Goal: Task Accomplishment & Management: Complete application form

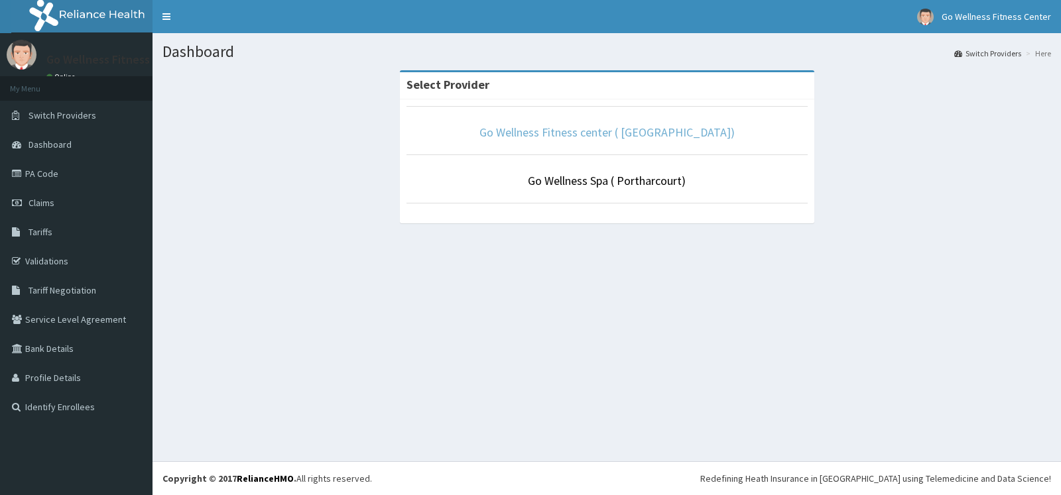
click at [649, 128] on link "Go Wellness Fitness center ( Portharcourt)" at bounding box center [607, 132] width 255 height 15
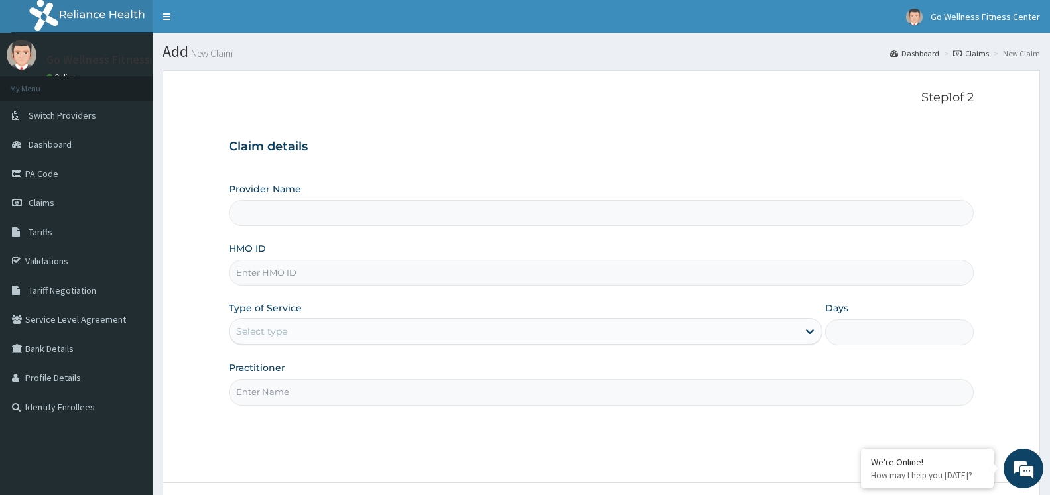
click at [279, 269] on input "HMO ID" at bounding box center [601, 273] width 745 height 26
type input "Go Wellness Fitness center ( [GEOGRAPHIC_DATA])"
type input "1"
type input "BWK/10004/B"
click at [382, 388] on input "Practitioner" at bounding box center [601, 392] width 745 height 26
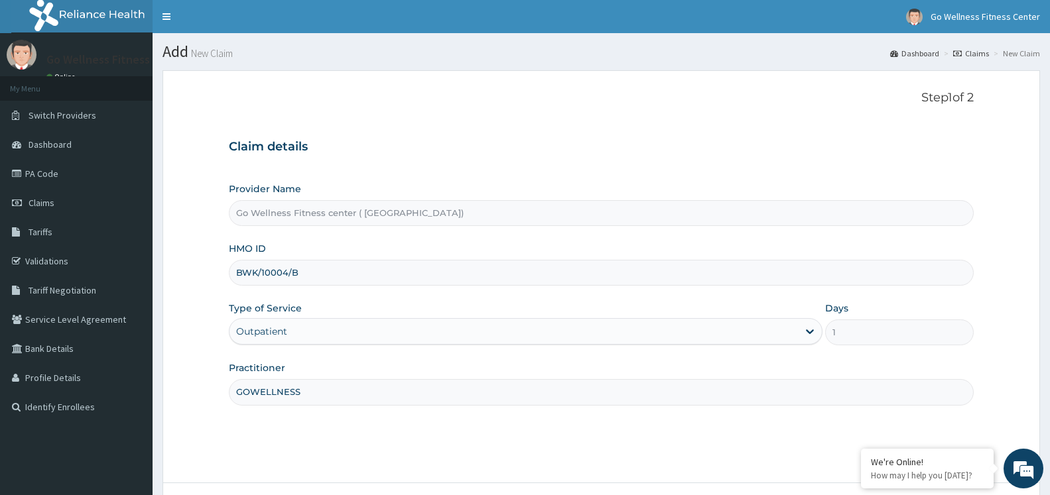
scroll to position [107, 0]
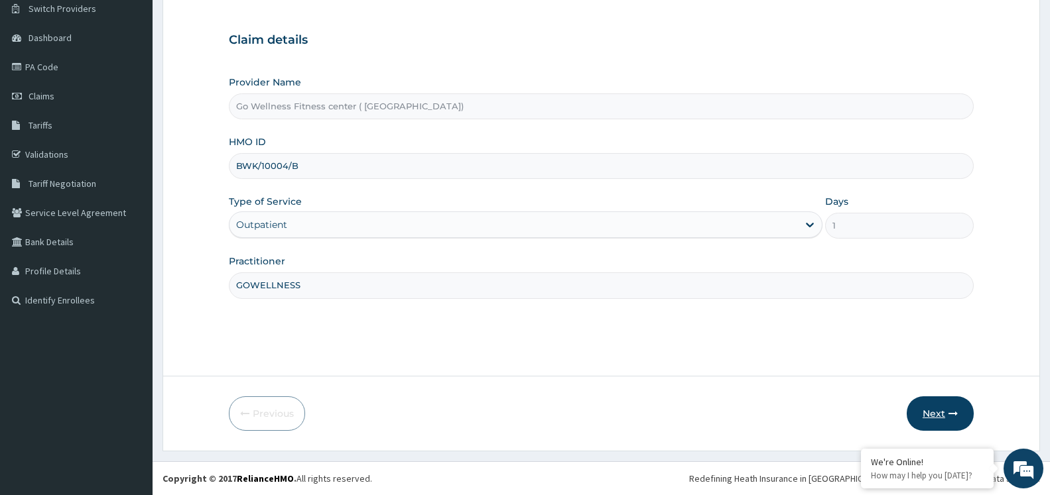
type input "GOWELLNESS"
click at [936, 419] on button "Next" at bounding box center [940, 414] width 67 height 34
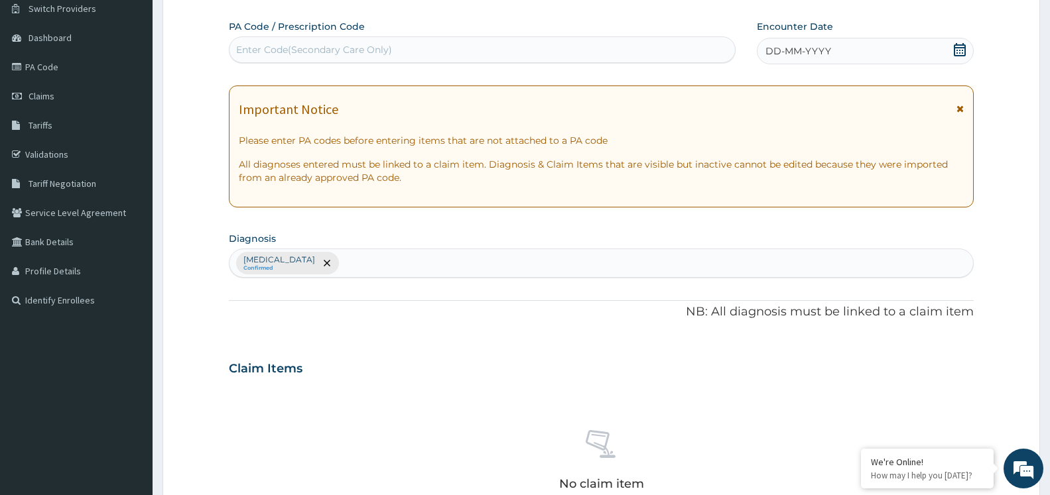
click at [327, 52] on div "Enter Code(Secondary Care Only)" at bounding box center [314, 49] width 156 height 13
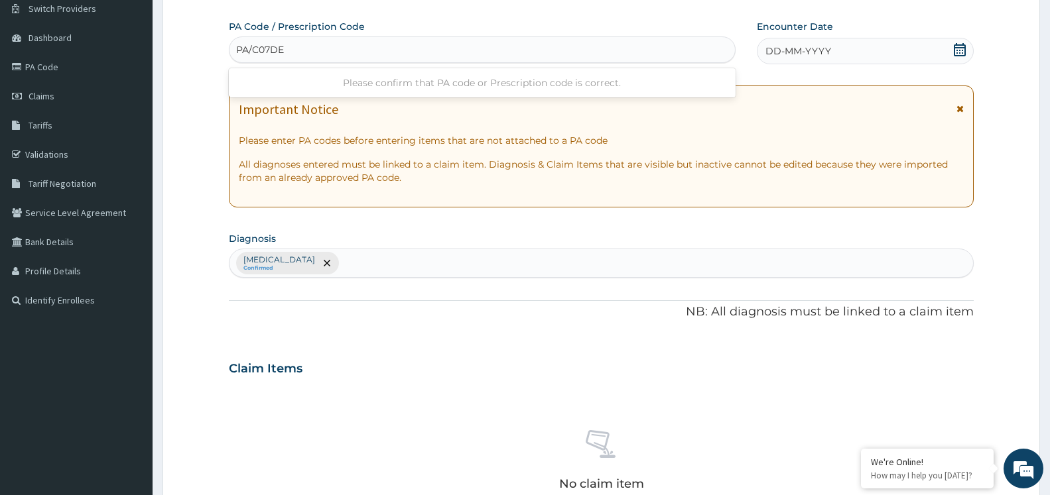
type input "PA/C07DE7"
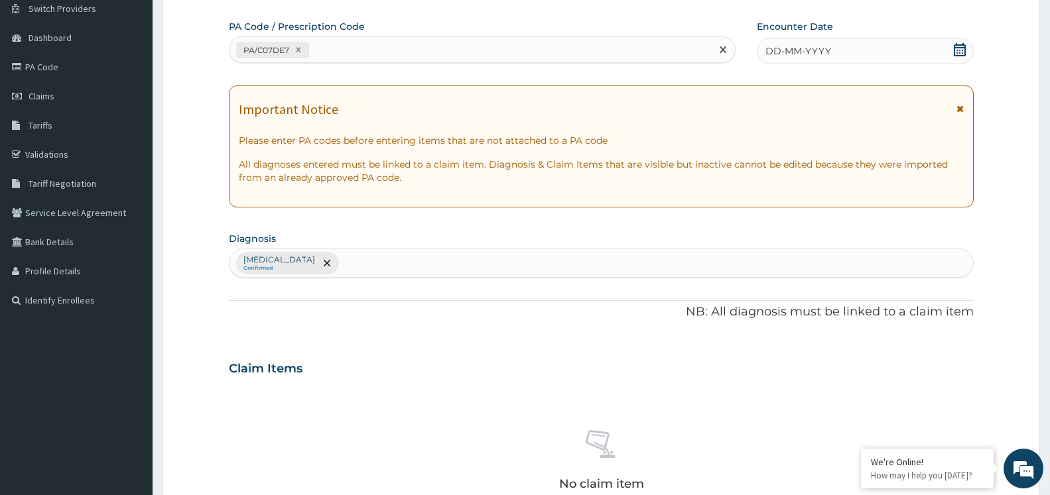
click at [962, 50] on icon at bounding box center [960, 49] width 12 height 13
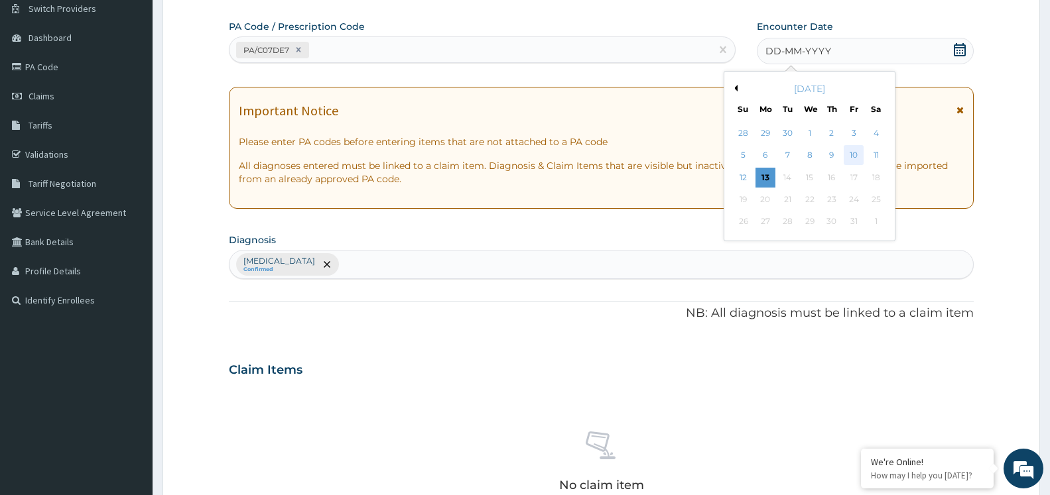
click at [854, 163] on div "10" at bounding box center [854, 156] width 20 height 20
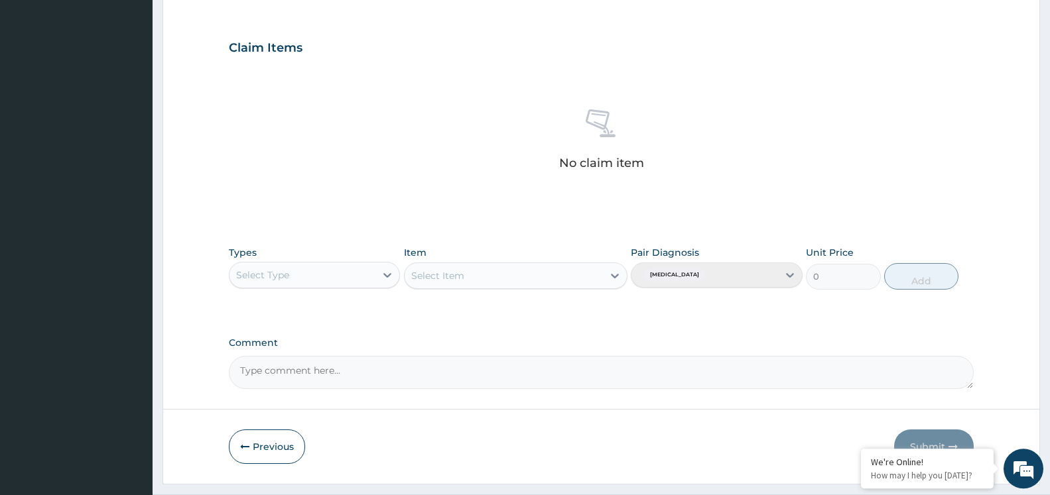
scroll to position [461, 0]
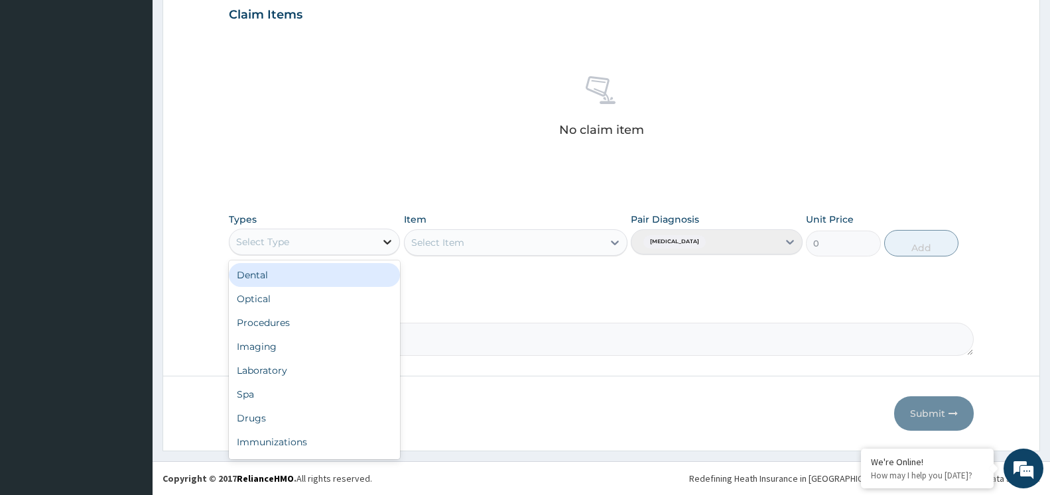
click at [377, 243] on div at bounding box center [387, 242] width 24 height 24
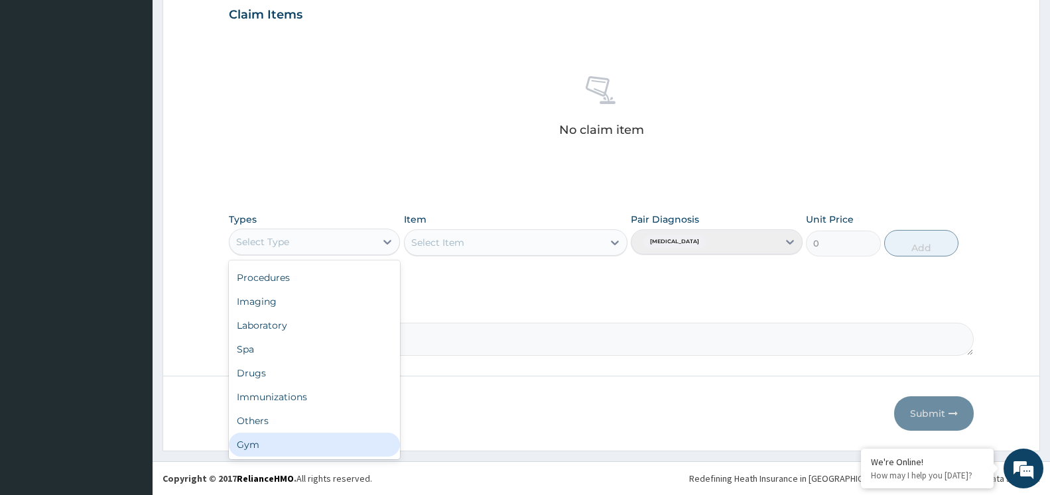
click at [287, 445] on div "Gym" at bounding box center [314, 445] width 171 height 24
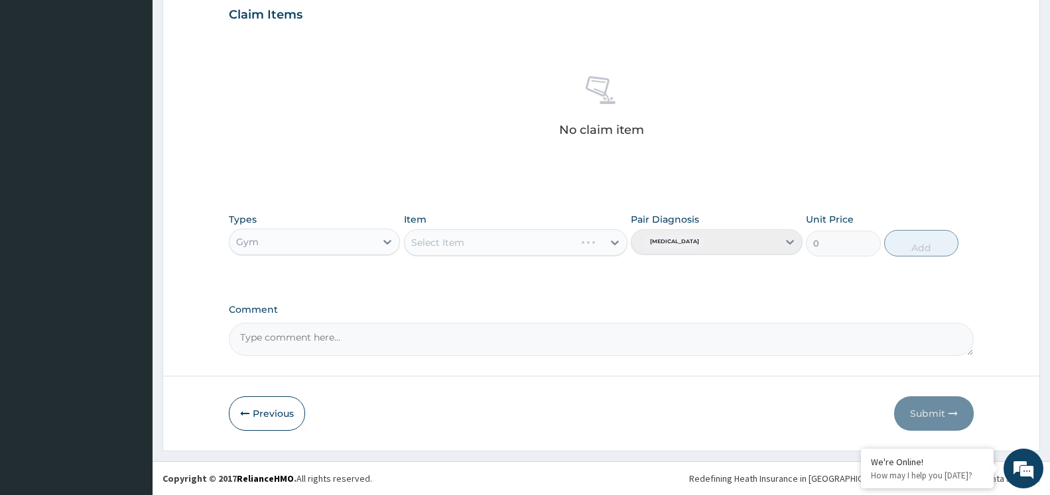
click at [586, 243] on div "Select Item" at bounding box center [516, 242] width 224 height 27
click at [587, 239] on div "Select Item" at bounding box center [504, 242] width 198 height 21
click at [571, 281] on div "GYM SESSION" at bounding box center [516, 276] width 224 height 24
click at [929, 235] on button "Add" at bounding box center [921, 243] width 74 height 27
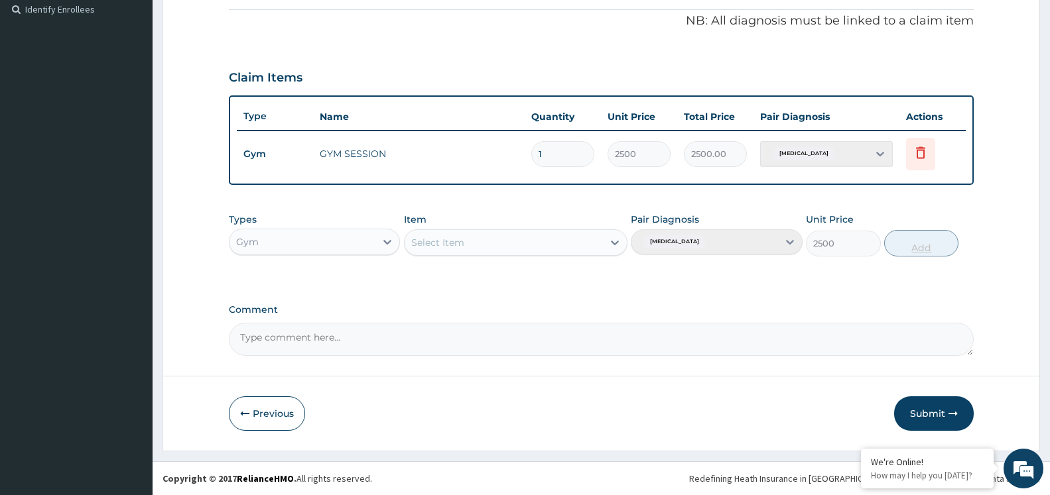
type input "0"
click at [927, 411] on button "Submit" at bounding box center [934, 414] width 80 height 34
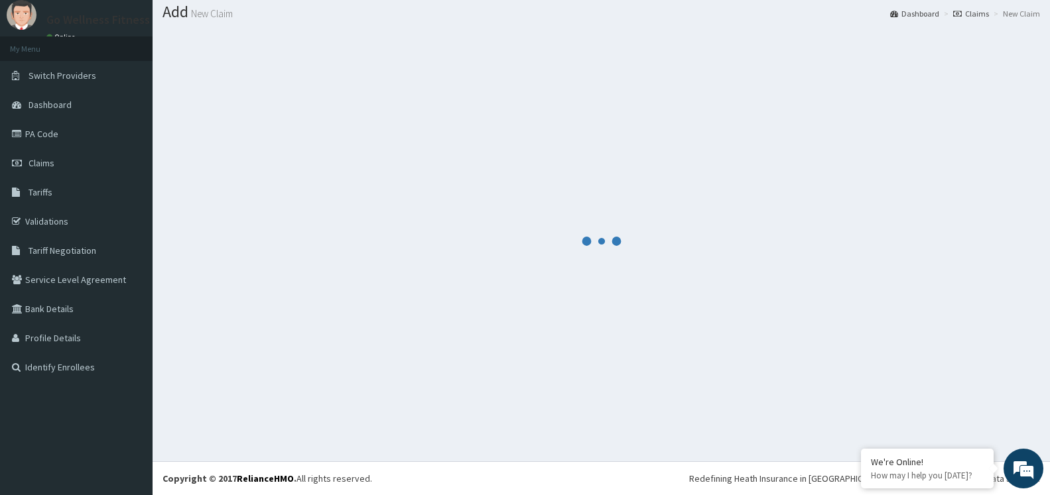
scroll to position [40, 0]
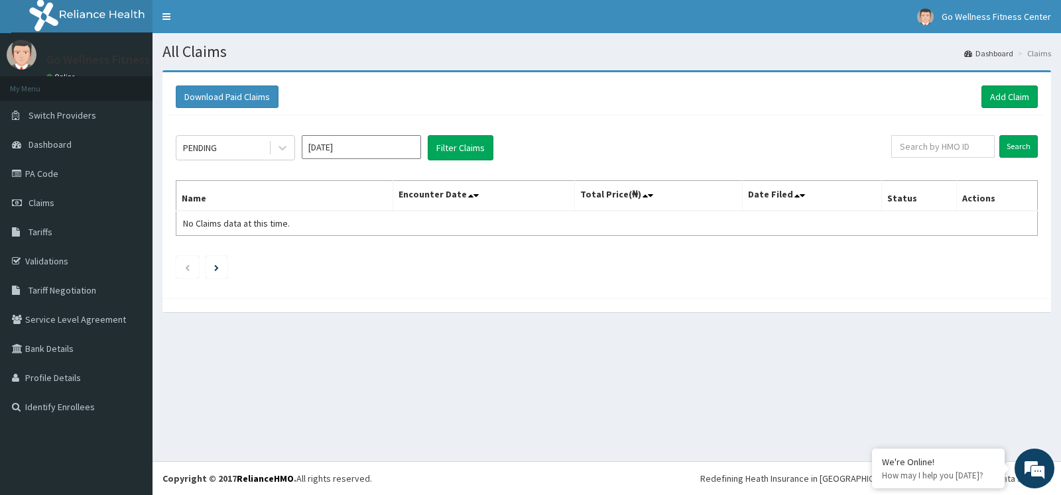
click at [1026, 96] on link "Add Claim" at bounding box center [1010, 97] width 56 height 23
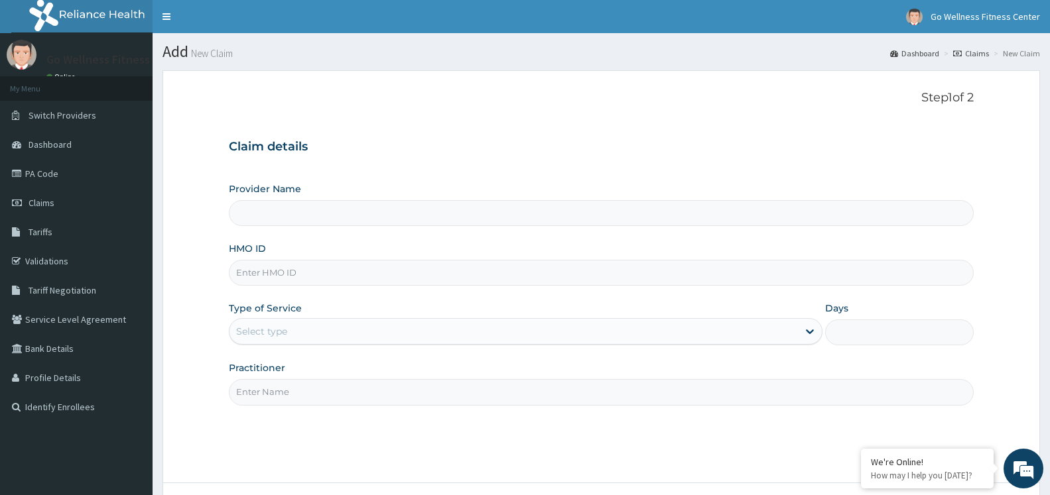
type input "Go Wellness Fitness center ( Portharcourt)"
type input "1"
click at [260, 281] on input "HMO ID" at bounding box center [601, 273] width 745 height 26
type input "BWK/10004/C"
click at [296, 403] on input "Practitioner" at bounding box center [601, 392] width 745 height 26
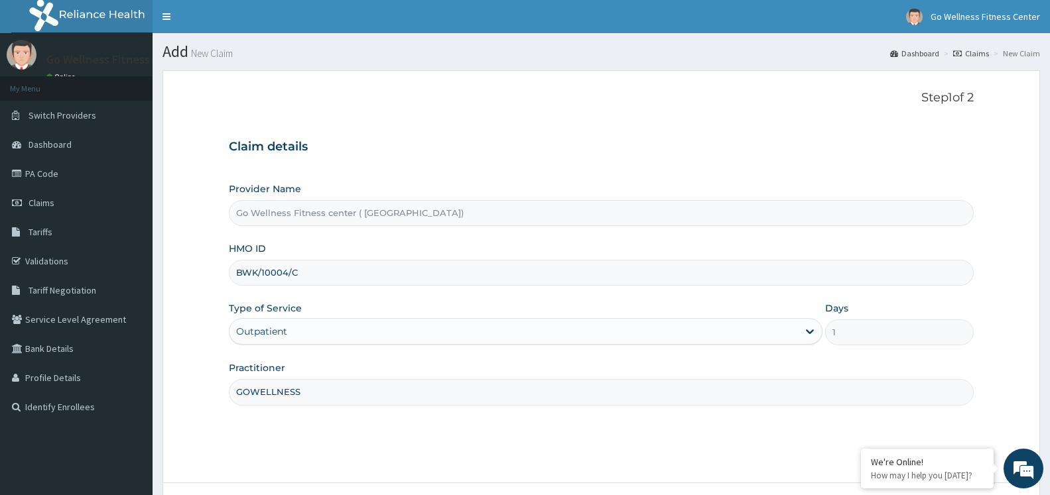
scroll to position [107, 0]
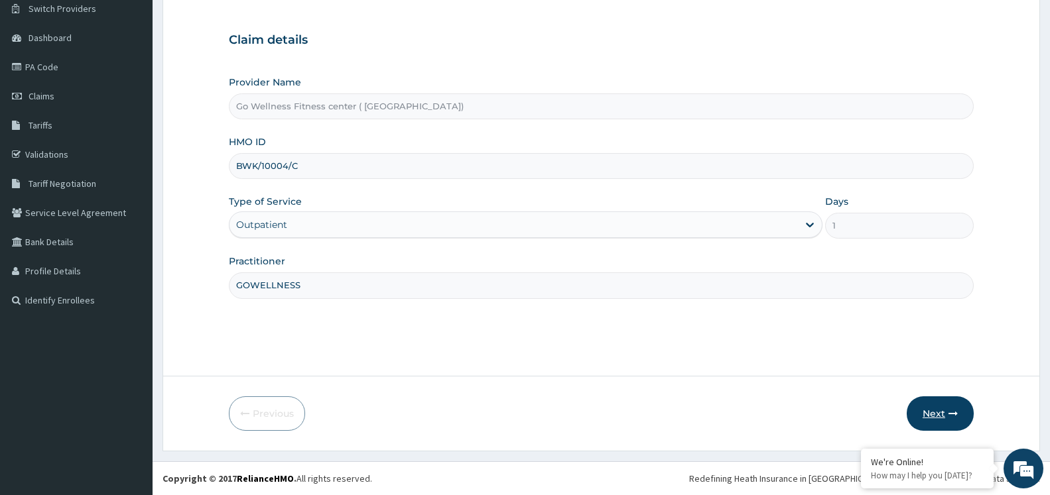
type input "GOWELLNESS"
click at [942, 418] on button "Next" at bounding box center [940, 414] width 67 height 34
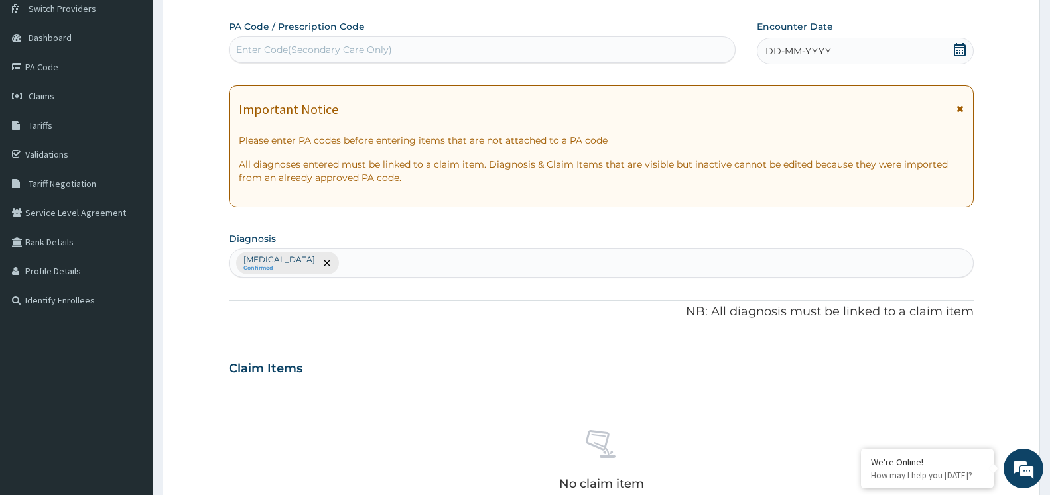
click at [446, 56] on div "Enter Code(Secondary Care Only)" at bounding box center [481, 49] width 505 height 21
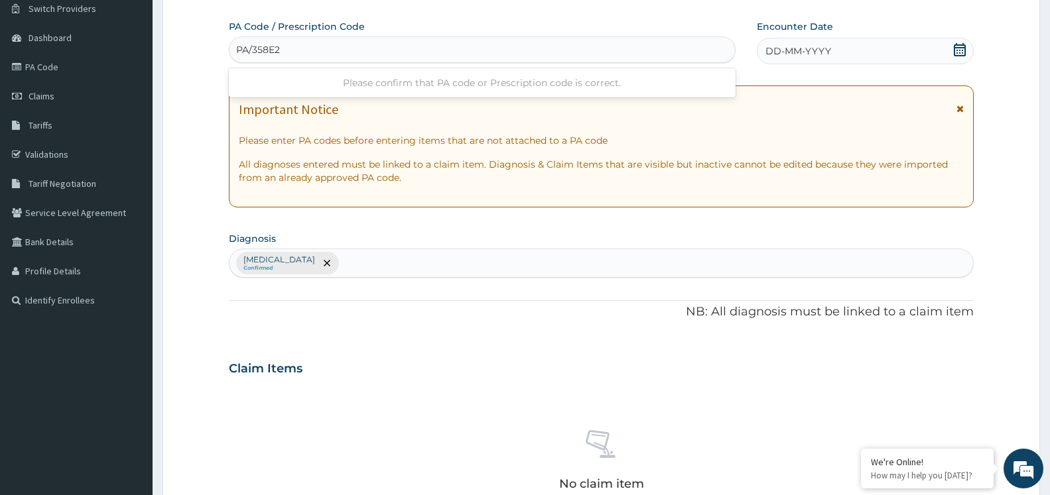
type input "PA/358E2A"
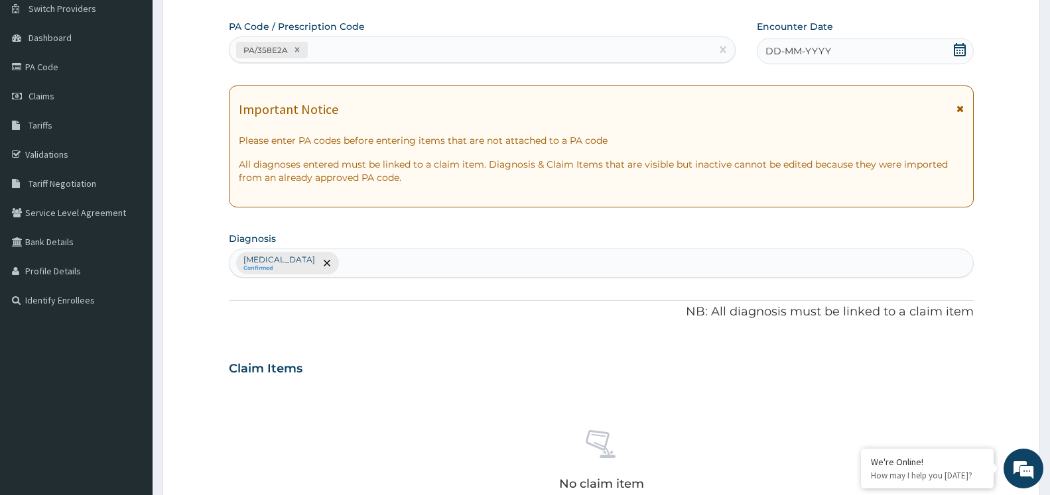
click at [957, 45] on icon at bounding box center [960, 49] width 12 height 13
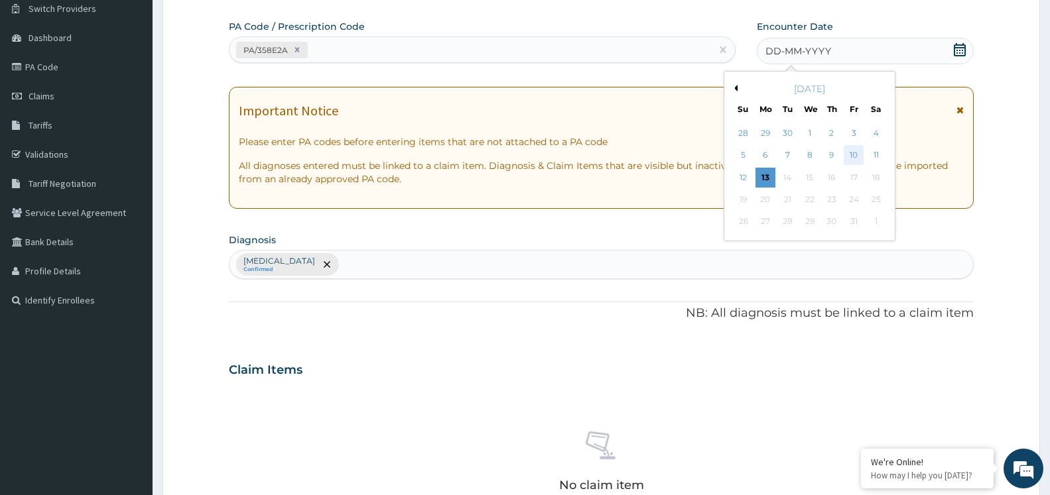
click at [855, 158] on div "10" at bounding box center [854, 156] width 20 height 20
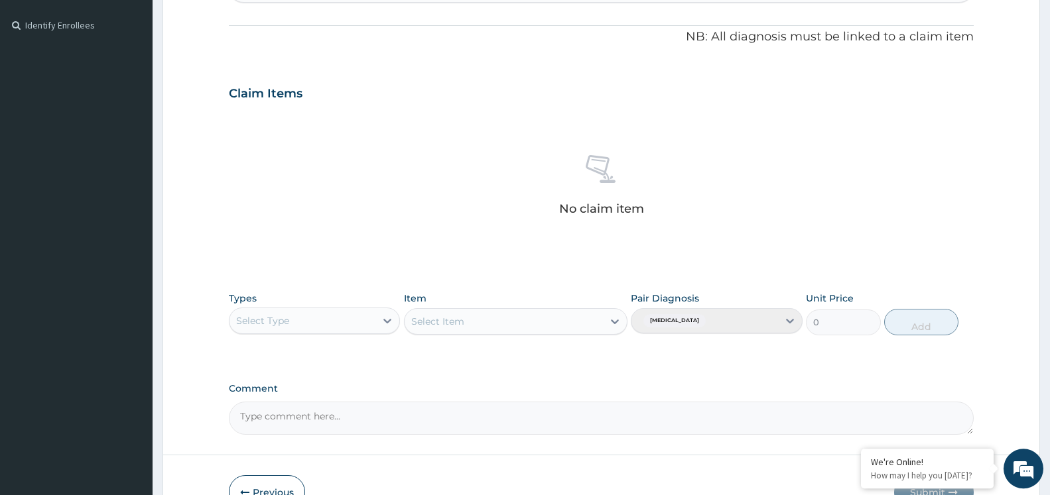
scroll to position [461, 0]
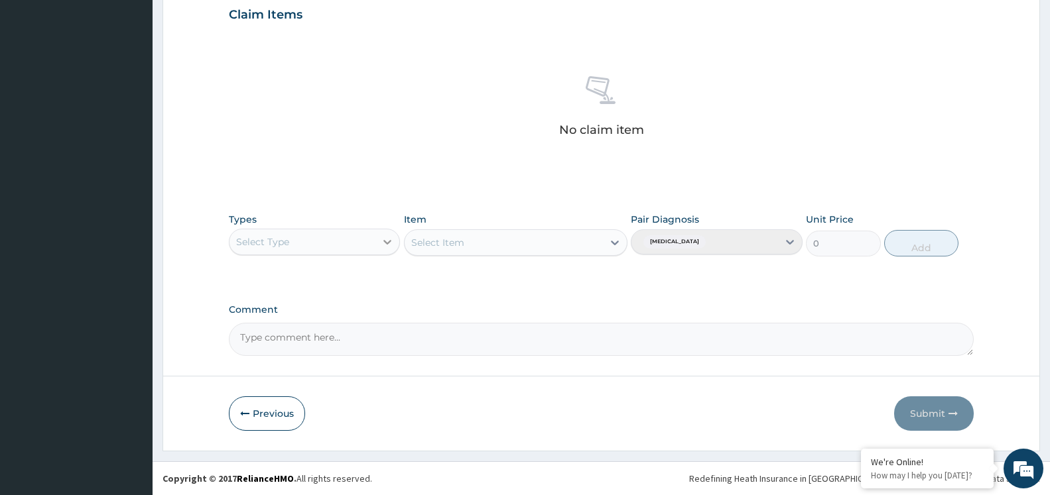
click at [379, 244] on div at bounding box center [387, 242] width 24 height 24
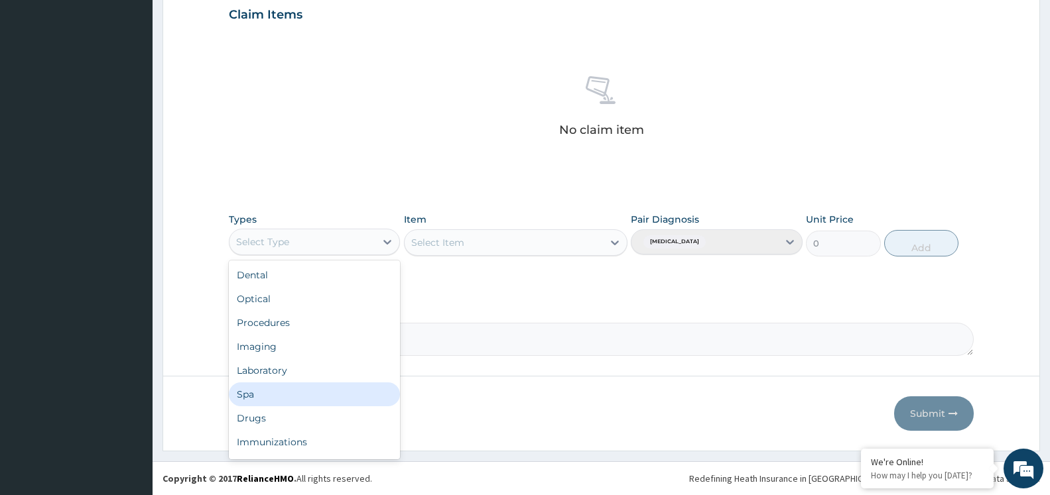
scroll to position [45, 0]
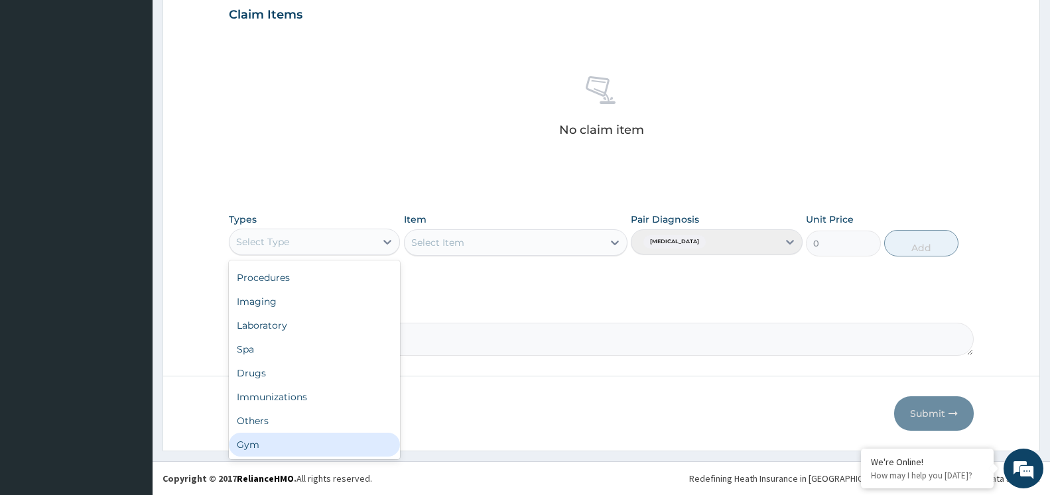
click at [338, 443] on div "Gym" at bounding box center [314, 445] width 171 height 24
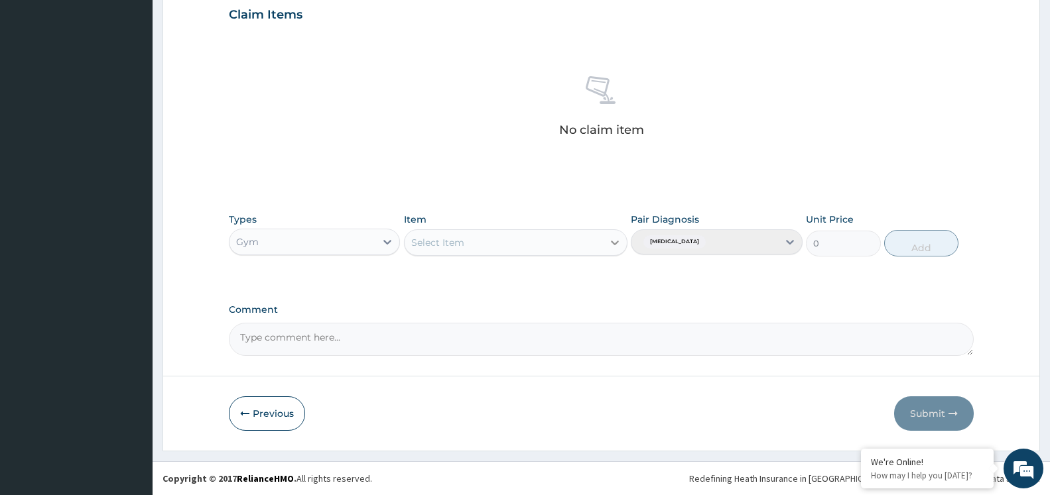
click at [612, 244] on icon at bounding box center [614, 242] width 13 height 13
click at [572, 283] on div "GYM SESSION" at bounding box center [516, 276] width 224 height 24
click at [907, 247] on button "Add" at bounding box center [921, 243] width 74 height 27
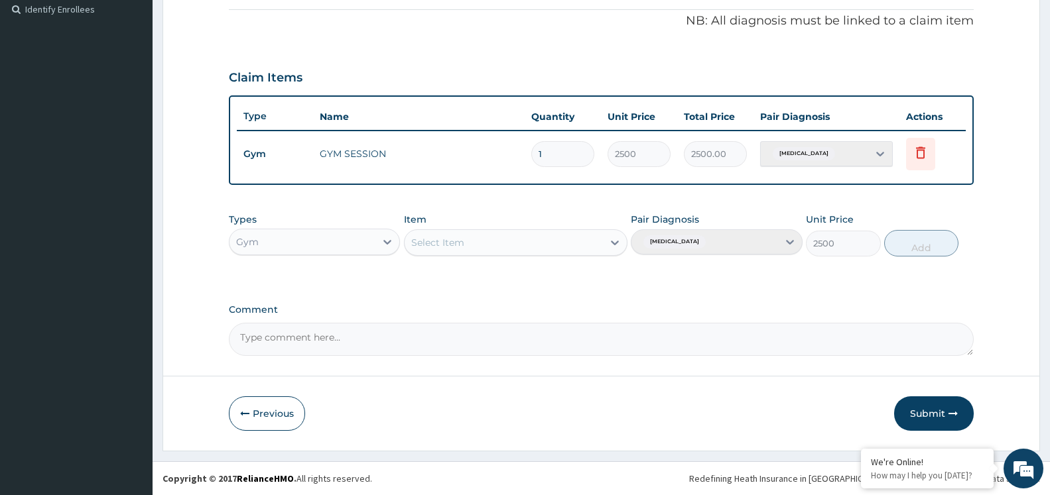
type input "0"
click at [944, 420] on button "Submit" at bounding box center [934, 414] width 80 height 34
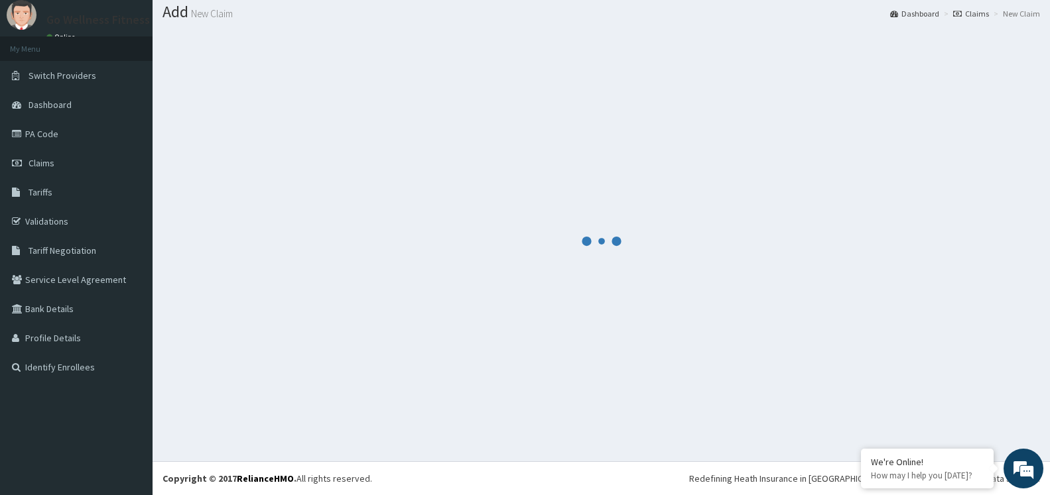
scroll to position [40, 0]
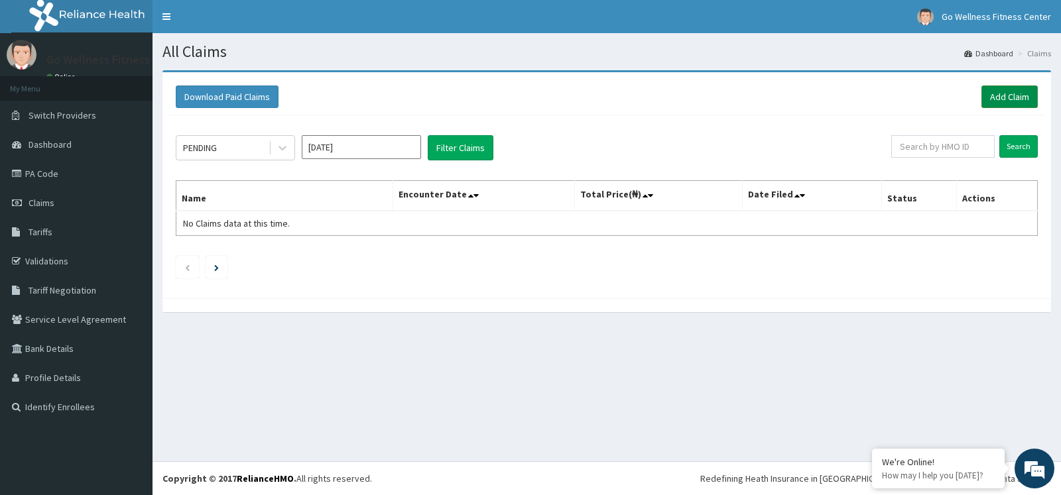
click at [1006, 94] on link "Add Claim" at bounding box center [1010, 97] width 56 height 23
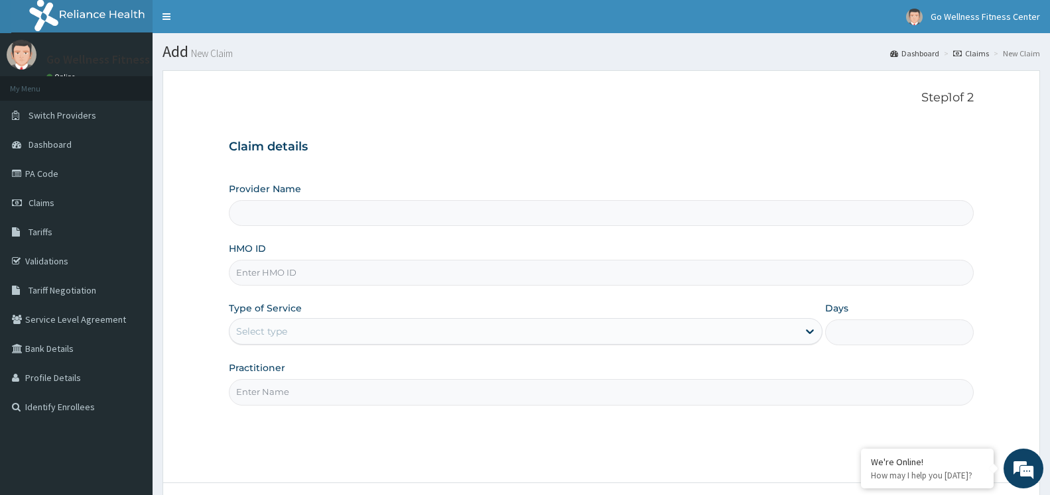
click at [359, 279] on input "HMO ID" at bounding box center [601, 273] width 745 height 26
type input "Go Wellness Fitness center ( Portharcourt)"
type input "1"
type input "BWK/10004/D"
click at [285, 398] on input "Practitioner" at bounding box center [601, 392] width 745 height 26
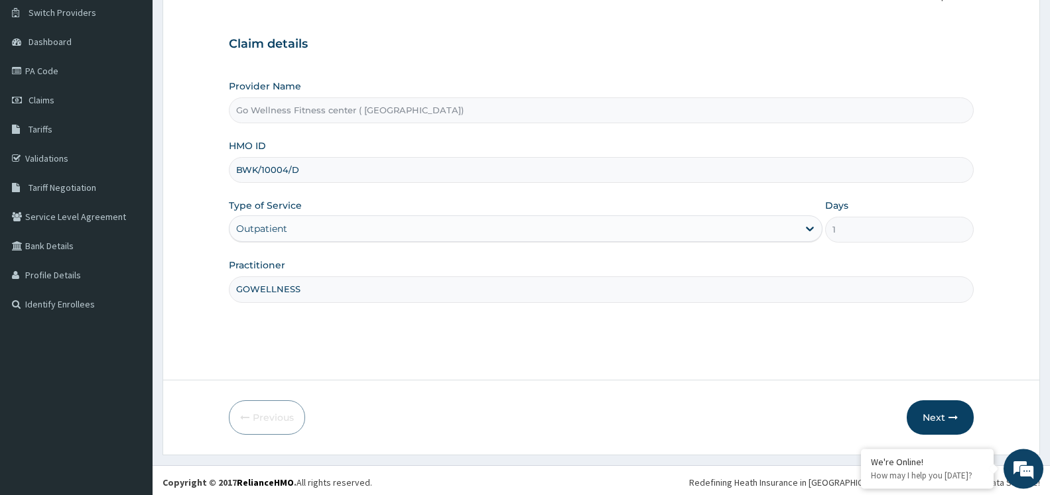
scroll to position [107, 0]
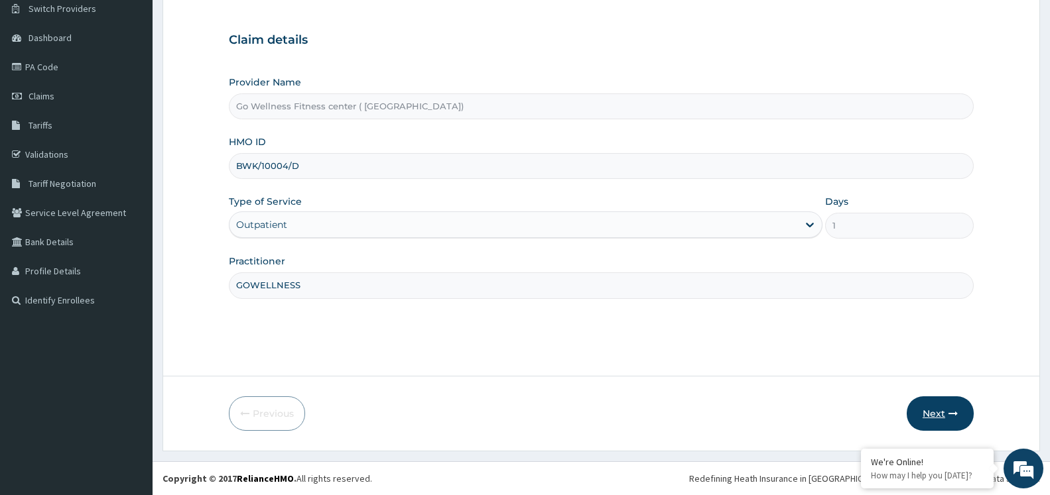
type input "GOWELLNESS"
click at [932, 413] on button "Next" at bounding box center [940, 414] width 67 height 34
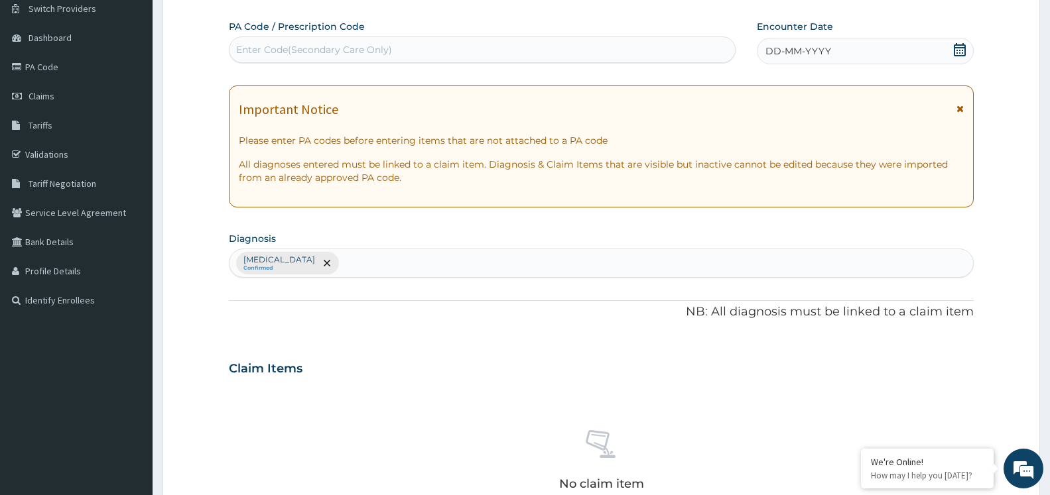
click at [417, 44] on div "Enter Code(Secondary Care Only)" at bounding box center [481, 49] width 505 height 21
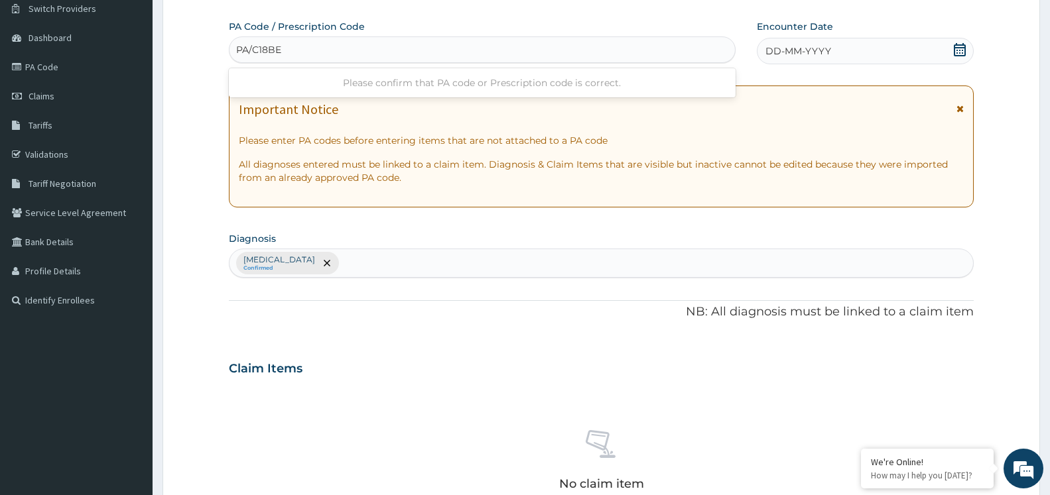
type input "PA/C18BE8"
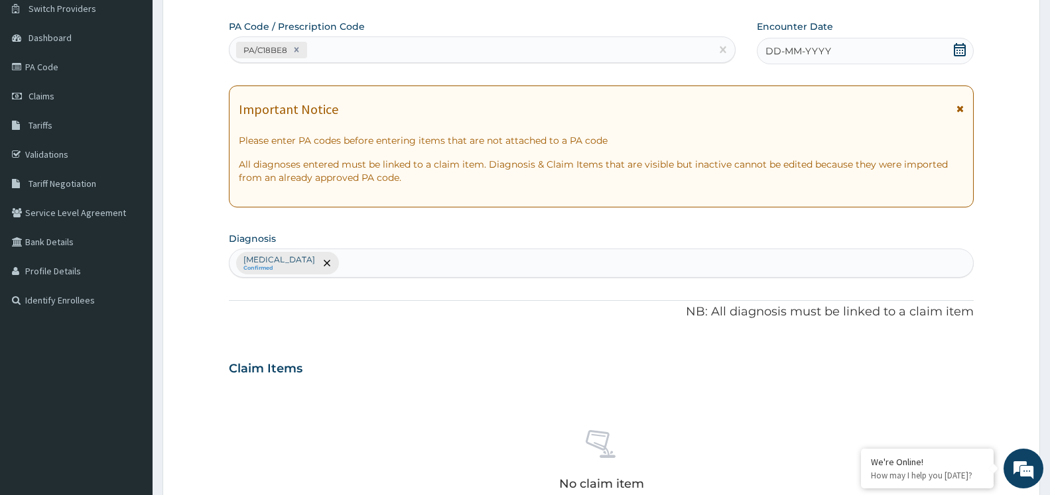
click at [957, 52] on icon at bounding box center [959, 49] width 13 height 13
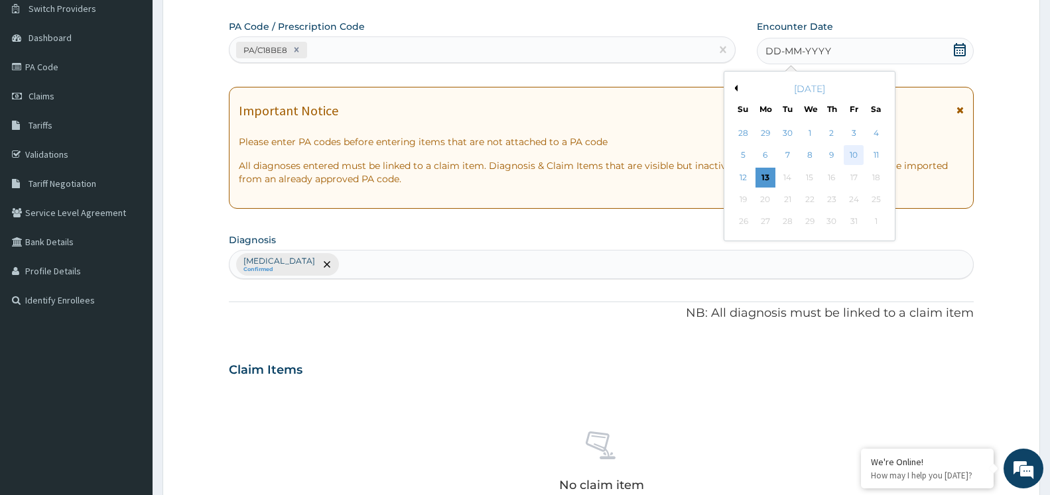
click at [858, 155] on div "10" at bounding box center [854, 156] width 20 height 20
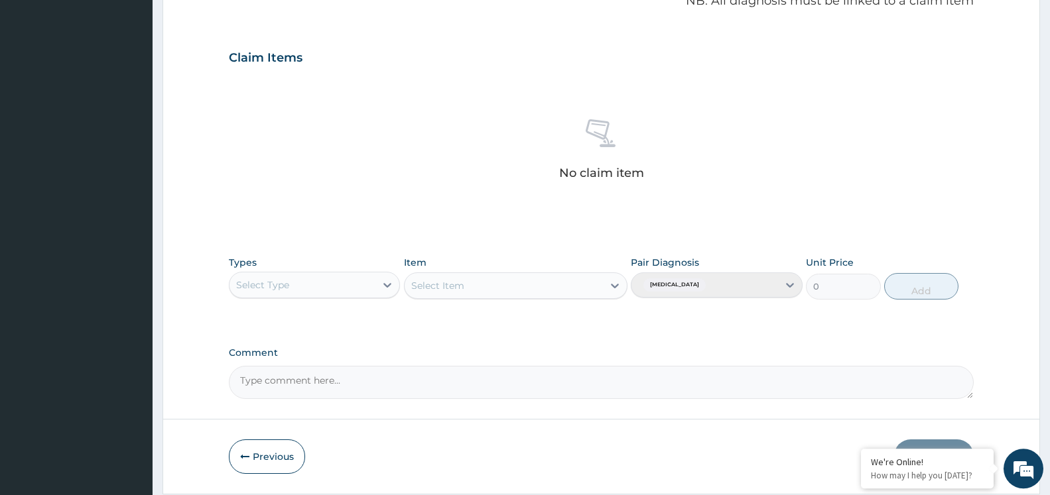
scroll to position [461, 0]
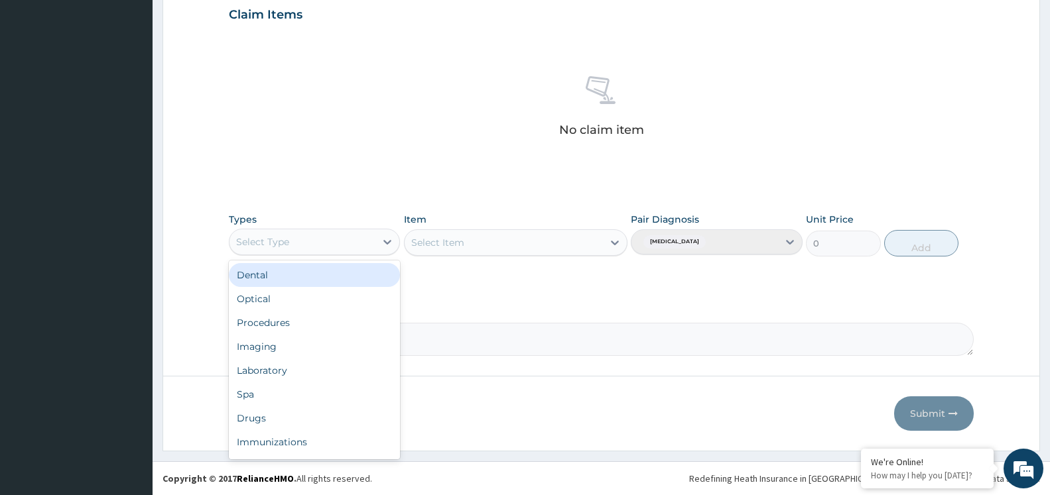
click at [375, 243] on div "Select Type" at bounding box center [302, 241] width 146 height 21
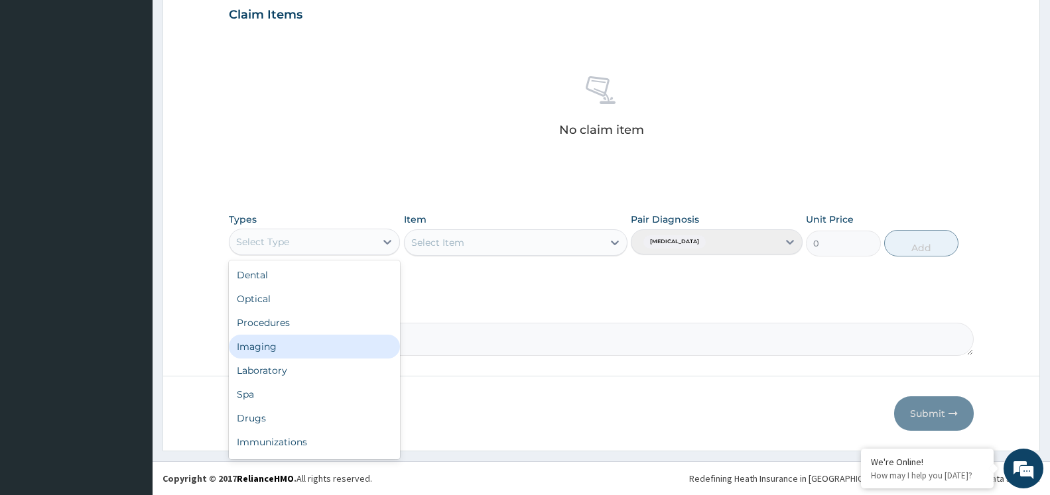
scroll to position [45, 0]
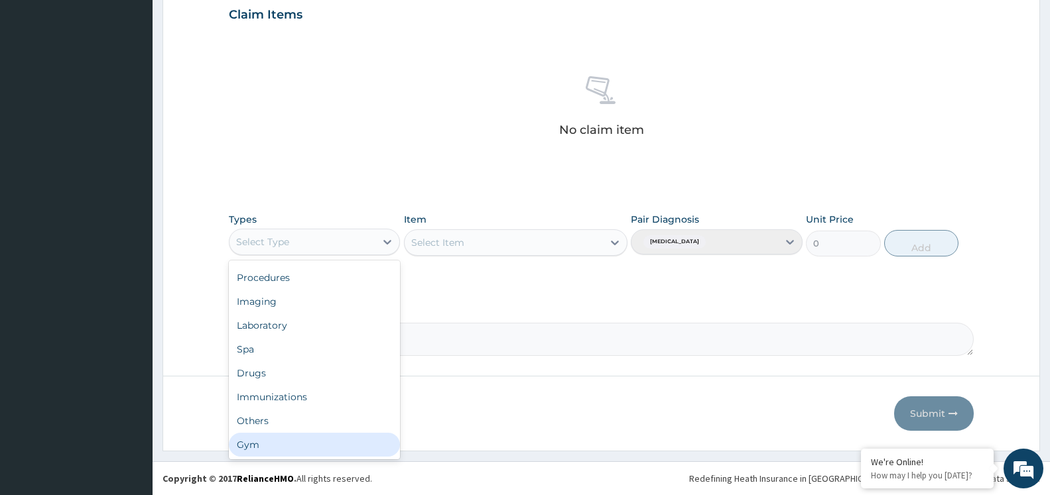
click at [291, 454] on div "Gym" at bounding box center [314, 445] width 171 height 24
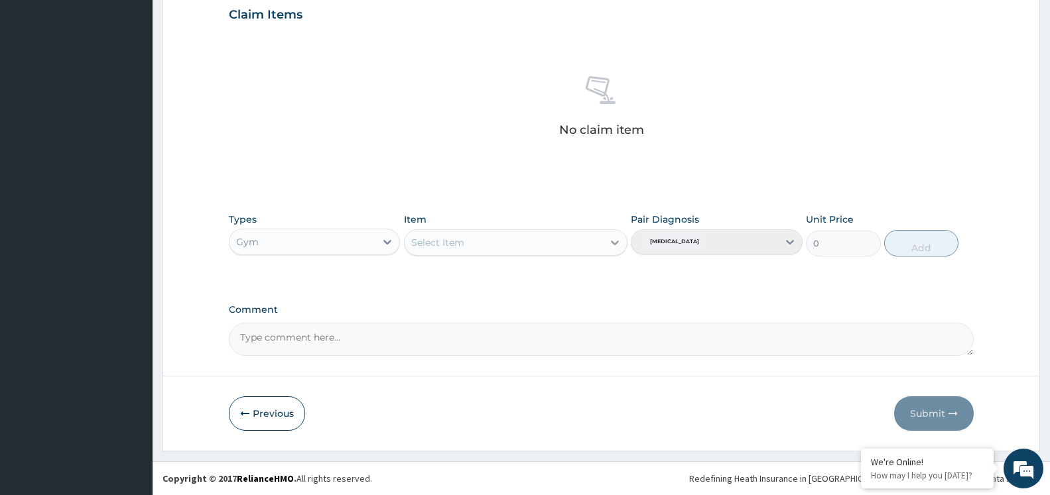
click at [619, 246] on icon at bounding box center [614, 242] width 13 height 13
click at [597, 277] on div "GYM SESSION" at bounding box center [516, 276] width 224 height 24
click at [928, 244] on button "Add" at bounding box center [921, 243] width 74 height 27
type input "0"
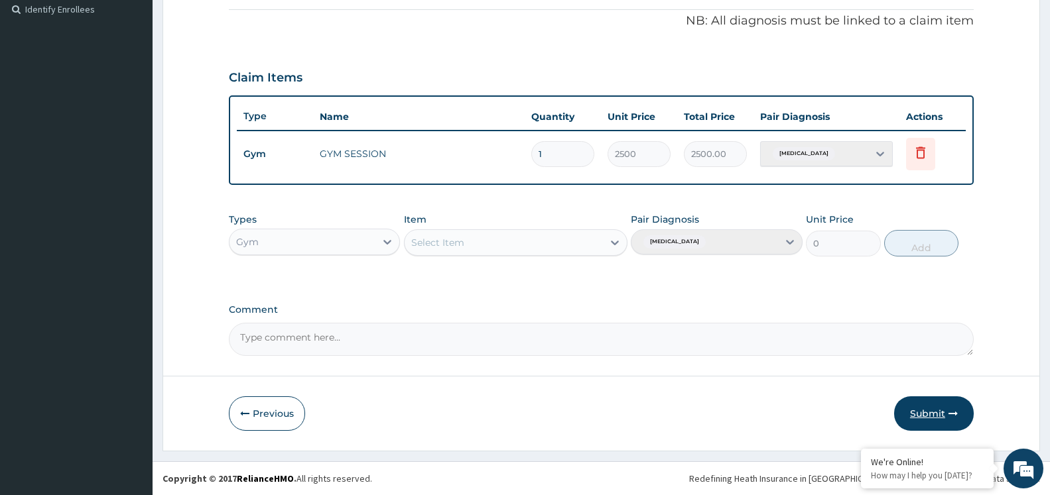
click at [936, 412] on button "Submit" at bounding box center [934, 414] width 80 height 34
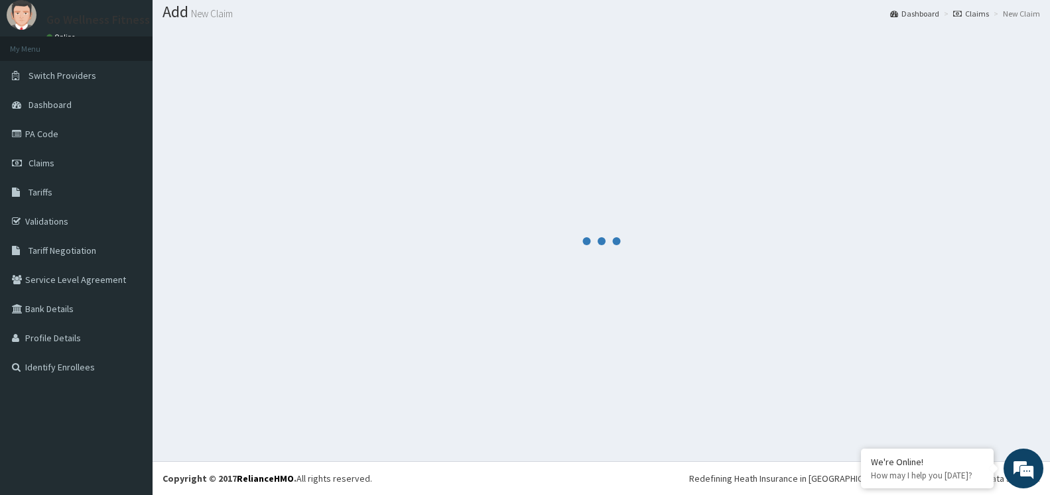
scroll to position [40, 0]
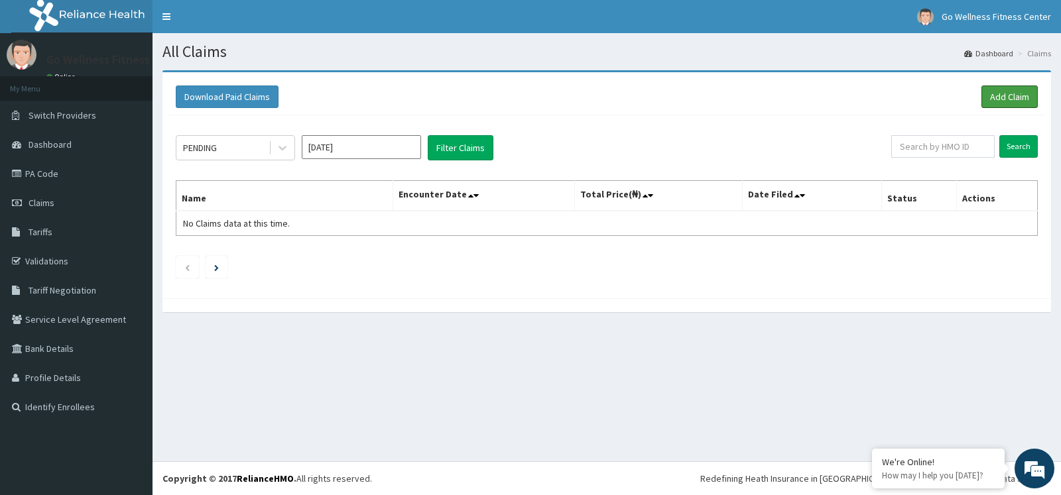
click at [1011, 96] on link "Add Claim" at bounding box center [1010, 97] width 56 height 23
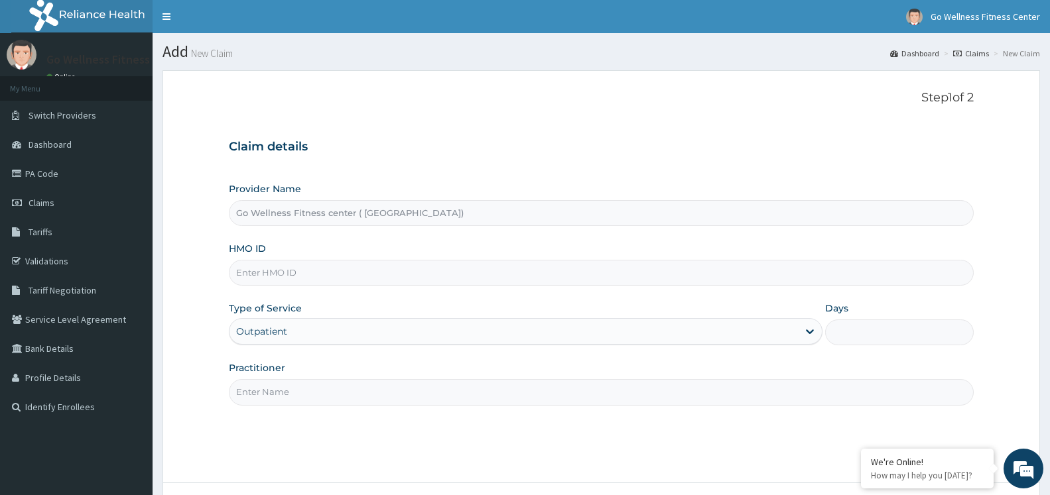
type input "Go Wellness Fitness center ( [GEOGRAPHIC_DATA])"
type input "1"
type input "BWK/10006/A"
click at [312, 396] on input "Practitioner" at bounding box center [601, 392] width 745 height 26
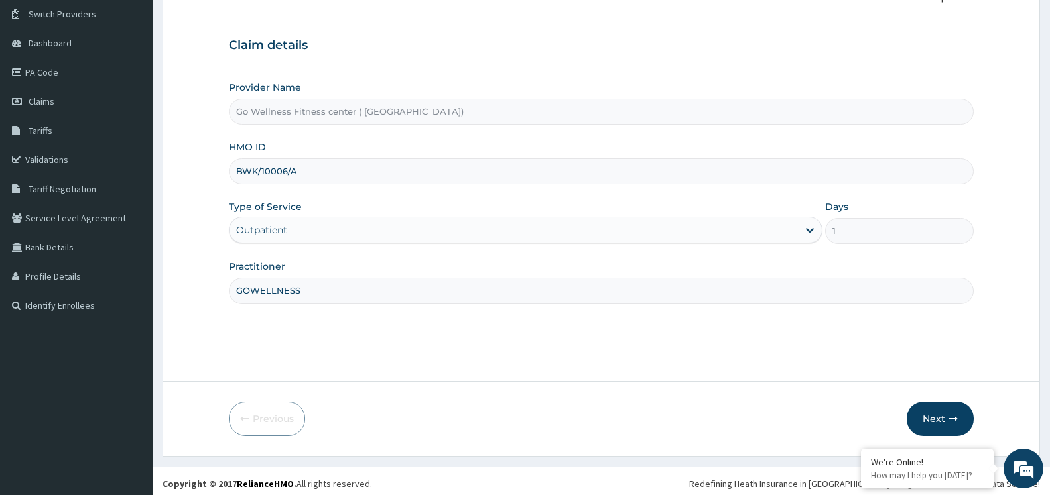
scroll to position [107, 0]
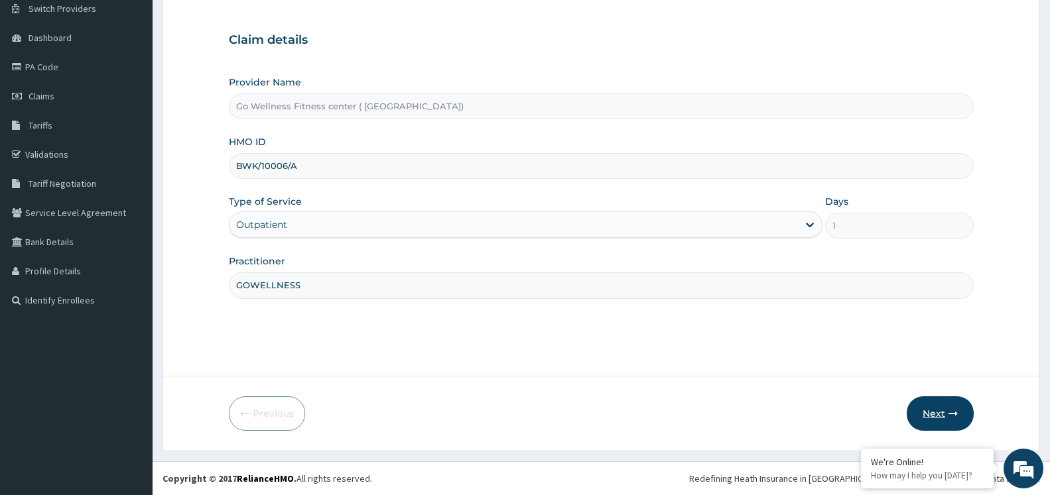
type input "GOWELLNESS"
click at [932, 409] on button "Next" at bounding box center [940, 414] width 67 height 34
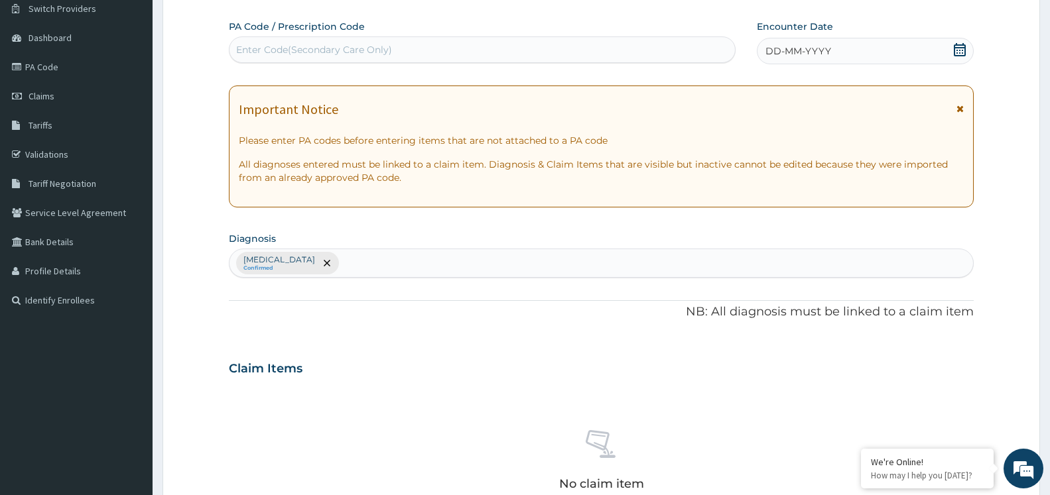
click at [320, 50] on div "Enter Code(Secondary Care Only)" at bounding box center [314, 49] width 156 height 13
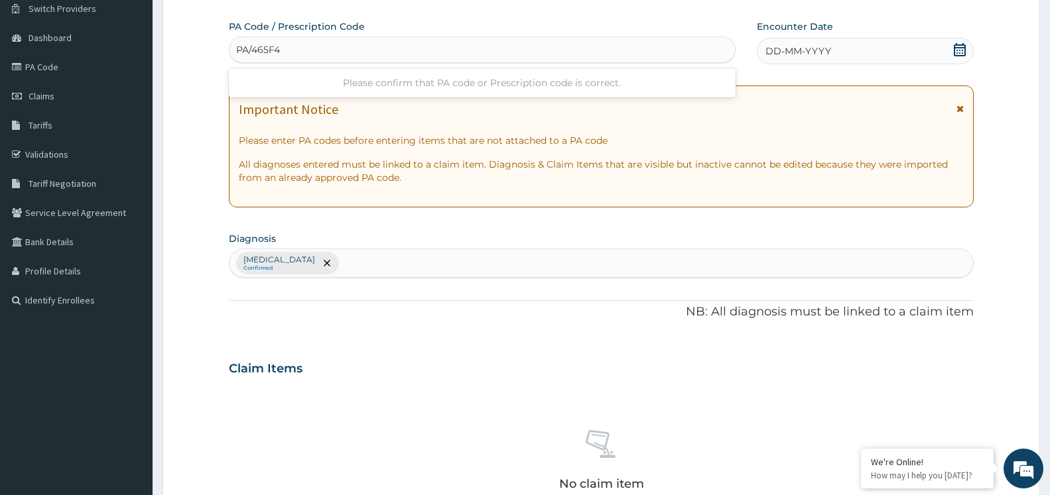
type input "PA/465F41"
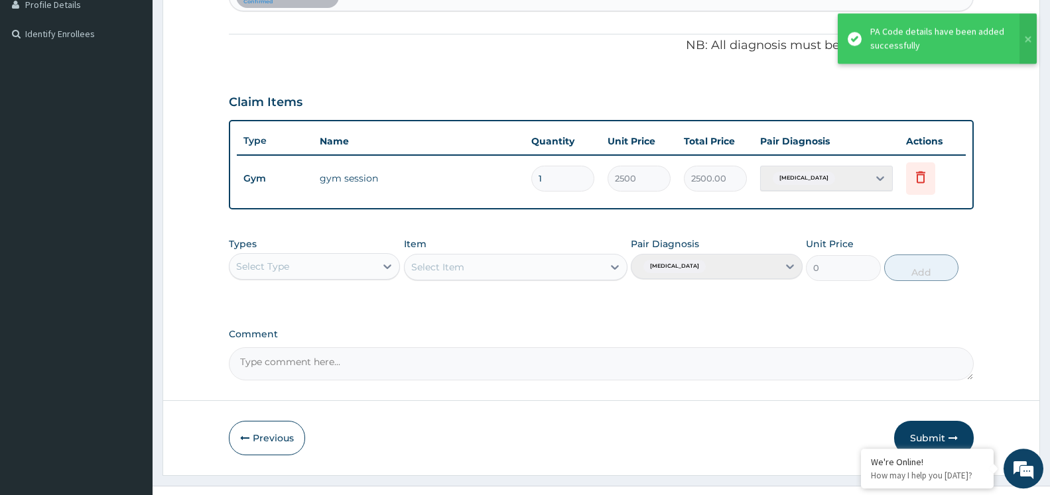
scroll to position [398, 0]
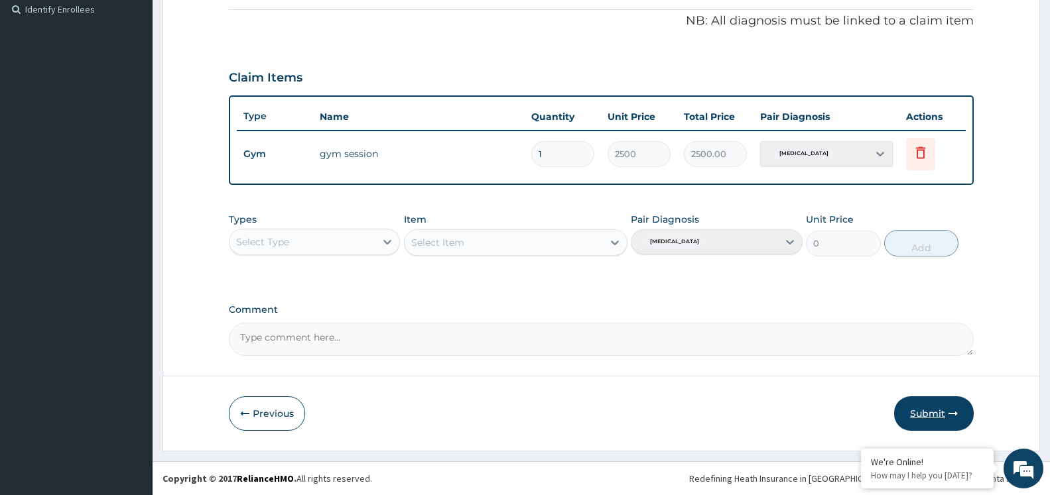
click at [934, 410] on button "Submit" at bounding box center [934, 414] width 80 height 34
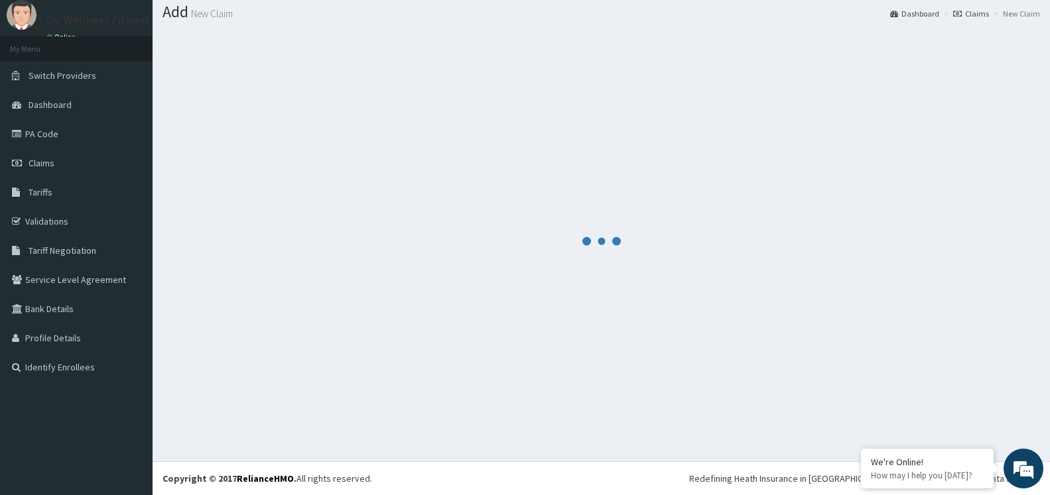
scroll to position [40, 0]
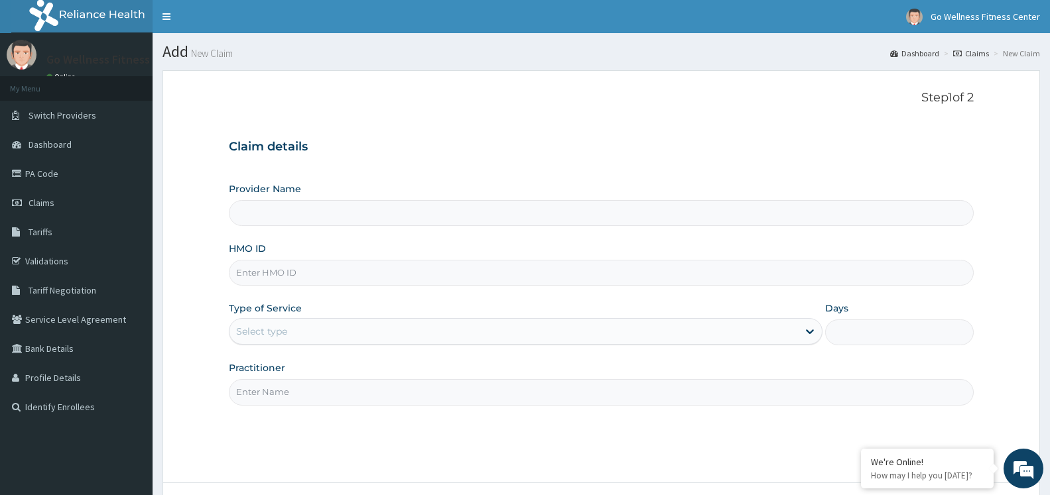
click at [306, 281] on input "HMO ID" at bounding box center [601, 273] width 745 height 26
type input "Go Wellness Fitness center ( [GEOGRAPHIC_DATA])"
type input "1"
type input "BWK/10006/B"
click at [310, 401] on input "Practitioner" at bounding box center [601, 392] width 745 height 26
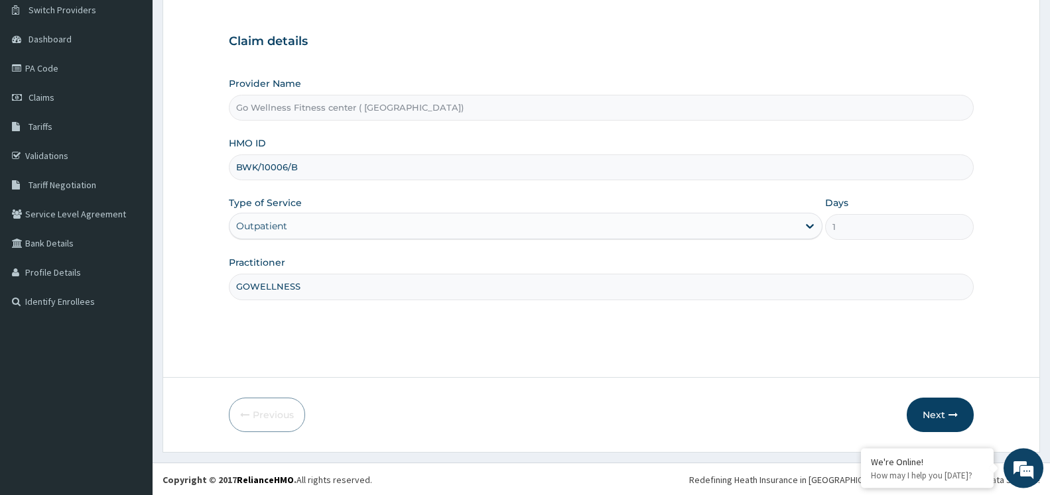
scroll to position [107, 0]
type input "GOWELLNESS"
click at [951, 422] on button "Next" at bounding box center [940, 414] width 67 height 34
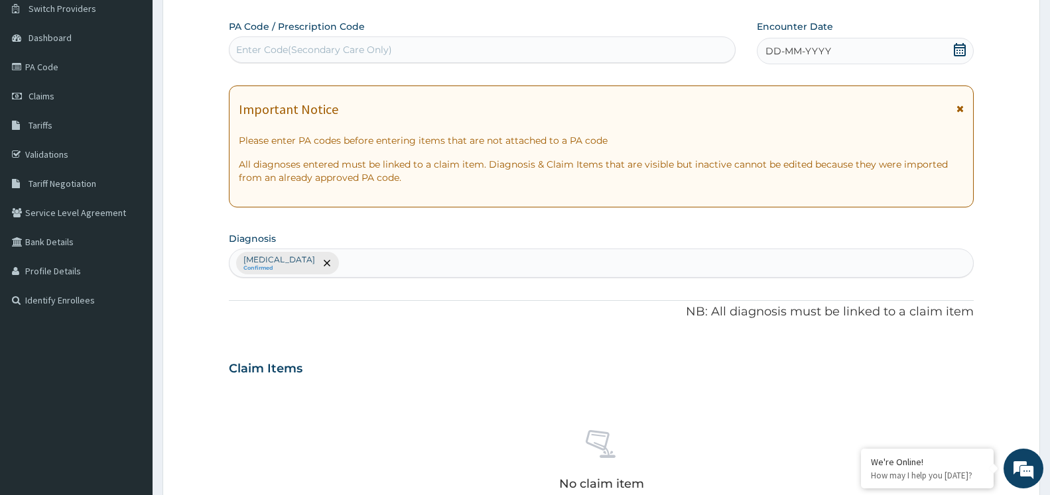
click at [397, 51] on div "Enter Code(Secondary Care Only)" at bounding box center [481, 49] width 505 height 21
type input "PA/"
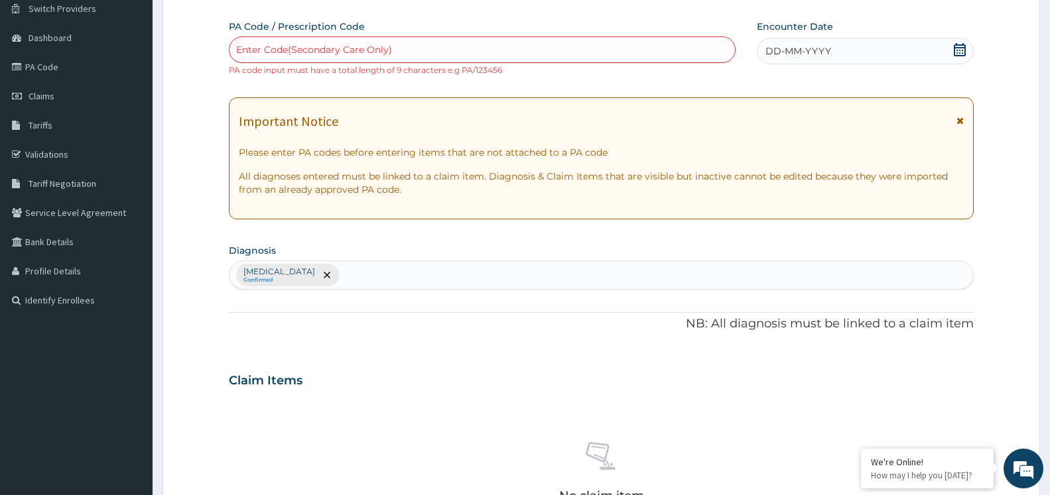
click at [415, 40] on div "Enter Code(Secondary Care Only)" at bounding box center [481, 49] width 505 height 21
type input "PA/C9CF8C"
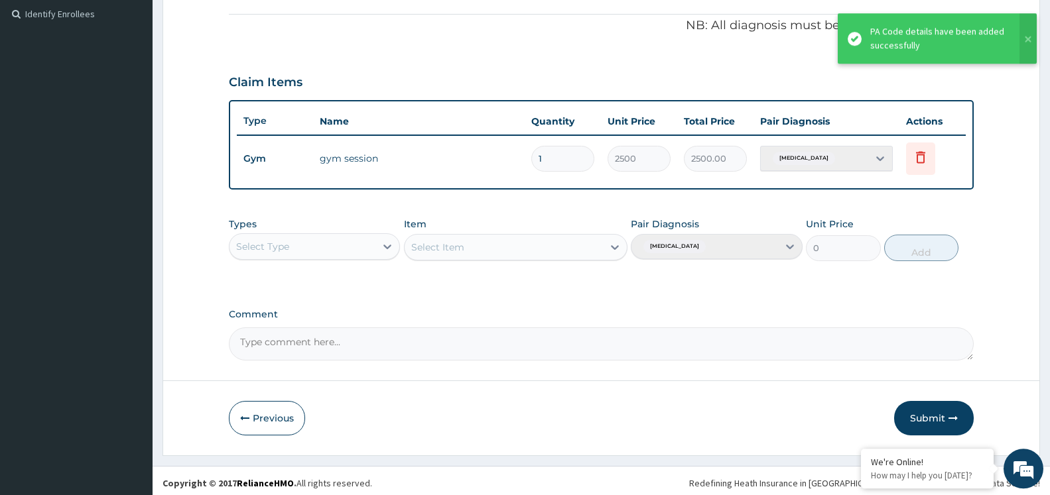
scroll to position [398, 0]
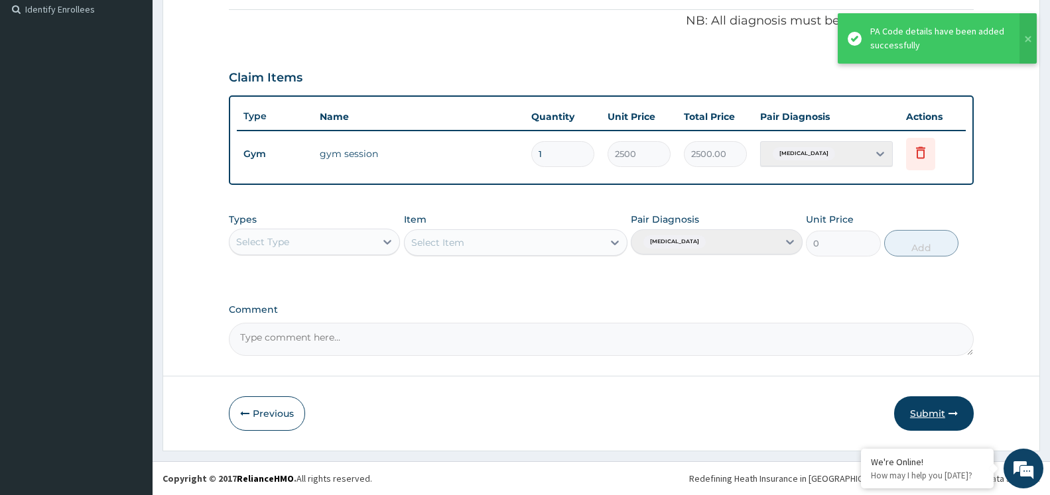
click at [950, 407] on button "Submit" at bounding box center [934, 414] width 80 height 34
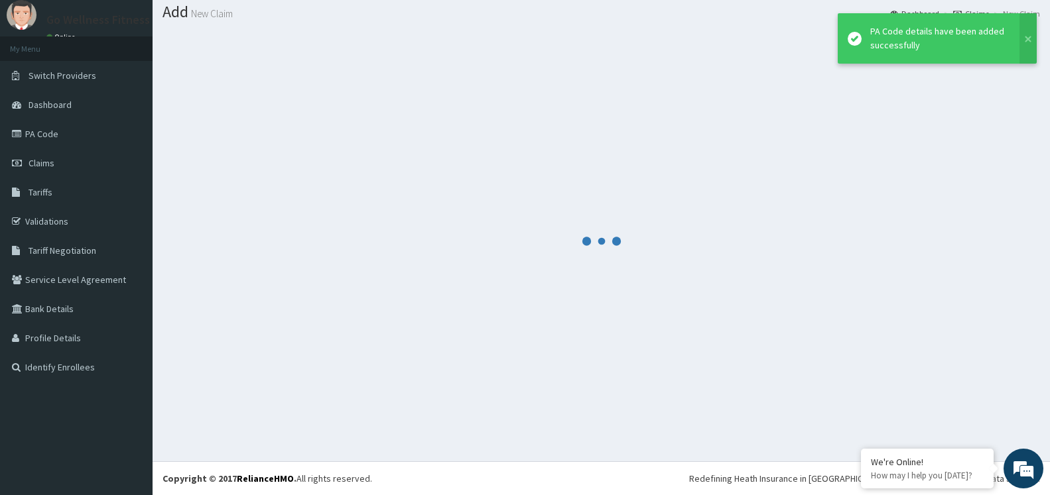
scroll to position [40, 0]
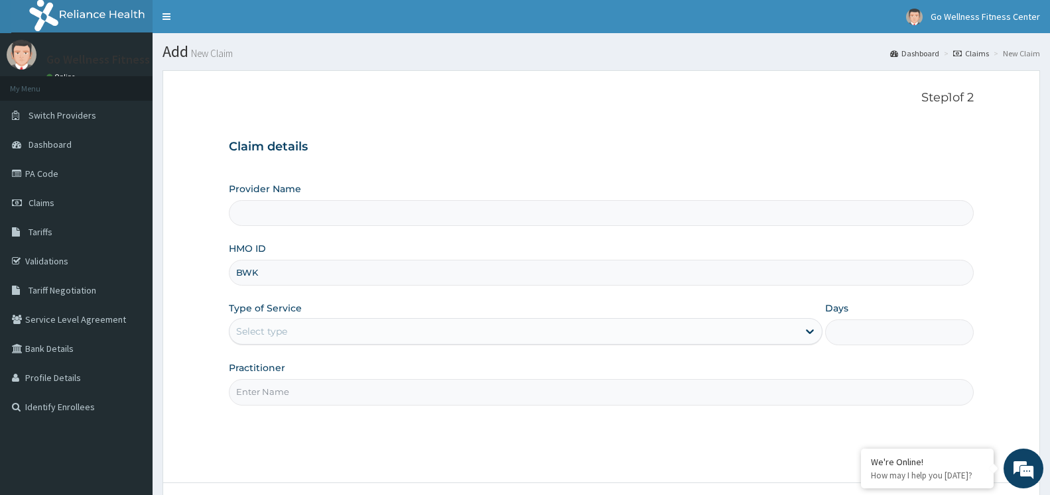
type input "BWK/"
type input "Go Wellness Fitness center ( [GEOGRAPHIC_DATA])"
type input "1"
type input "BWK/10006/C"
click at [247, 399] on input "Practitioner" at bounding box center [601, 392] width 745 height 26
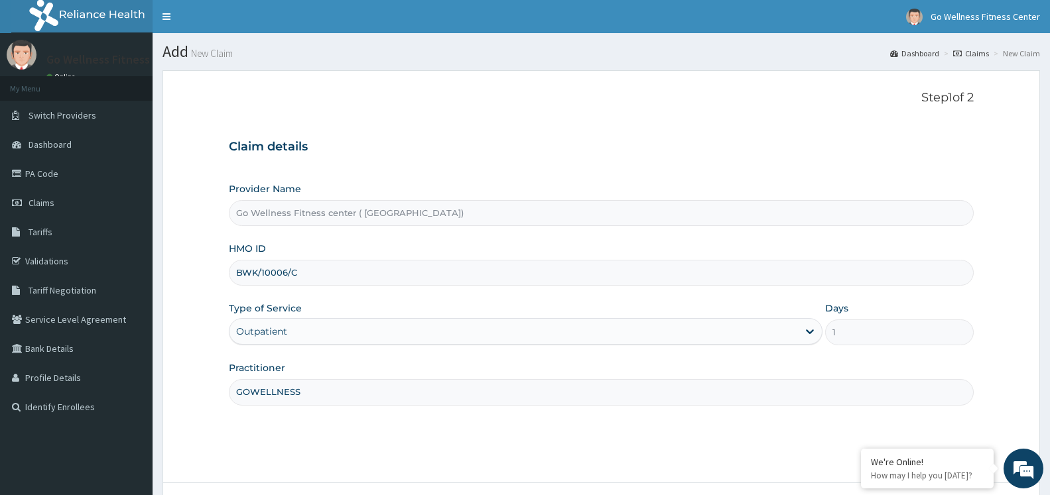
scroll to position [107, 0]
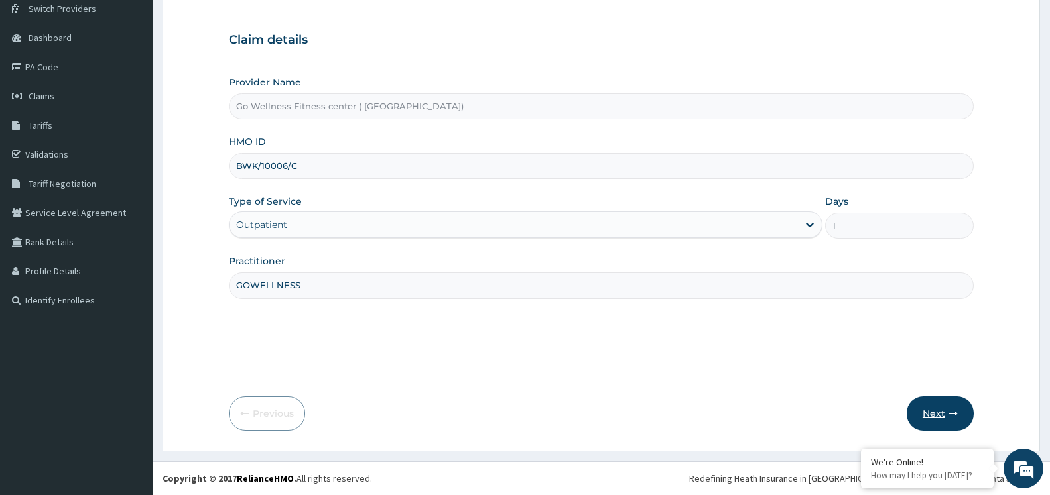
type input "GOWELLNESS"
click at [944, 417] on button "Next" at bounding box center [940, 414] width 67 height 34
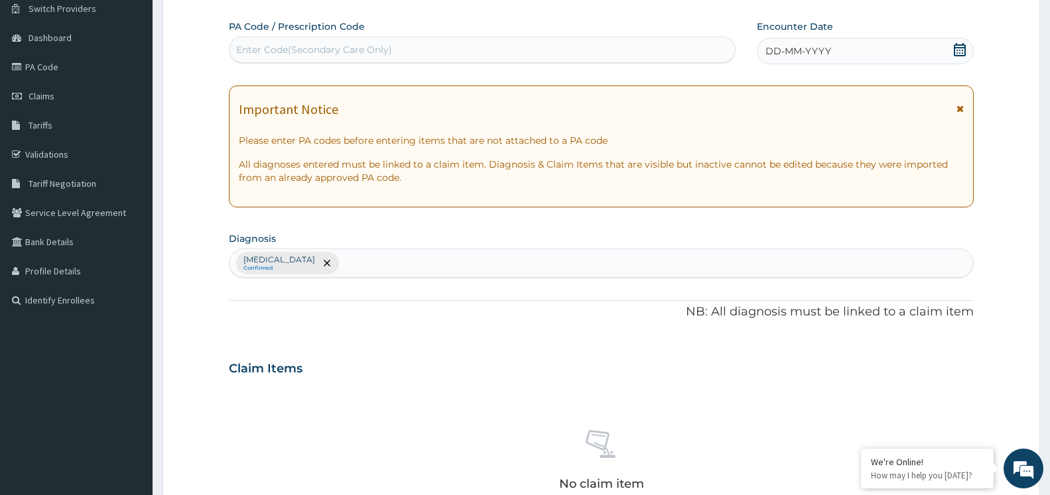
click at [432, 48] on div "Enter Code(Secondary Care Only)" at bounding box center [481, 49] width 505 height 21
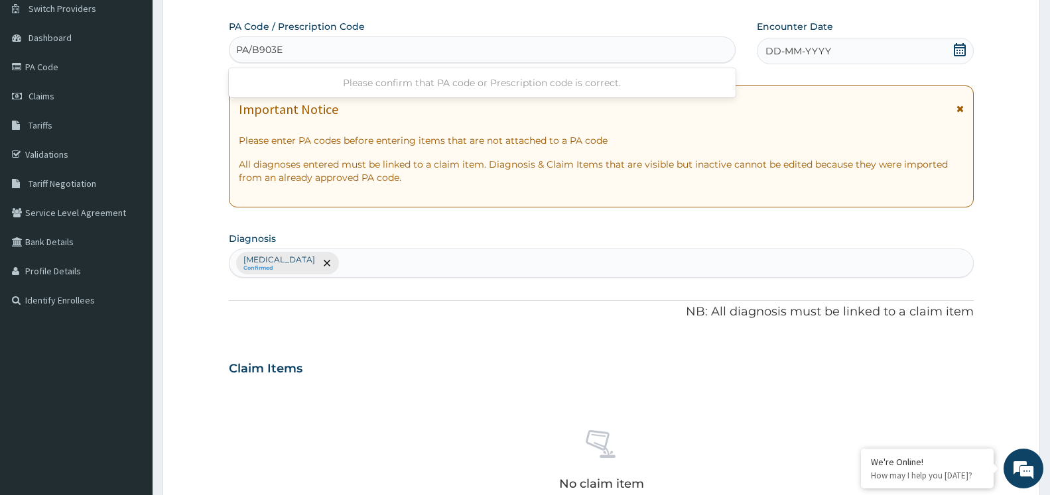
type input "PA/B903EE"
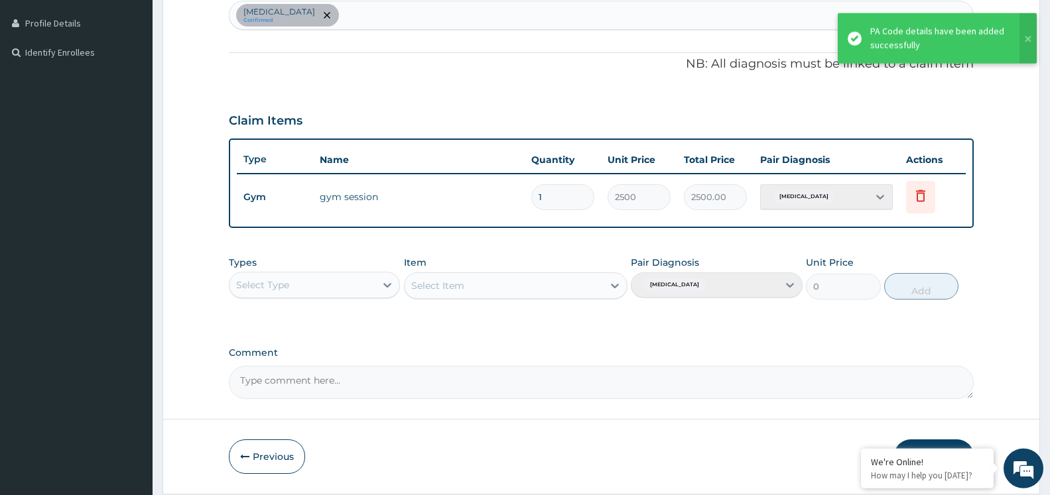
scroll to position [398, 0]
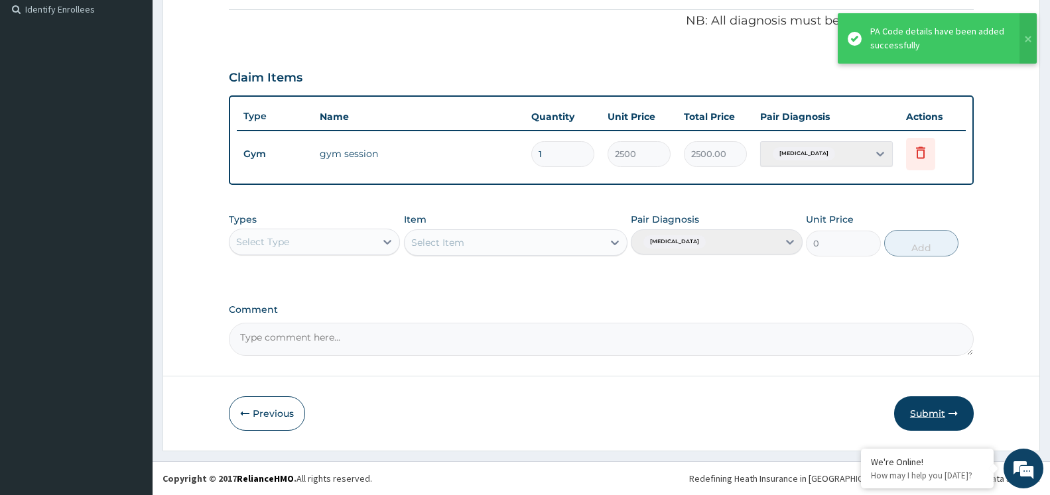
click at [944, 408] on button "Submit" at bounding box center [934, 414] width 80 height 34
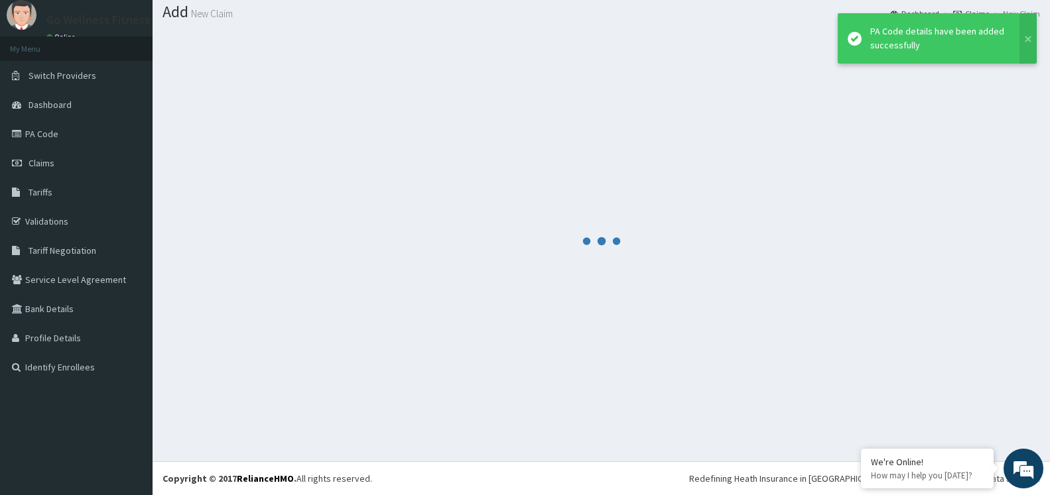
scroll to position [40, 0]
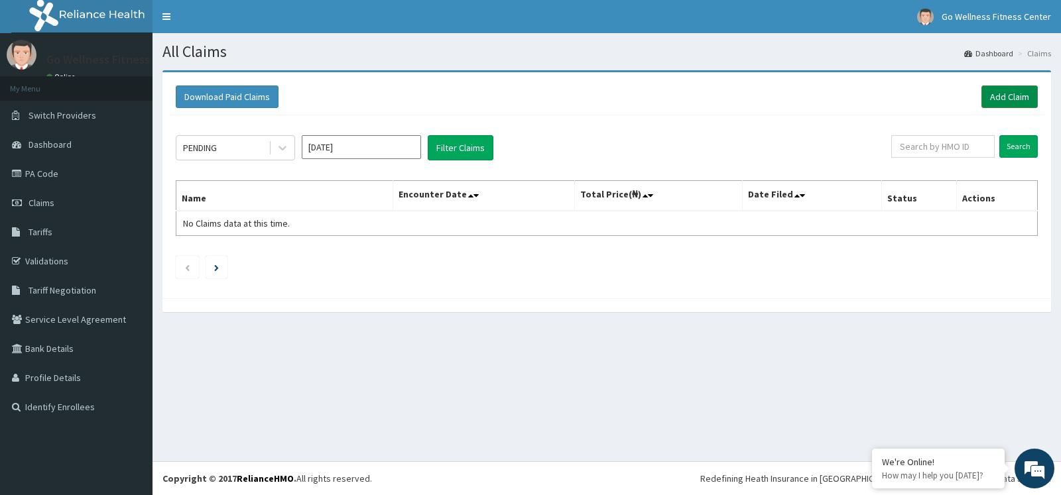
click at [1000, 95] on link "Add Claim" at bounding box center [1010, 97] width 56 height 23
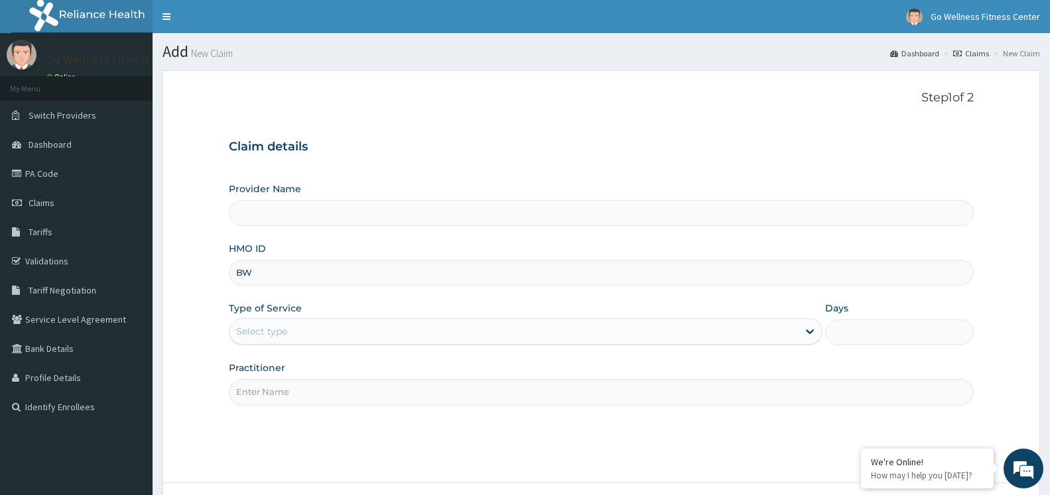
type input "BWK"
type input "Go Wellness Fitness center ( [GEOGRAPHIC_DATA])"
type input "1"
type input "BWK/10006/D"
click at [353, 396] on input "Practitioner" at bounding box center [601, 392] width 745 height 26
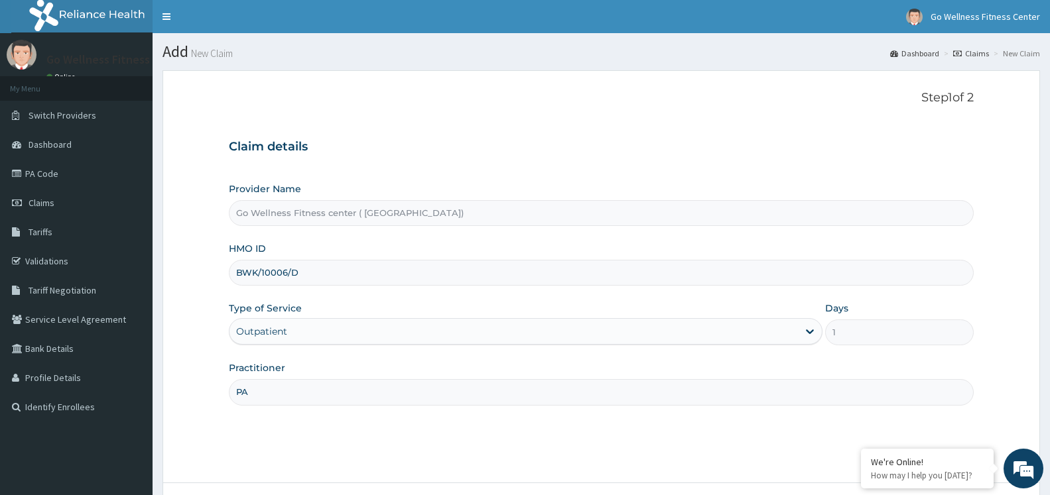
type input "P"
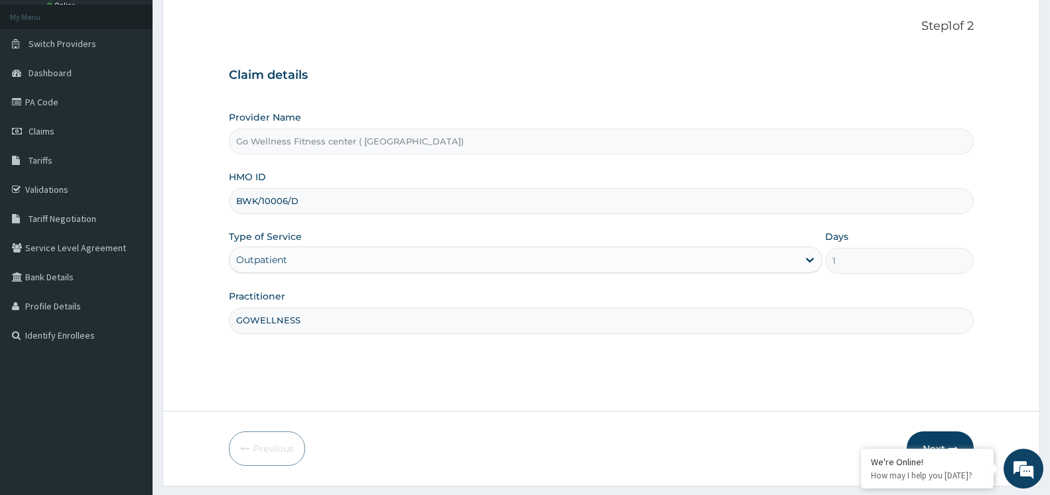
scroll to position [107, 0]
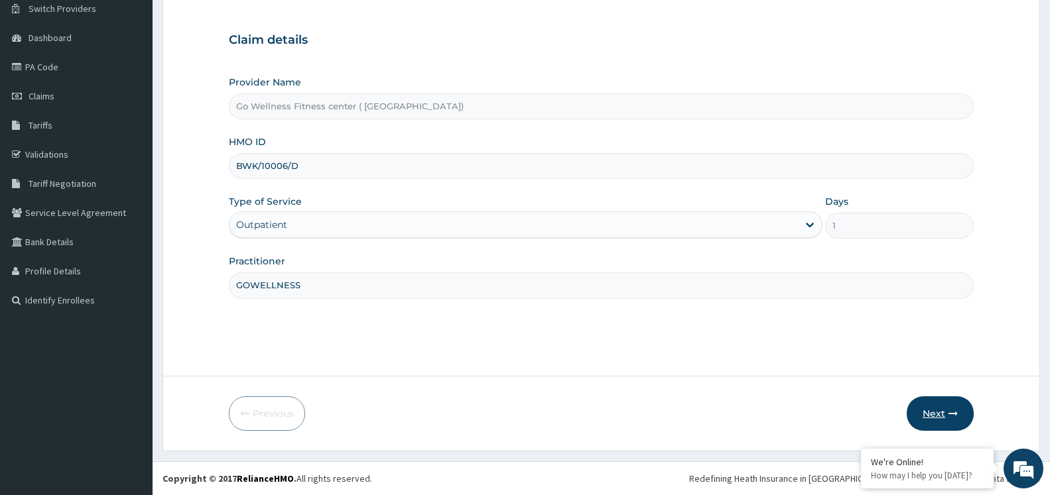
type input "GOWELLNESS"
click at [941, 401] on button "Next" at bounding box center [940, 414] width 67 height 34
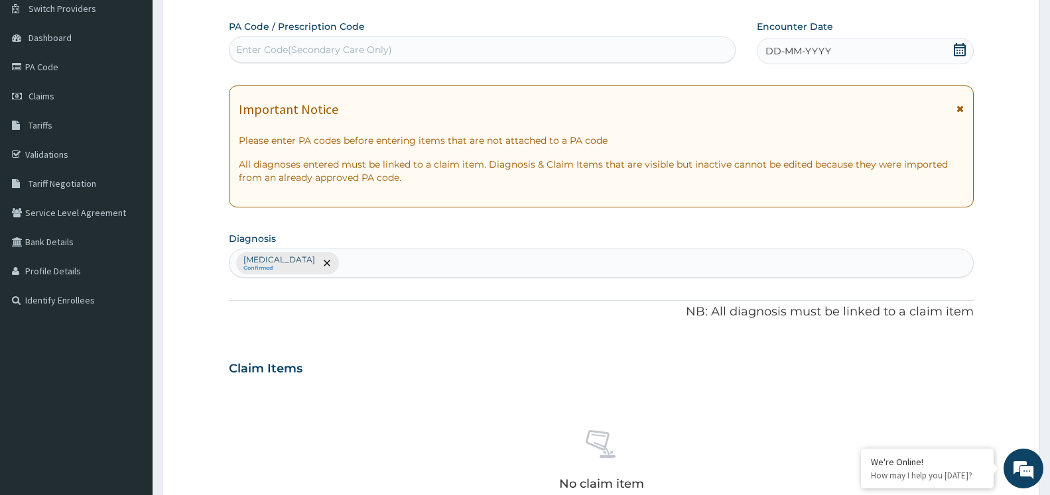
click at [382, 57] on div "Enter Code(Secondary Care Only)" at bounding box center [481, 49] width 505 height 21
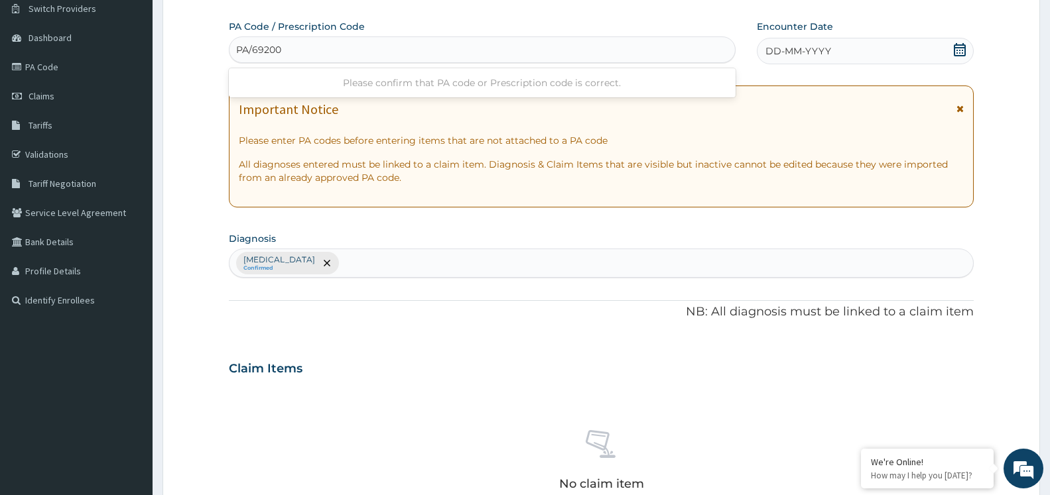
type input "PA/692007"
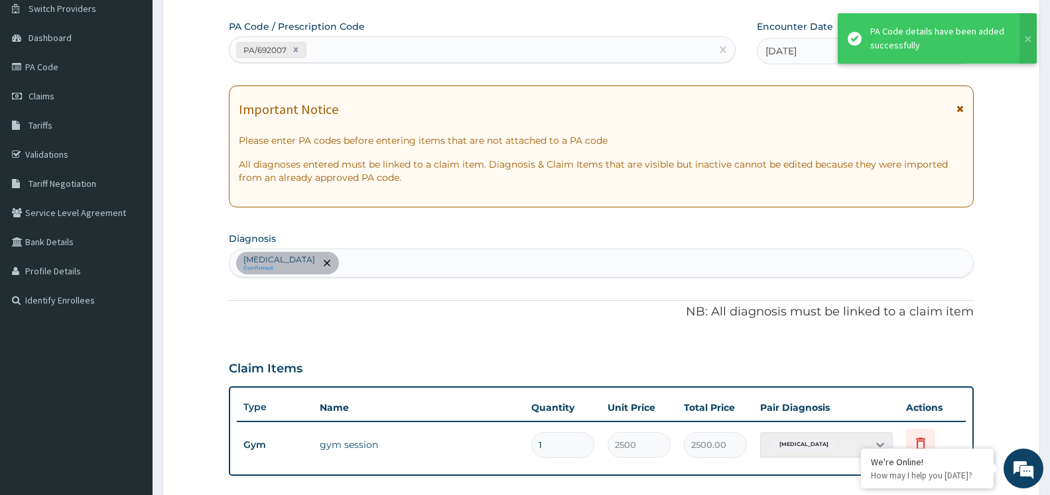
scroll to position [398, 0]
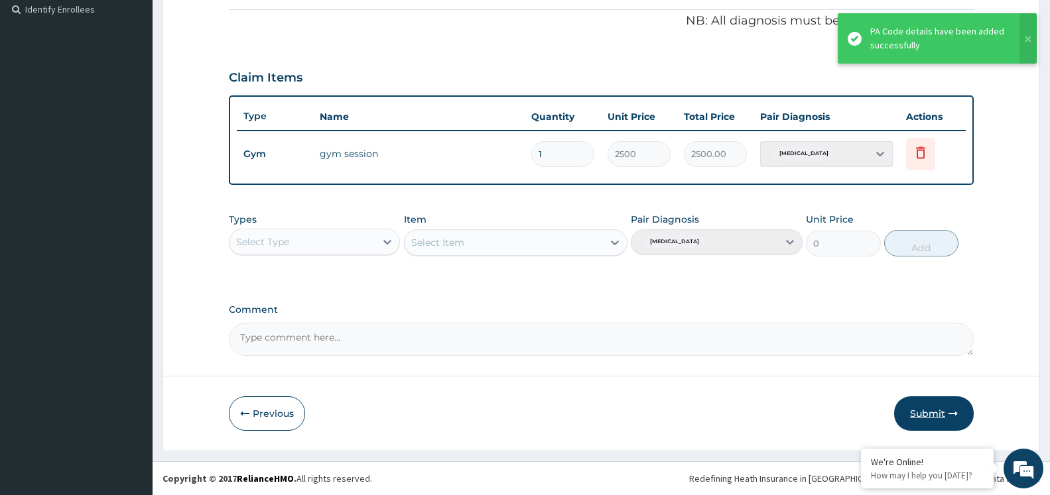
click at [940, 412] on button "Submit" at bounding box center [934, 414] width 80 height 34
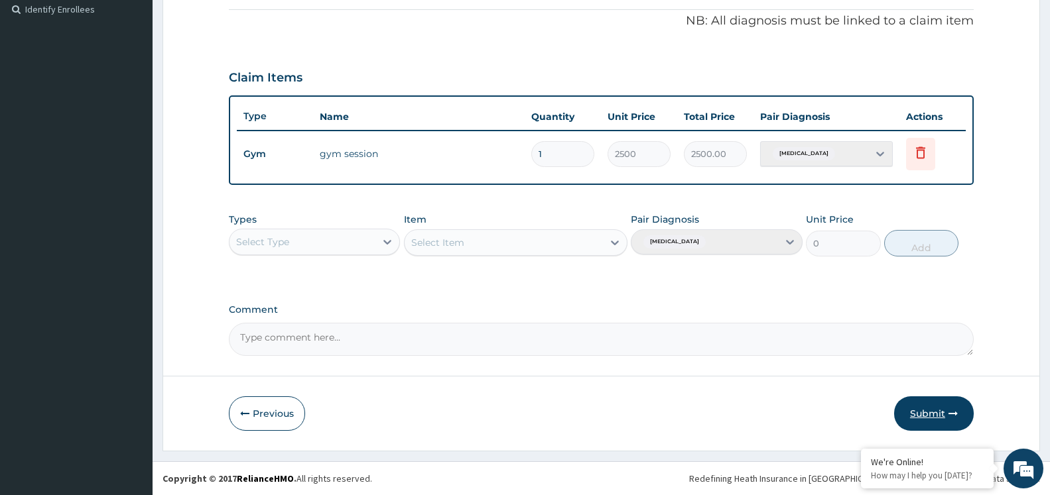
click at [937, 423] on button "Submit" at bounding box center [934, 414] width 80 height 34
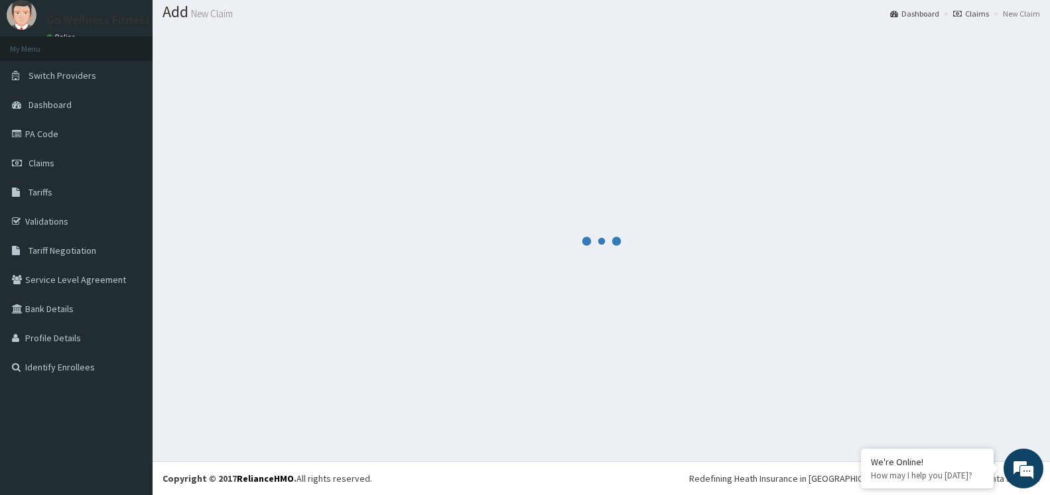
scroll to position [40, 0]
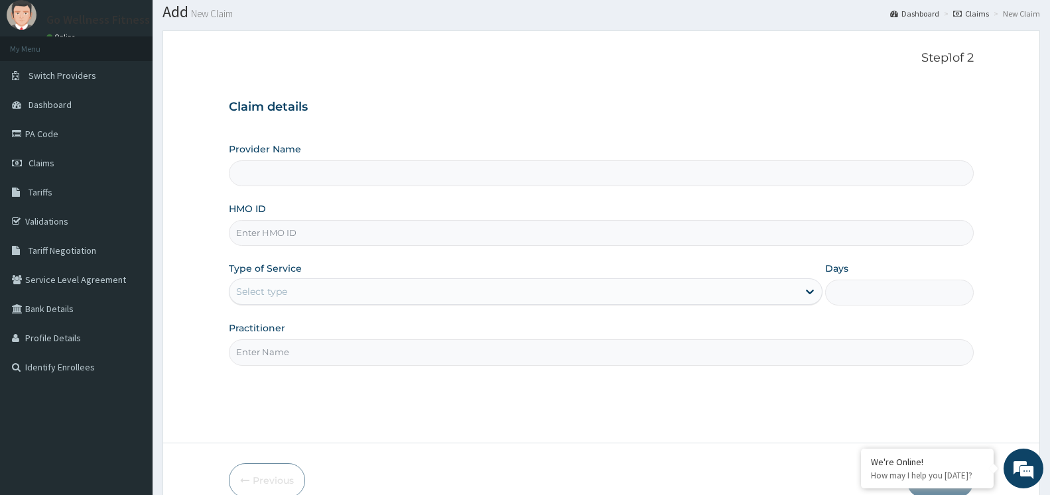
scroll to position [40, 0]
click at [300, 233] on input "HMO ID" at bounding box center [601, 233] width 745 height 26
type input "Go Wellness Fitness center ( [GEOGRAPHIC_DATA])"
type input "1"
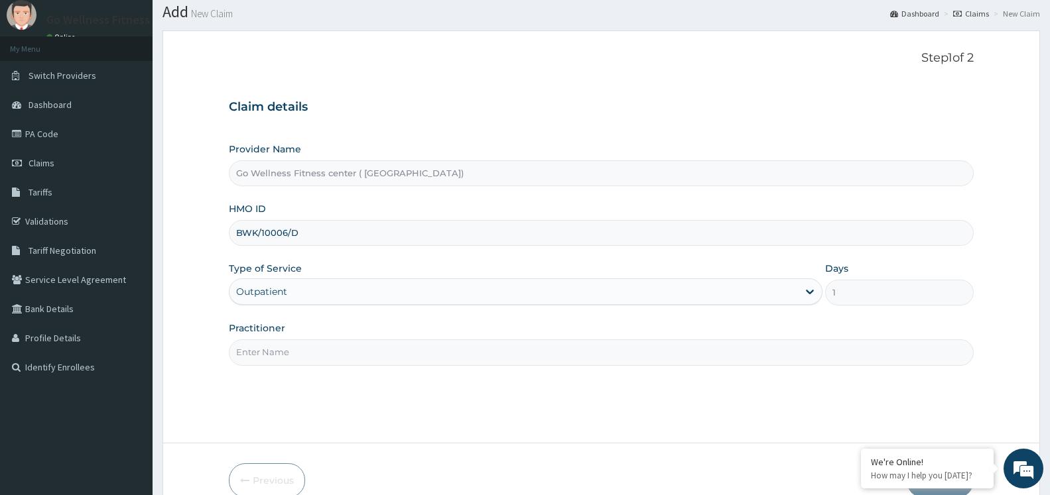
type input "BWK/10006/D"
click at [265, 364] on input "Practitioner" at bounding box center [601, 353] width 745 height 26
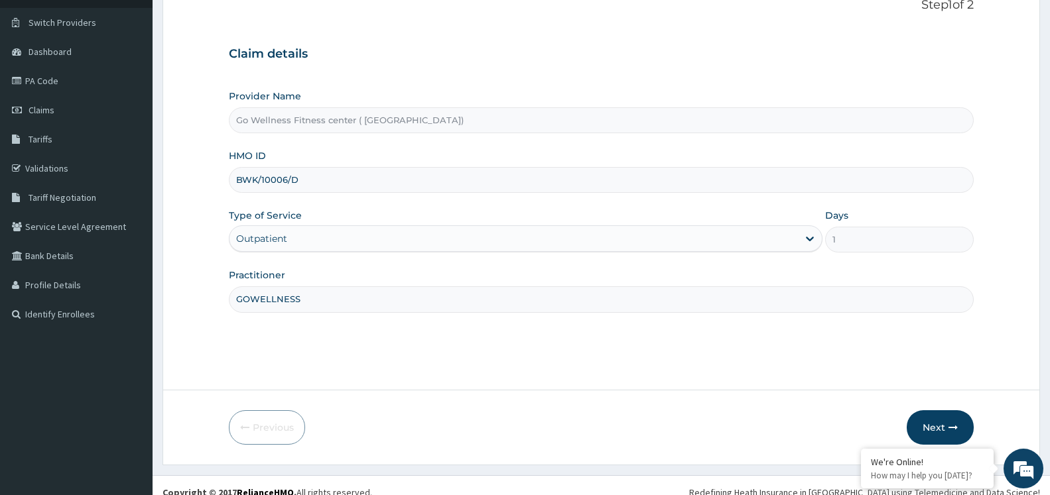
scroll to position [107, 0]
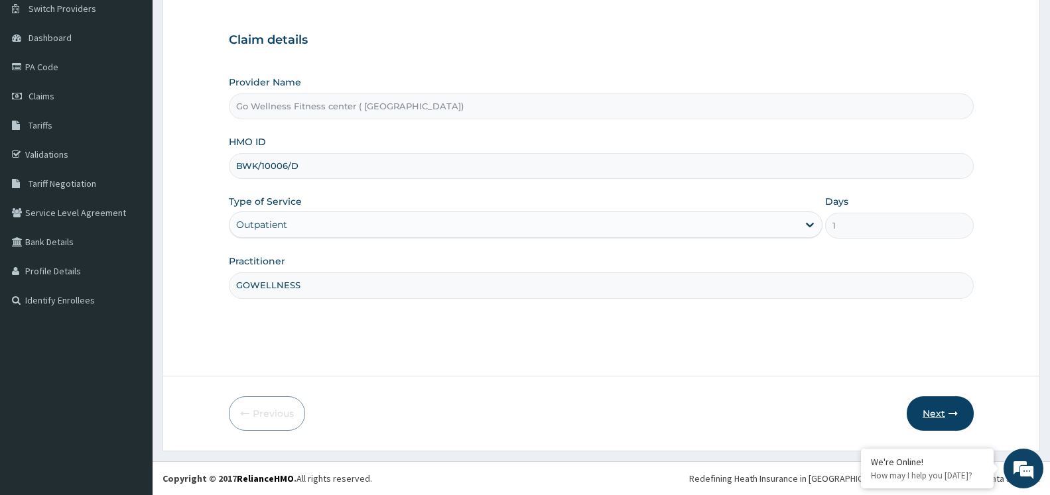
type input "GOWELLNESS"
click at [944, 414] on button "Next" at bounding box center [940, 414] width 67 height 34
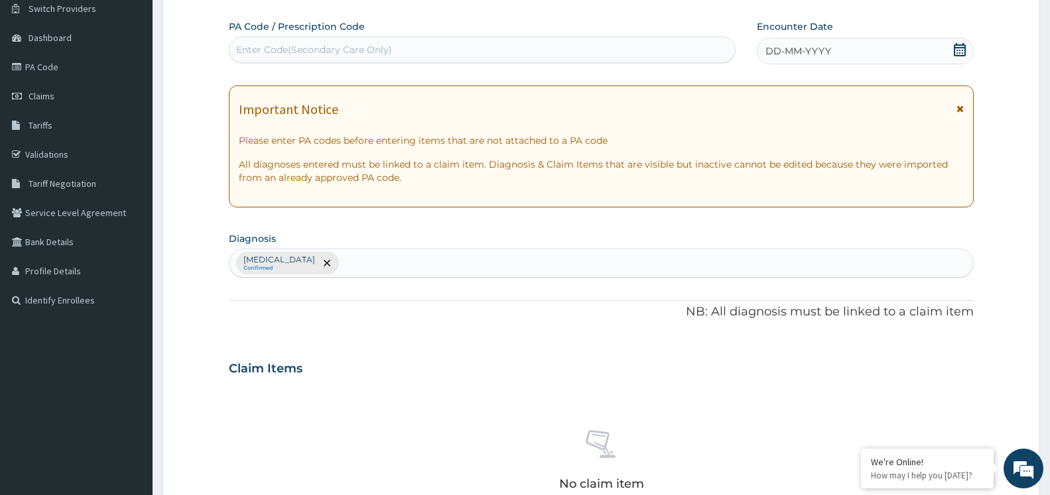
click at [436, 43] on div "Enter Code(Secondary Care Only)" at bounding box center [481, 49] width 505 height 21
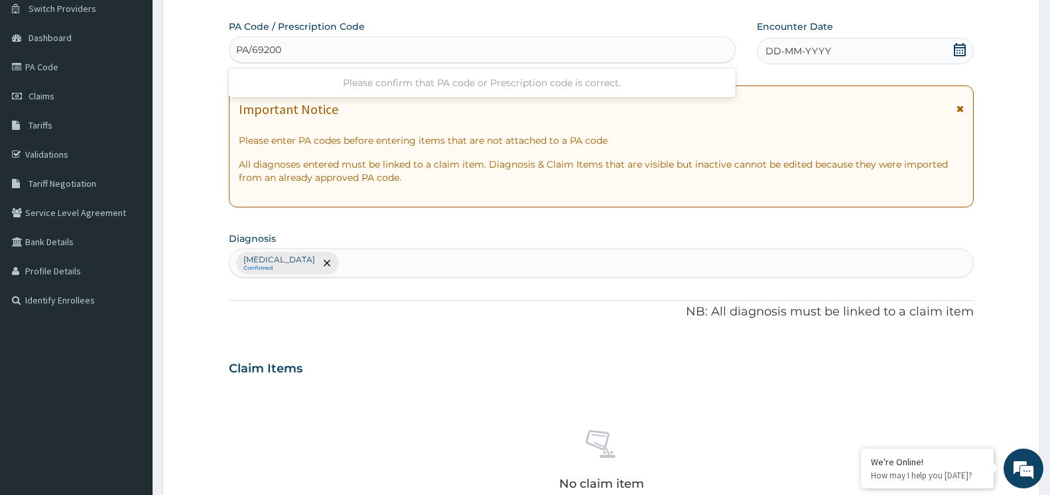
type input "PA/692007"
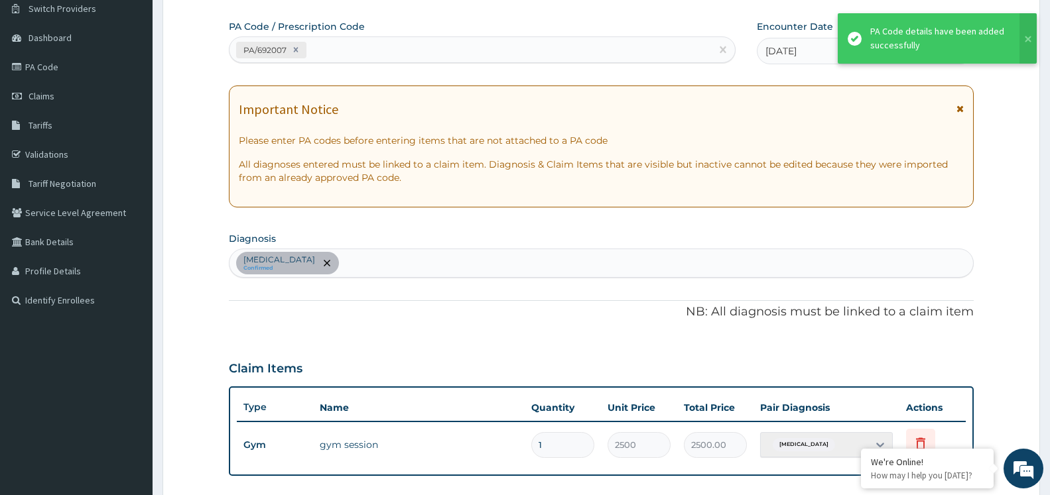
scroll to position [398, 0]
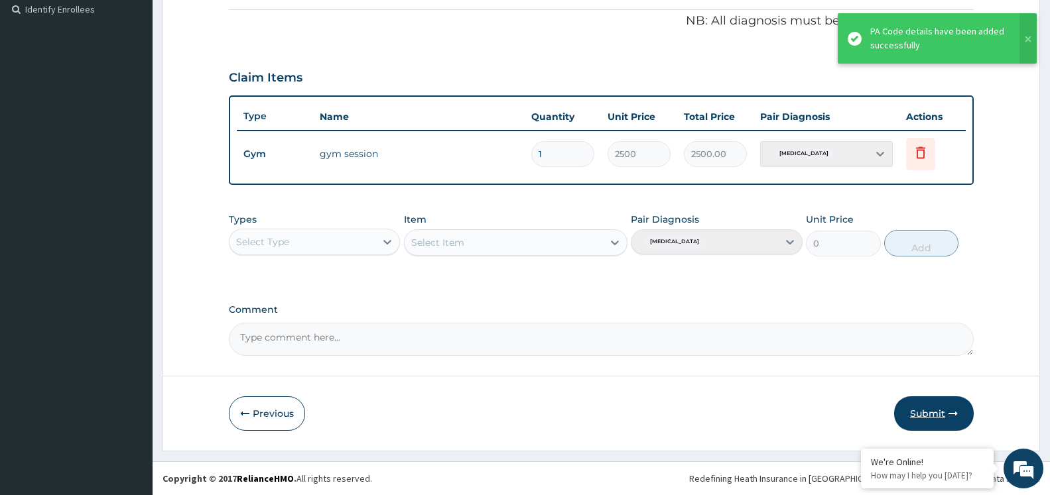
click at [926, 416] on button "Submit" at bounding box center [934, 414] width 80 height 34
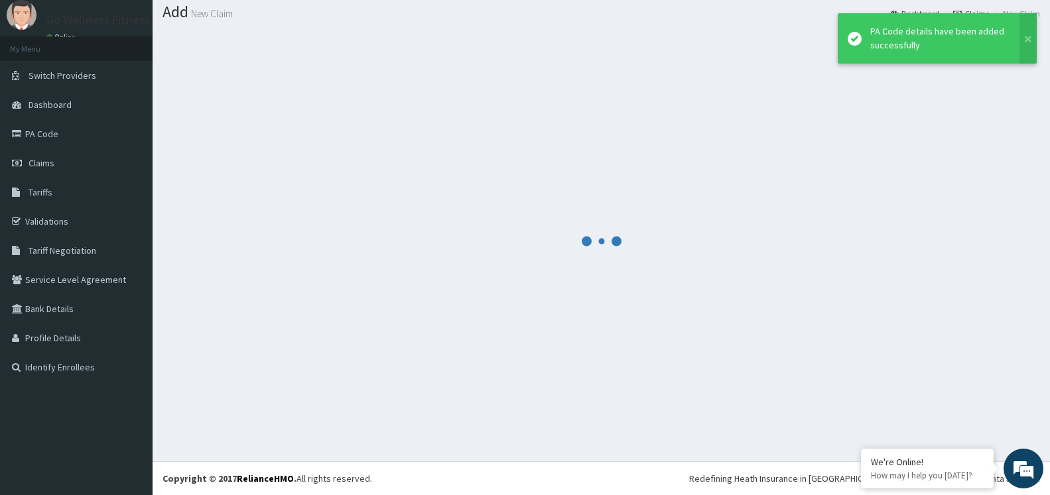
scroll to position [40, 0]
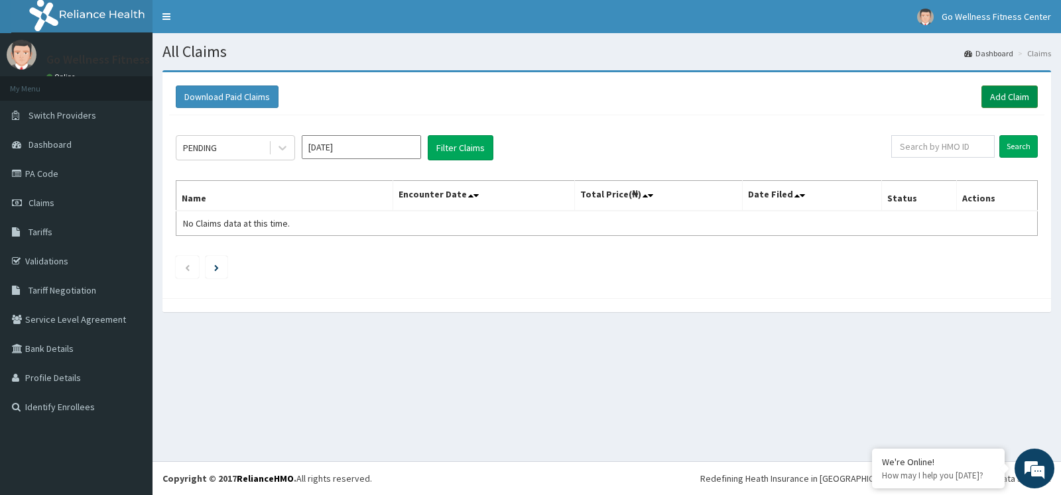
click at [1009, 98] on link "Add Claim" at bounding box center [1010, 97] width 56 height 23
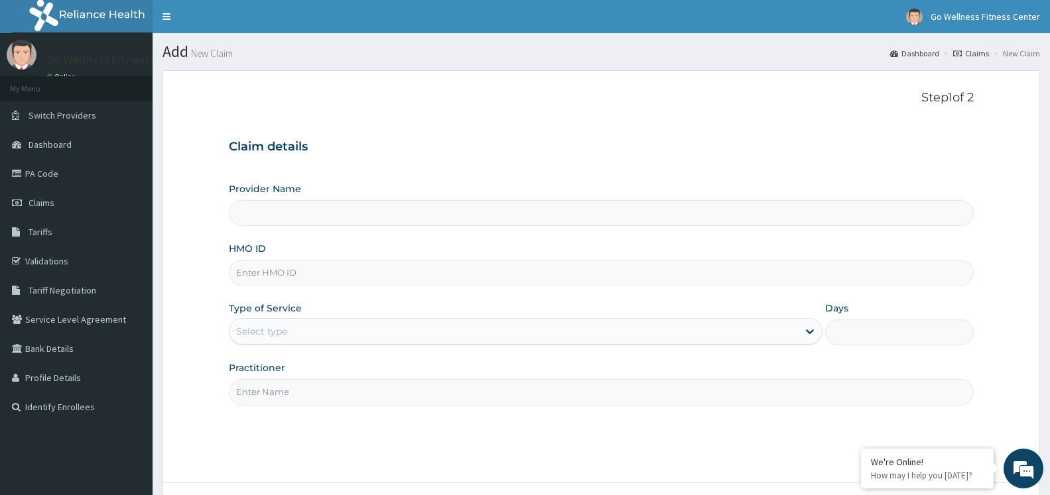
type input "B"
type input "Go Wellness Fitness center ( [GEOGRAPHIC_DATA])"
type input "BW"
type input "1"
type input "BWK/10006/E"
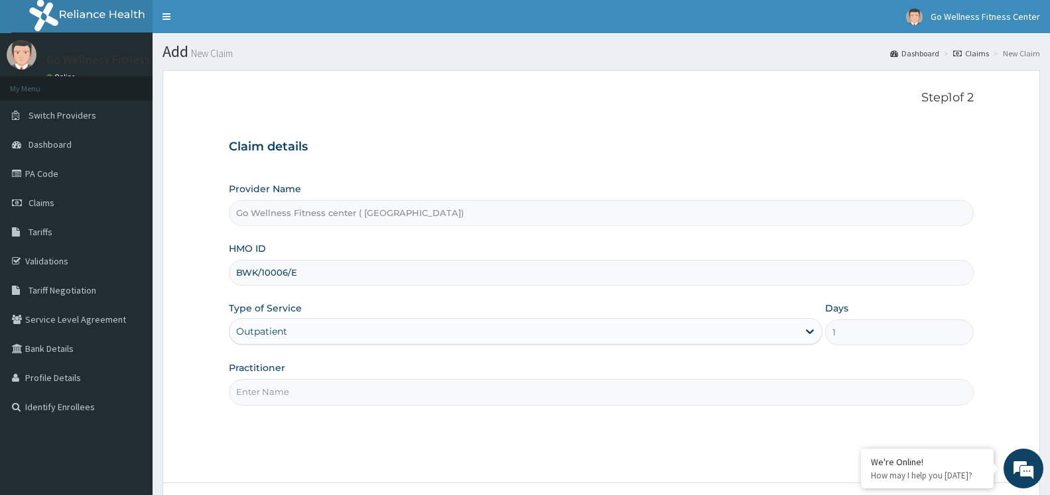
click at [306, 393] on input "Practitioner" at bounding box center [601, 392] width 745 height 26
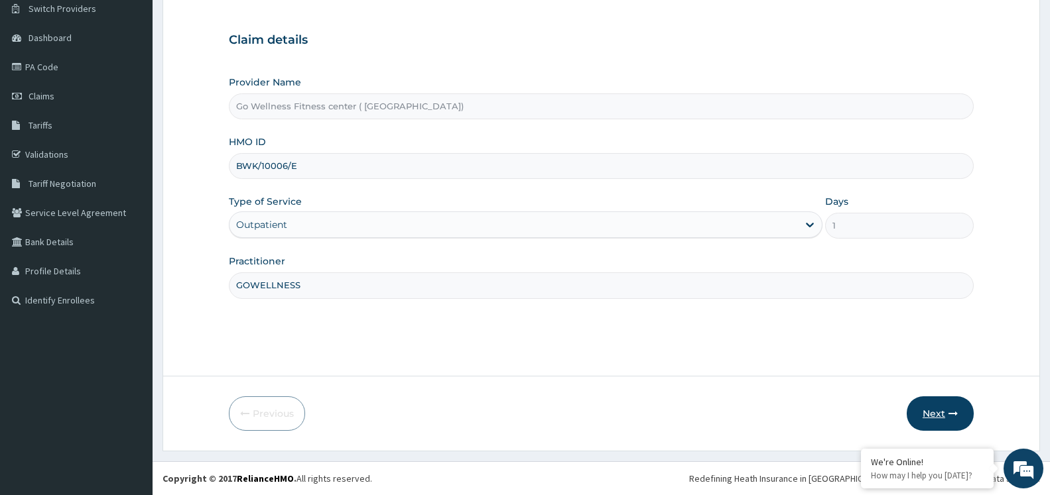
type input "GOWELLNESS"
click at [952, 418] on icon "button" at bounding box center [952, 413] width 9 height 9
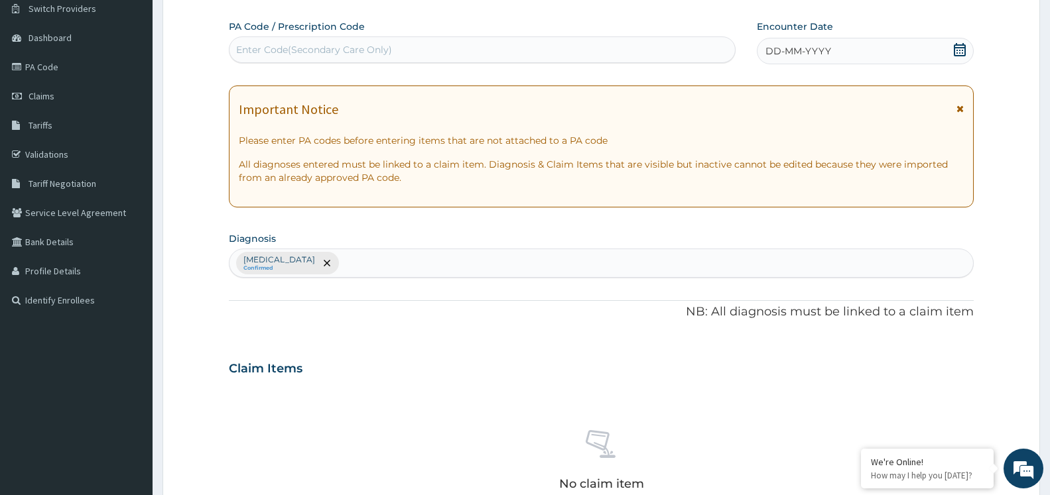
click at [399, 41] on div "Enter Code(Secondary Care Only)" at bounding box center [481, 49] width 505 height 21
click at [516, 50] on div "Enter Code(Secondary Care Only)" at bounding box center [481, 49] width 505 height 21
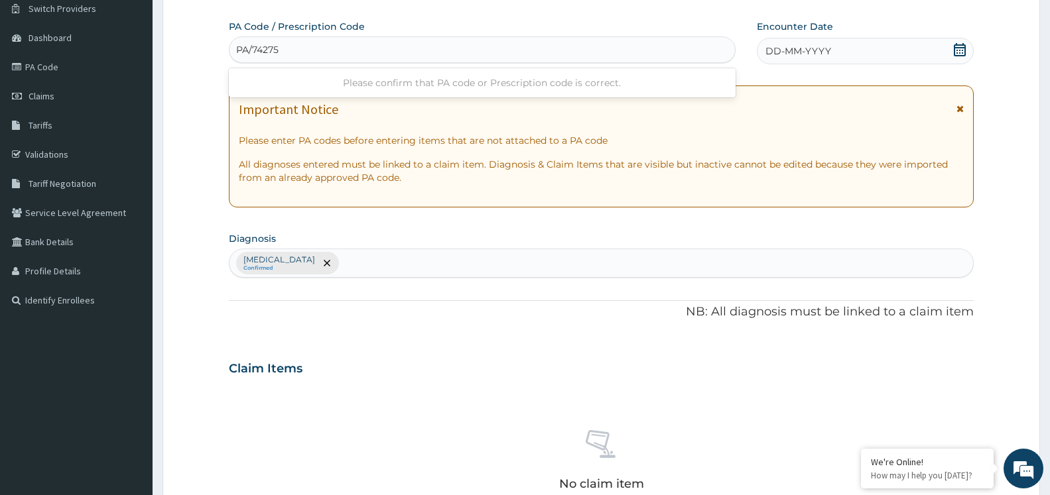
type input "PA/74275E"
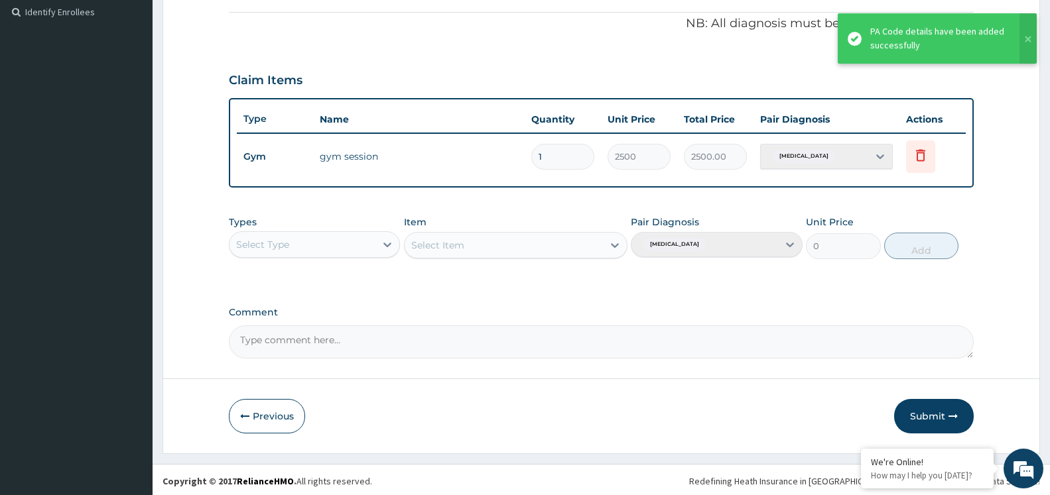
scroll to position [398, 0]
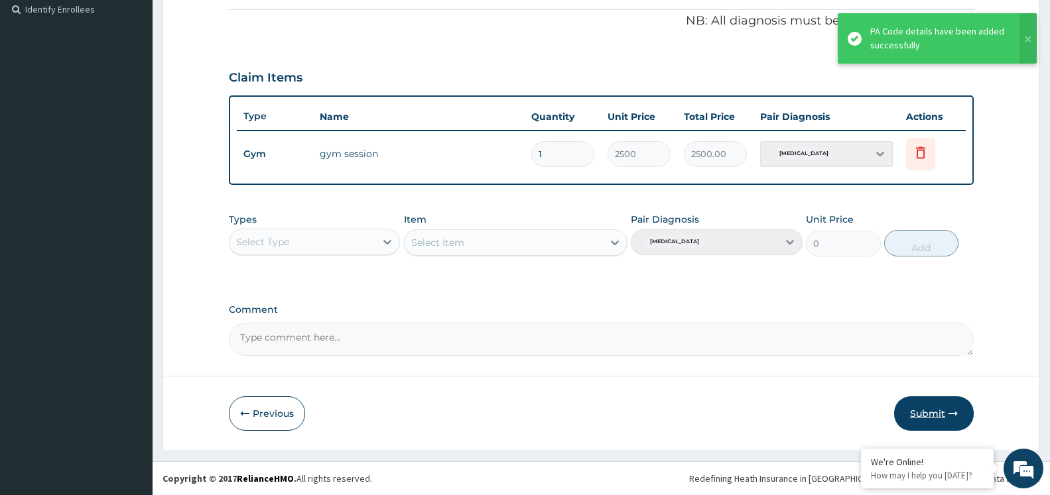
click at [933, 423] on button "Submit" at bounding box center [934, 414] width 80 height 34
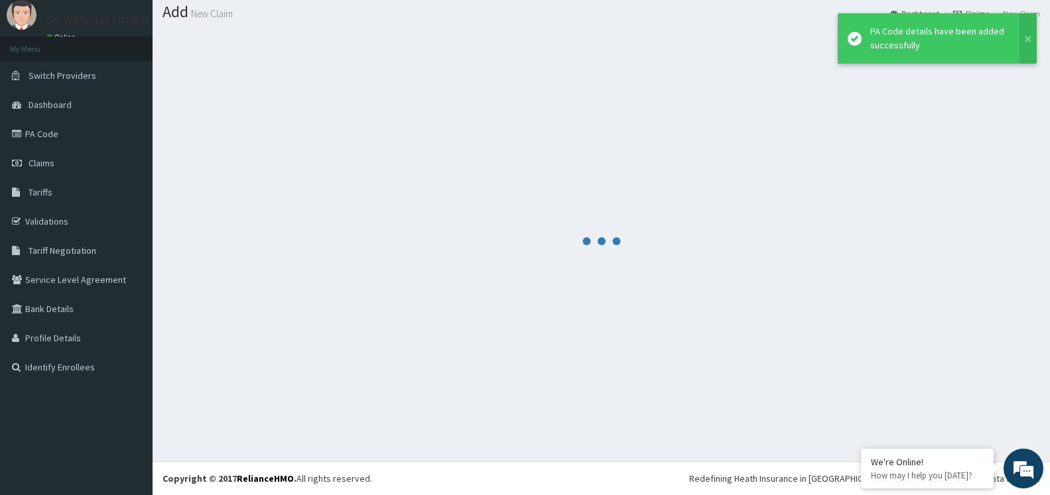
scroll to position [40, 0]
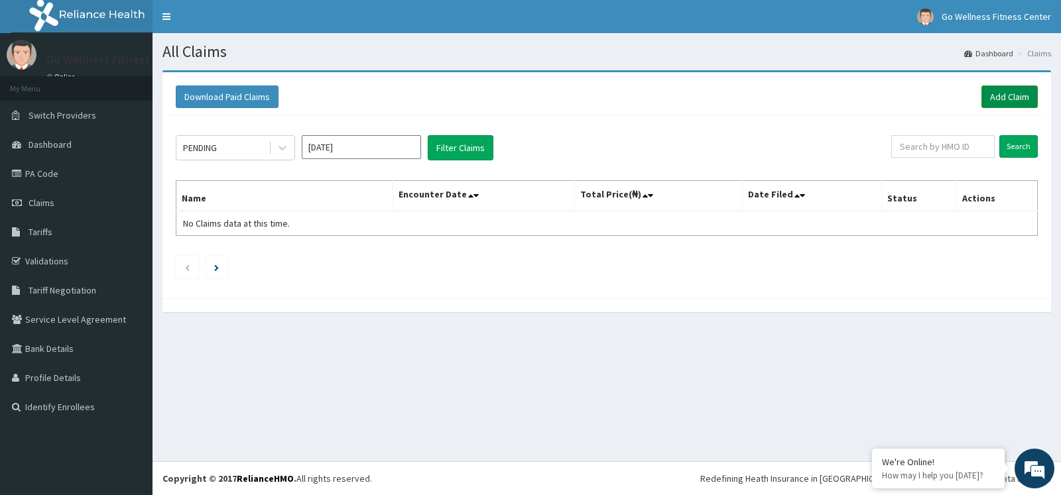
click at [1015, 97] on link "Add Claim" at bounding box center [1010, 97] width 56 height 23
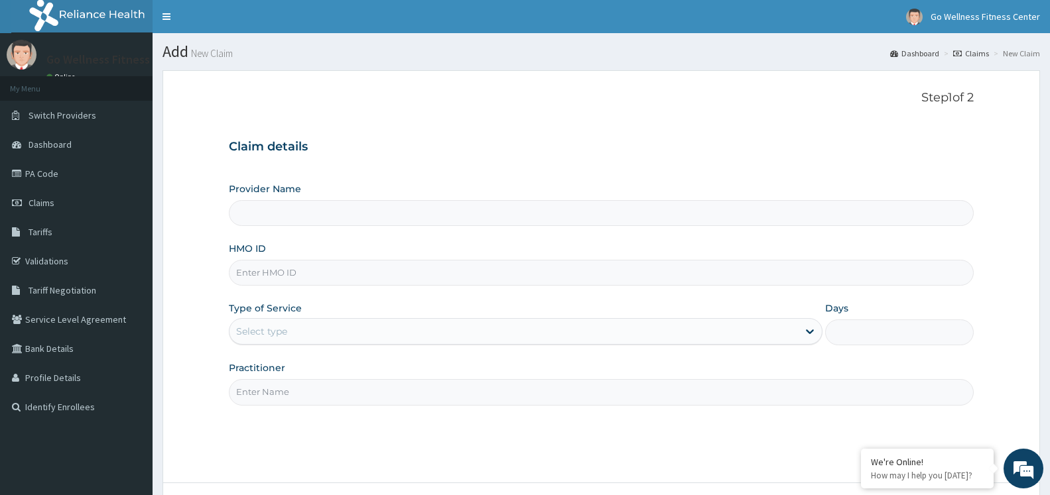
type input "B"
type input "Go Wellness Fitness center ( [GEOGRAPHIC_DATA])"
type input "BW"
type input "1"
type input "BWK/10006/F"
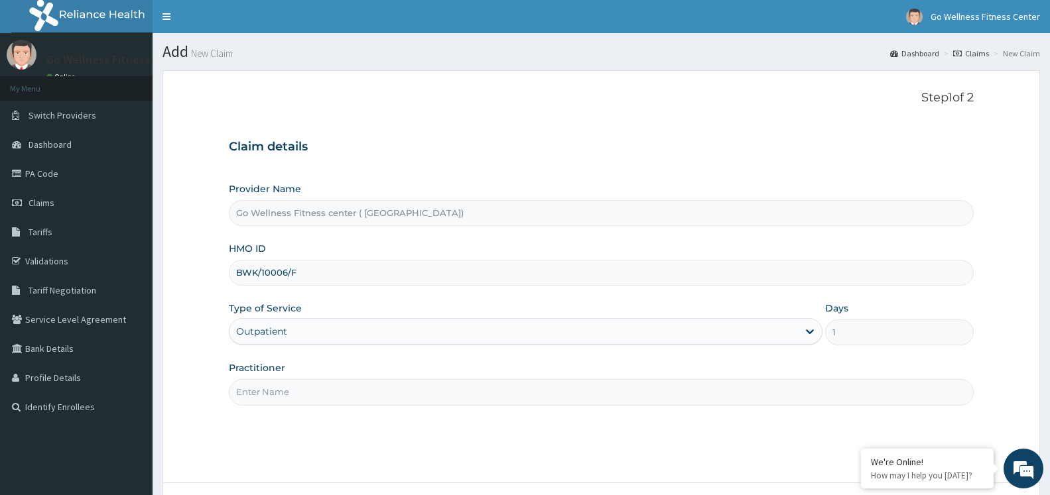
click at [448, 387] on input "Practitioner" at bounding box center [601, 392] width 745 height 26
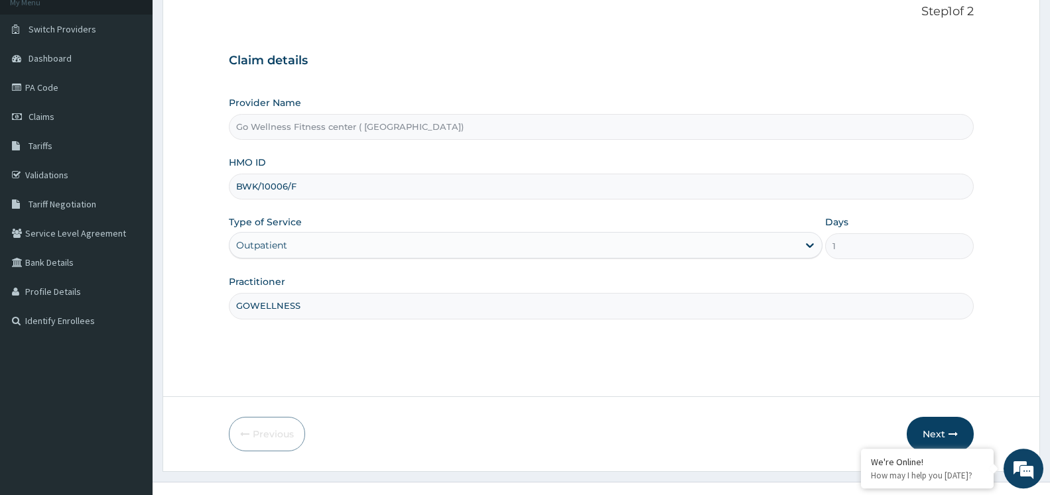
scroll to position [107, 0]
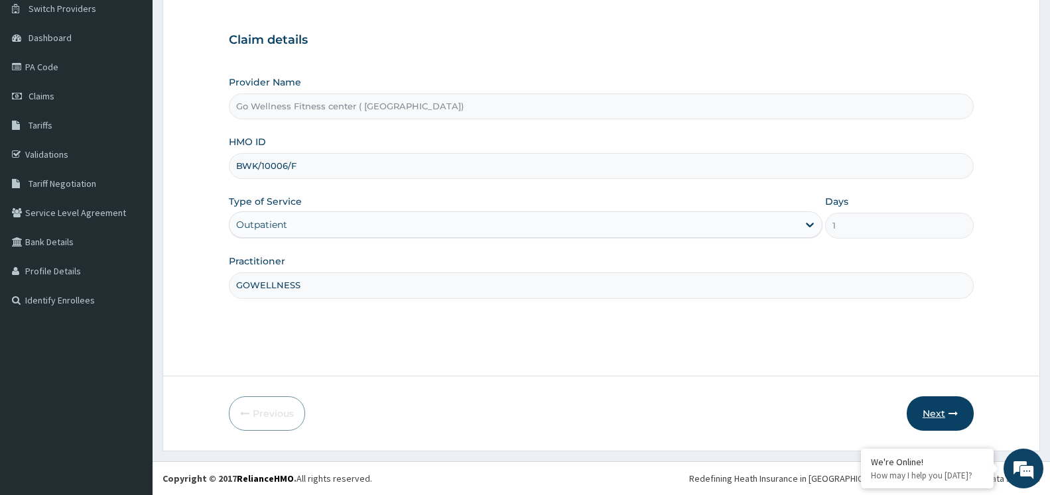
type input "GOWELLNESS"
click at [940, 423] on button "Next" at bounding box center [940, 414] width 67 height 34
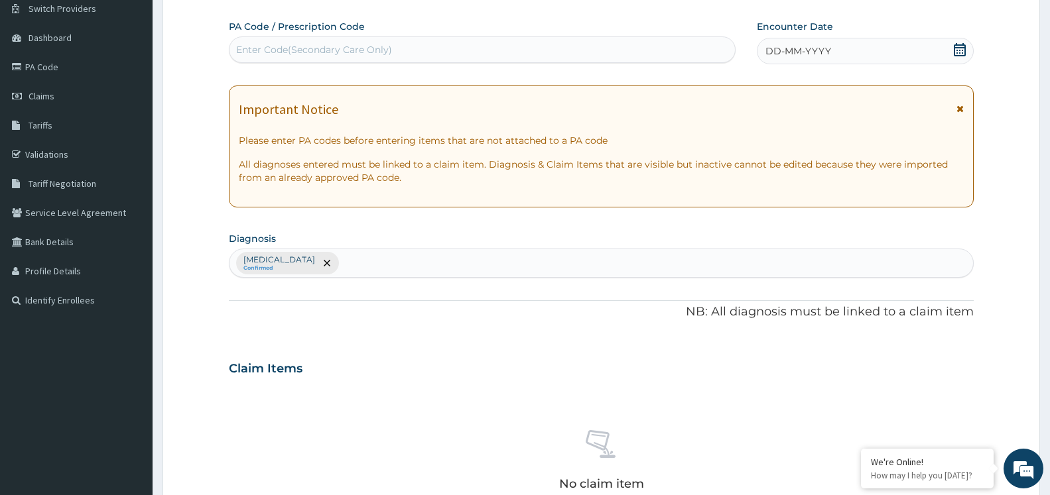
click at [343, 52] on div "Enter Code(Secondary Care Only)" at bounding box center [314, 49] width 156 height 13
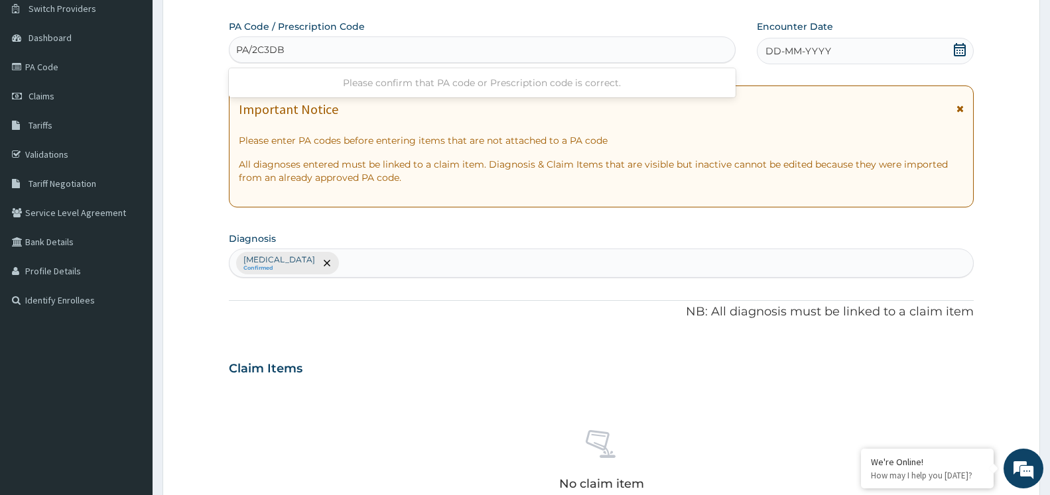
type input "PA/2C3DB1"
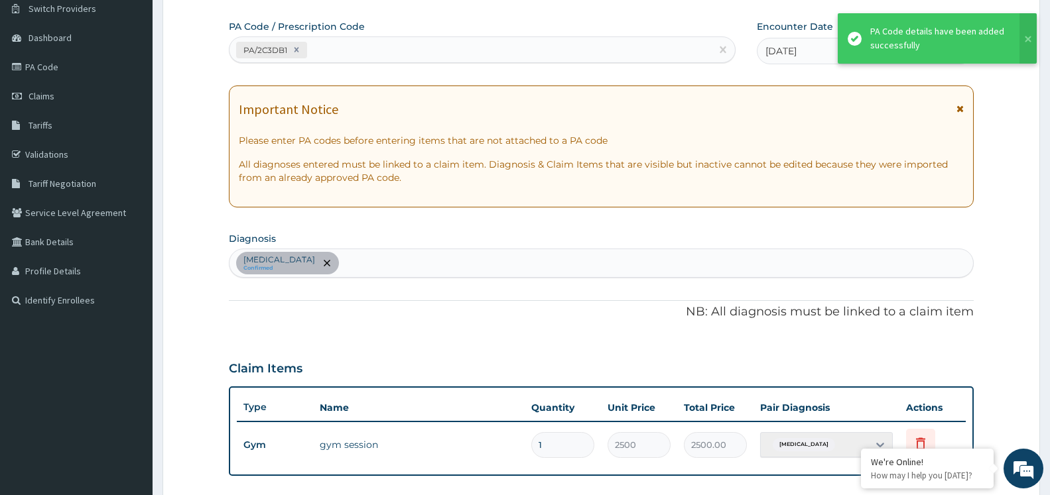
scroll to position [398, 0]
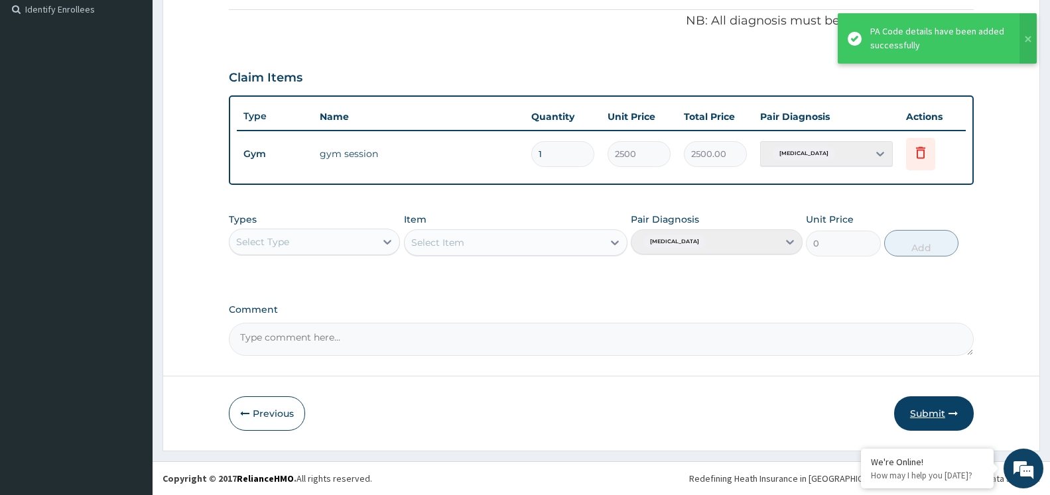
click at [942, 409] on button "Submit" at bounding box center [934, 414] width 80 height 34
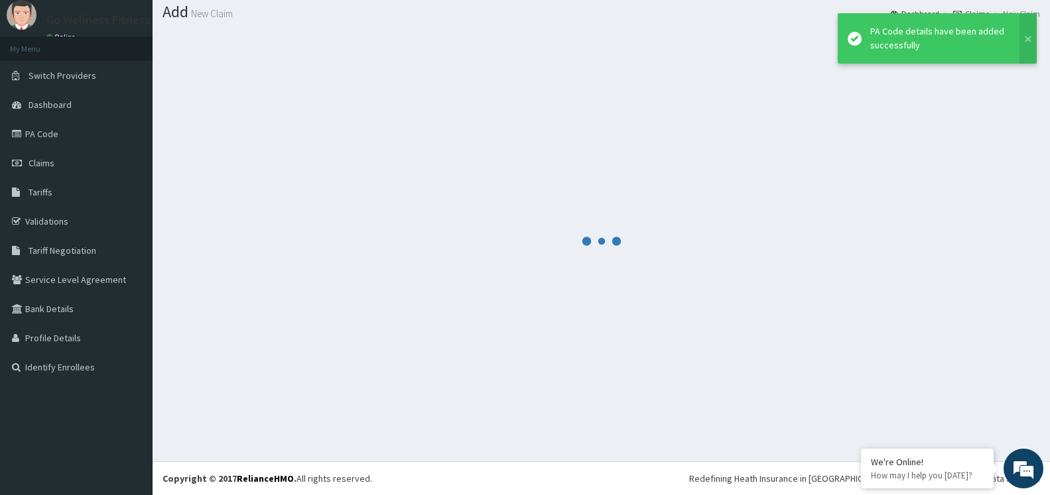
scroll to position [40, 0]
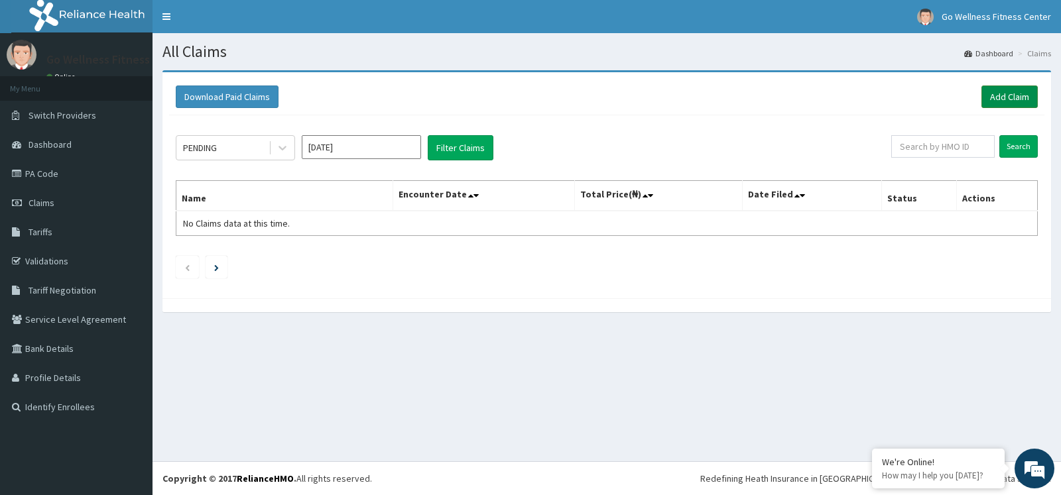
click at [1014, 91] on link "Add Claim" at bounding box center [1010, 97] width 56 height 23
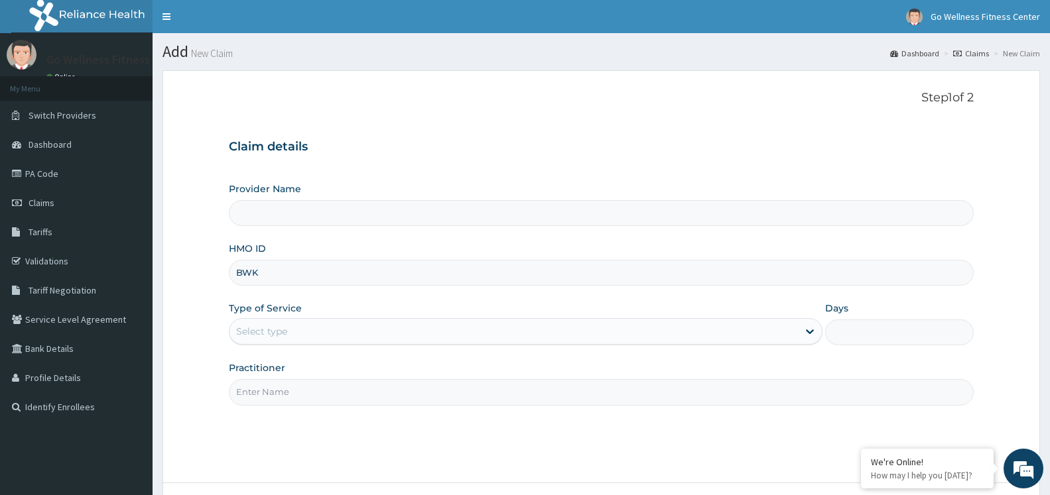
type input "BWK/"
type input "Go Wellness Fitness center ( [GEOGRAPHIC_DATA])"
type input "1"
type input "BWK/10019/A"
drag, startPoint x: 229, startPoint y: 382, endPoint x: 256, endPoint y: 413, distance: 41.4
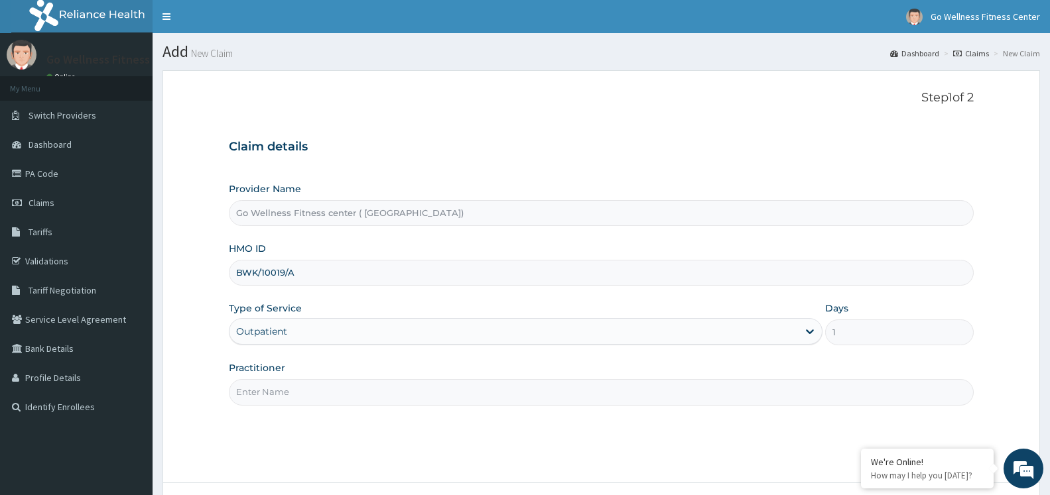
click at [233, 388] on form "Step 1 of 2 Claim details Provider Name Go Wellness Fitness center ( Portharcou…" at bounding box center [602, 314] width 878 height 488
click at [263, 401] on input "Practitioner" at bounding box center [601, 392] width 745 height 26
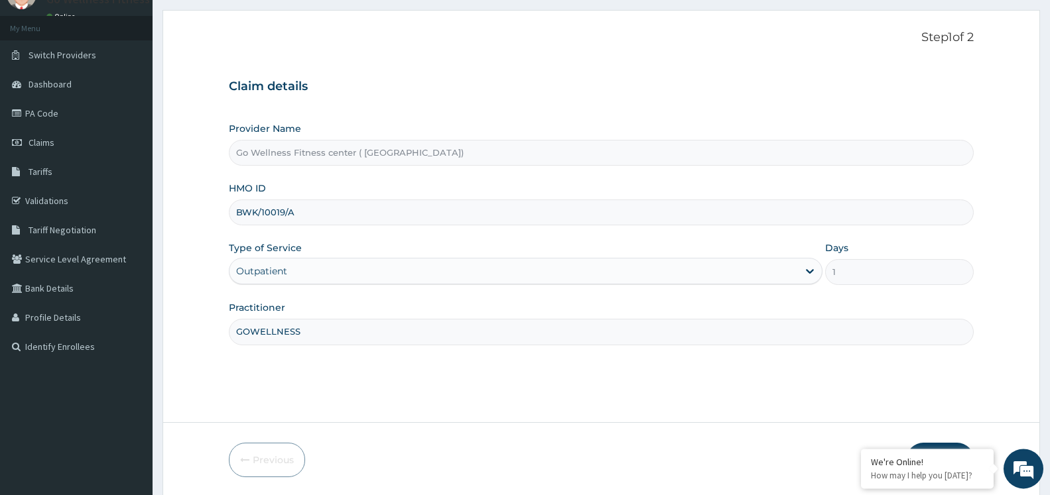
scroll to position [107, 0]
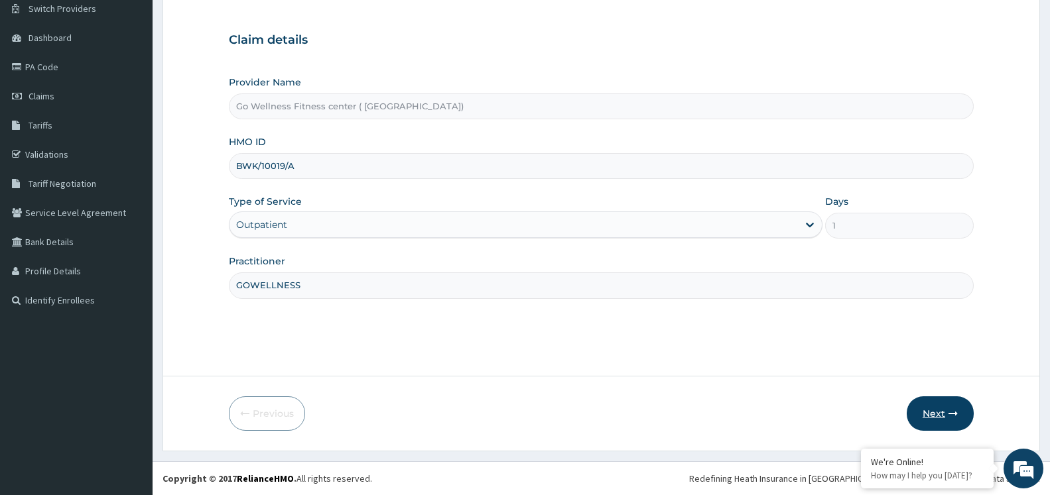
type input "GOWELLNESS"
click at [938, 416] on button "Next" at bounding box center [940, 414] width 67 height 34
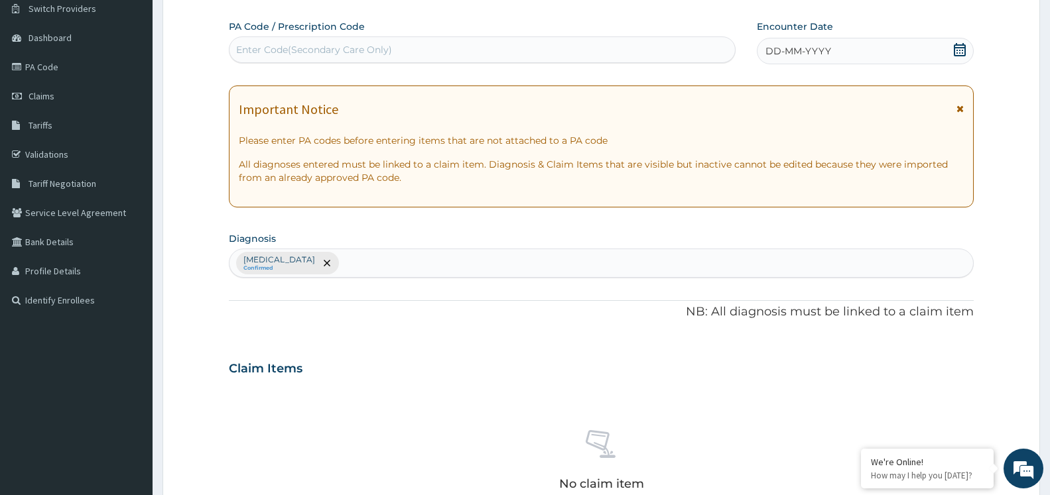
click at [260, 50] on div "Enter Code(Secondary Care Only)" at bounding box center [314, 49] width 156 height 13
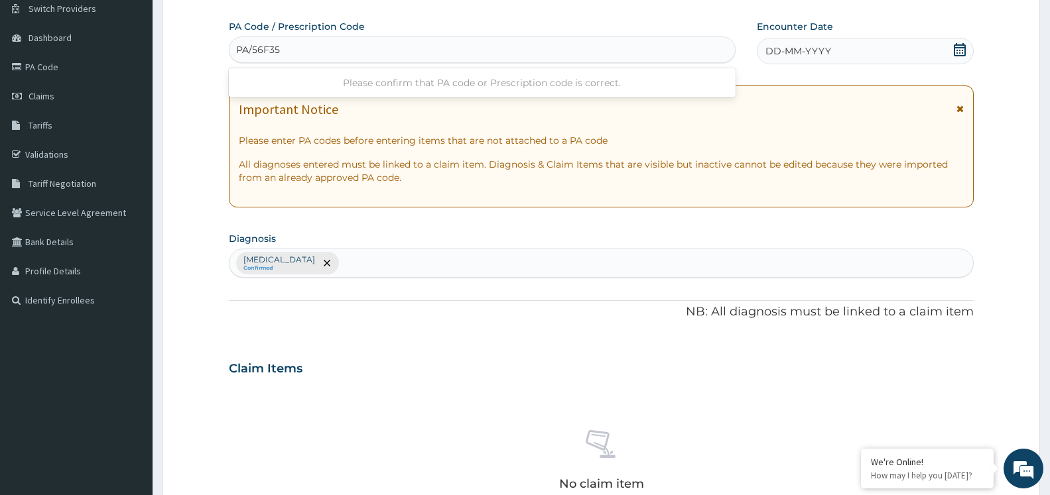
type input "PA/56F35C"
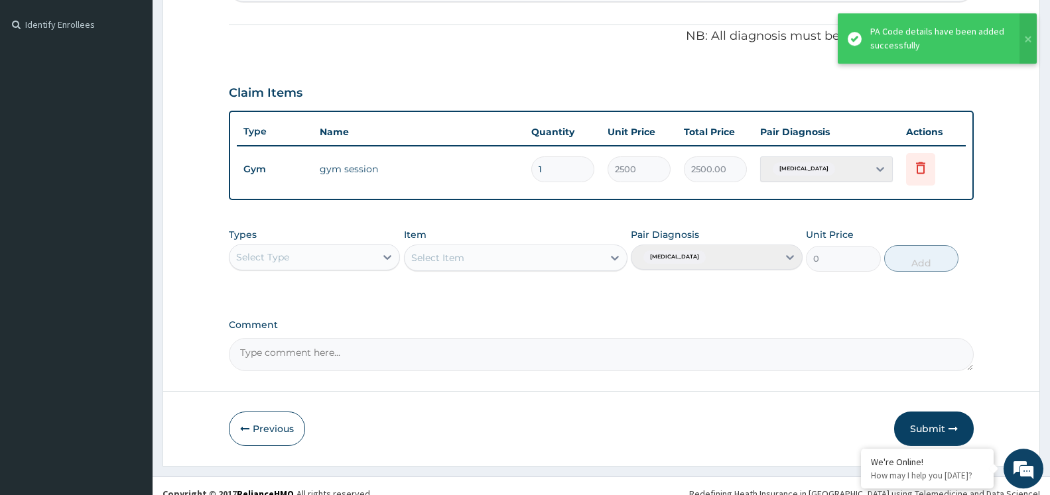
scroll to position [398, 0]
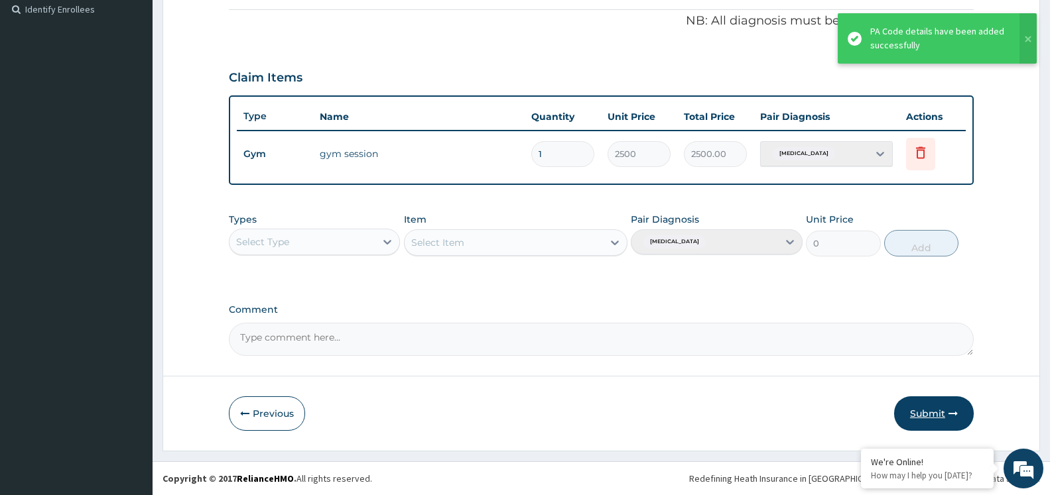
click at [940, 422] on button "Submit" at bounding box center [934, 414] width 80 height 34
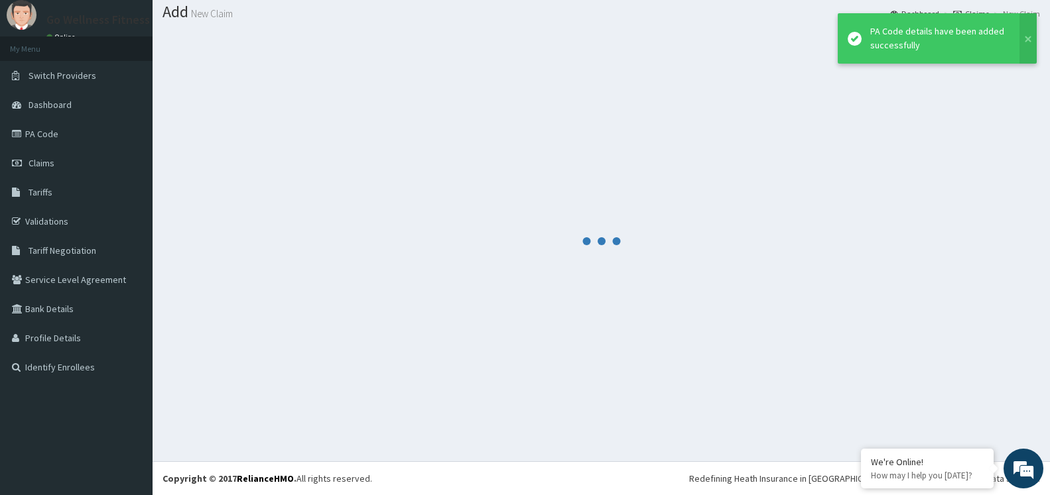
scroll to position [40, 0]
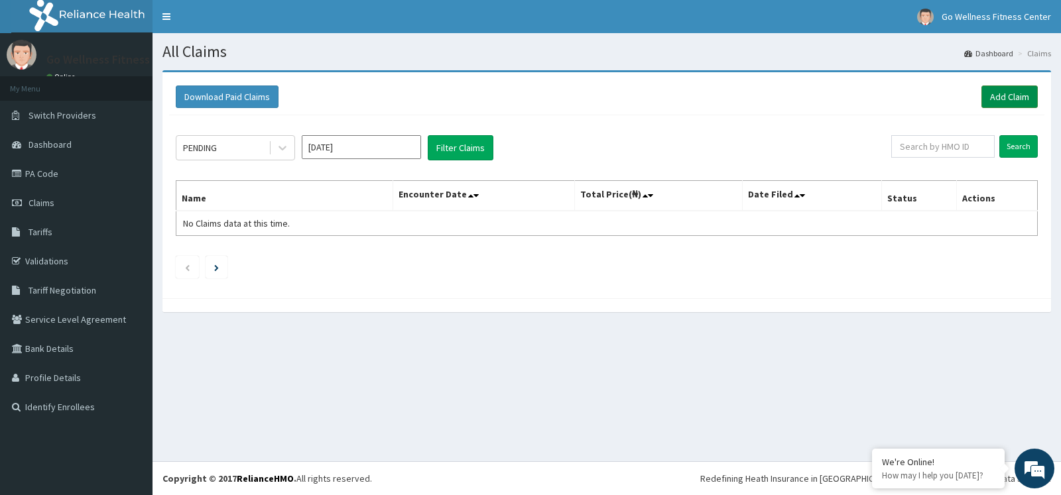
click at [1002, 96] on link "Add Claim" at bounding box center [1010, 97] width 56 height 23
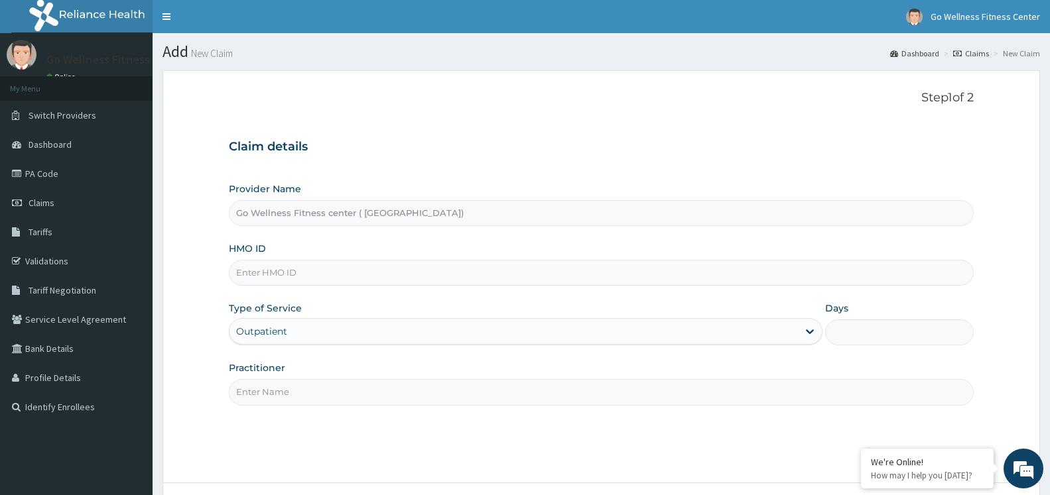
type input "Go Wellness Fitness center ( [GEOGRAPHIC_DATA])"
type input "1"
type input "BWK/10019/B"
drag, startPoint x: 300, startPoint y: 384, endPoint x: 300, endPoint y: 393, distance: 8.6
click at [300, 386] on input "Practitioner" at bounding box center [601, 392] width 745 height 26
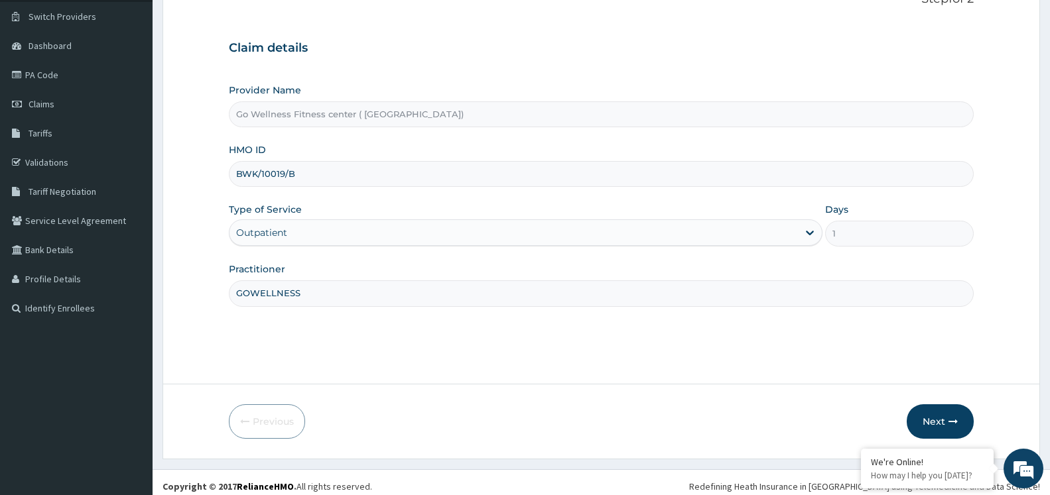
scroll to position [107, 0]
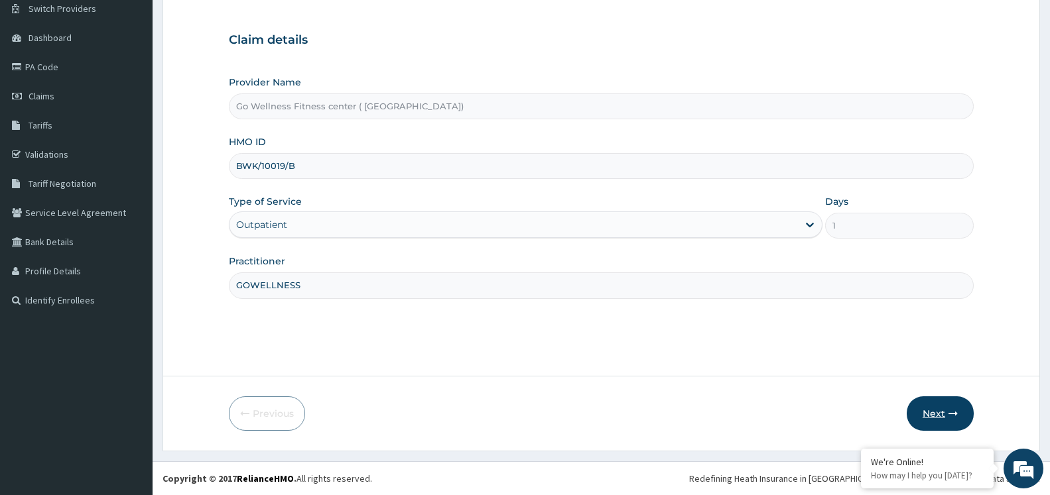
type input "GOWELLNESS"
click at [939, 415] on button "Next" at bounding box center [940, 414] width 67 height 34
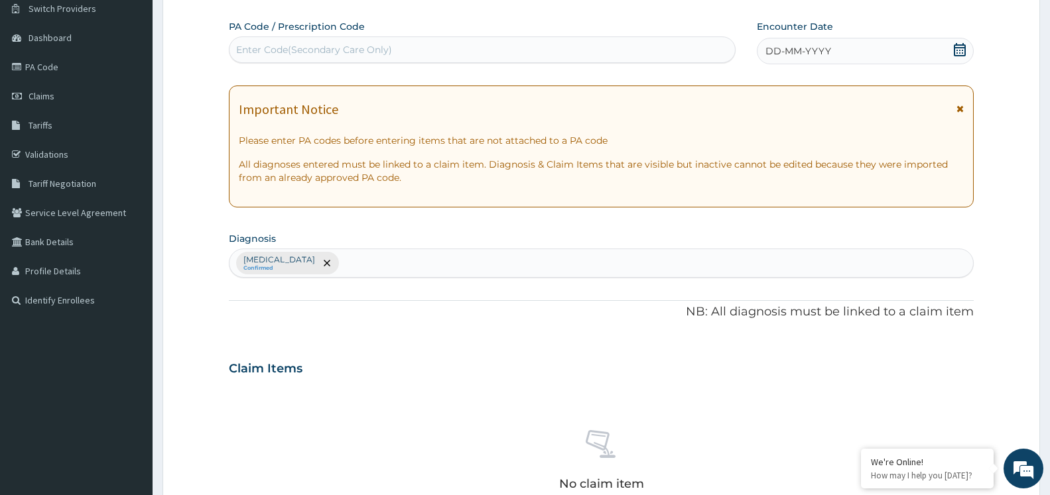
click at [337, 54] on div "Enter Code(Secondary Care Only)" at bounding box center [314, 49] width 156 height 13
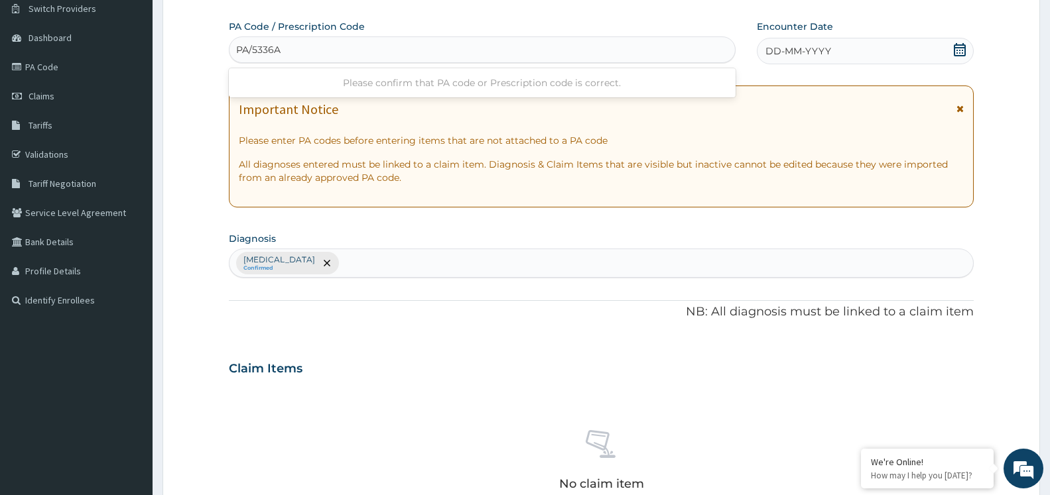
type input "PA/5336AE"
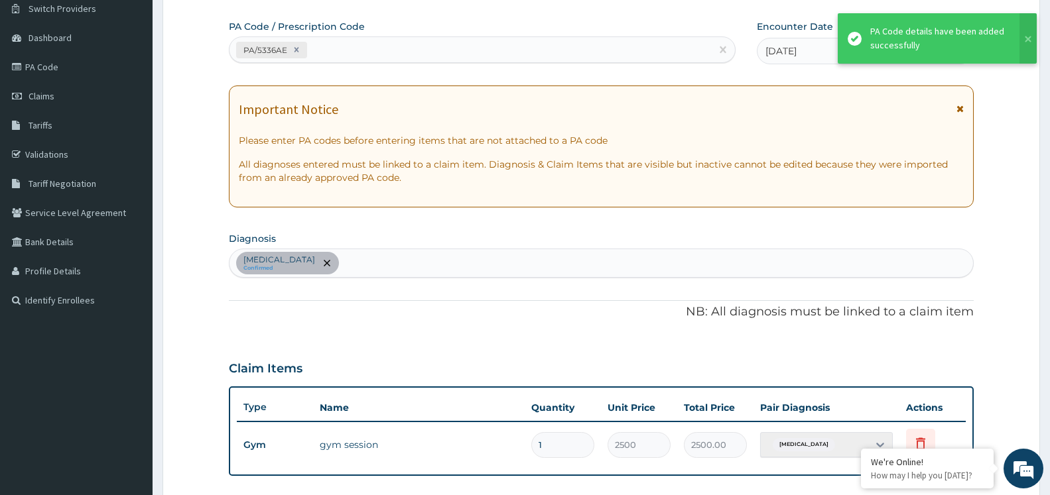
scroll to position [398, 0]
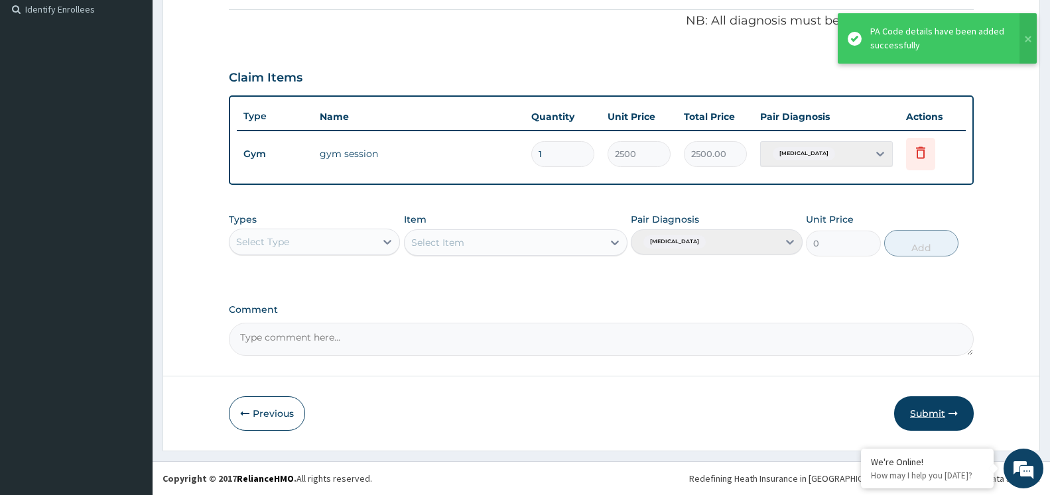
click at [938, 419] on button "Submit" at bounding box center [934, 414] width 80 height 34
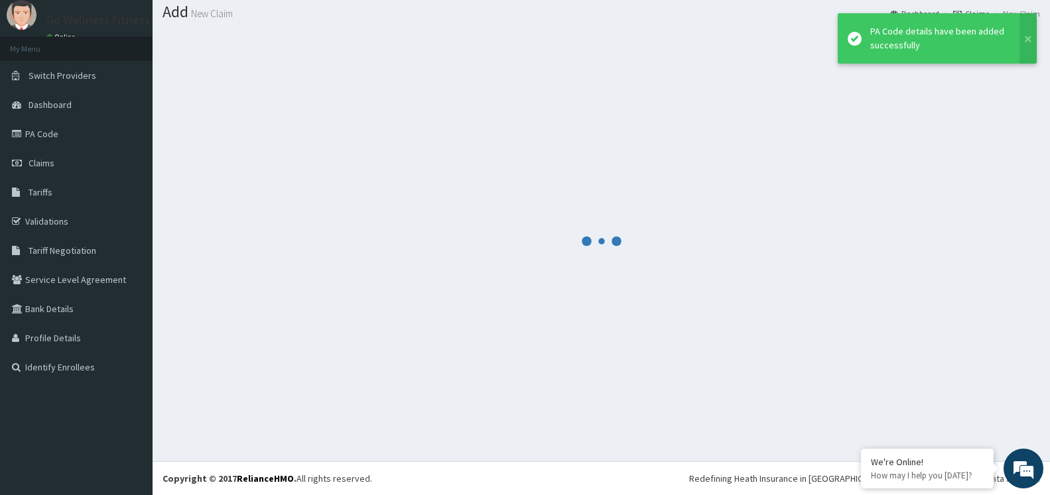
scroll to position [40, 0]
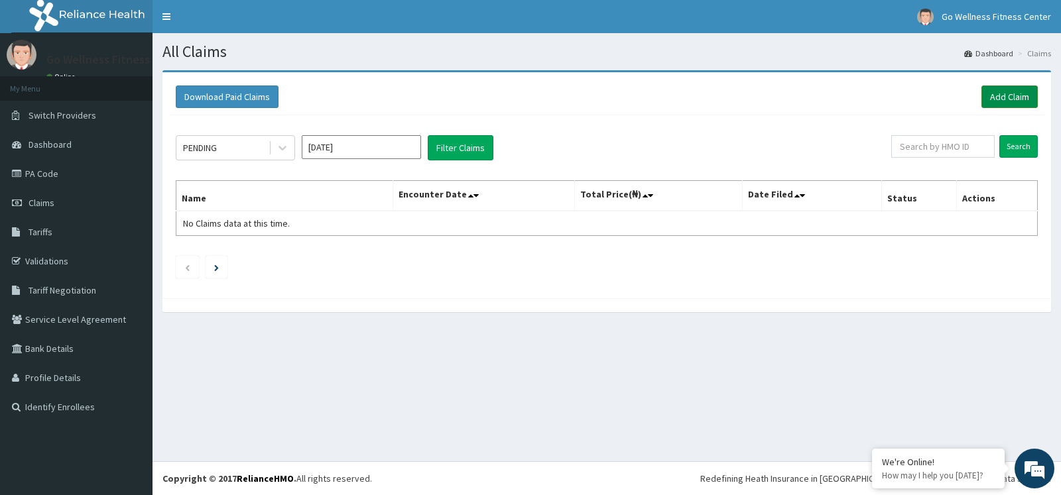
click at [1004, 102] on link "Add Claim" at bounding box center [1010, 97] width 56 height 23
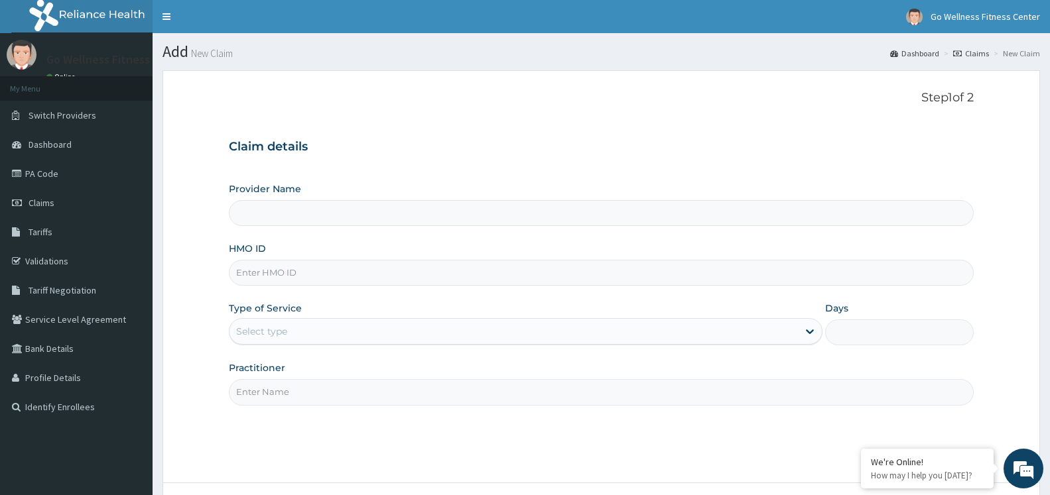
click at [292, 267] on input "HMO ID" at bounding box center [601, 273] width 745 height 26
type input "Go Wellness Fitness center ( [GEOGRAPHIC_DATA])"
type input "1"
type input "BWK/10019/C"
click at [294, 388] on input "Practitioner" at bounding box center [601, 392] width 745 height 26
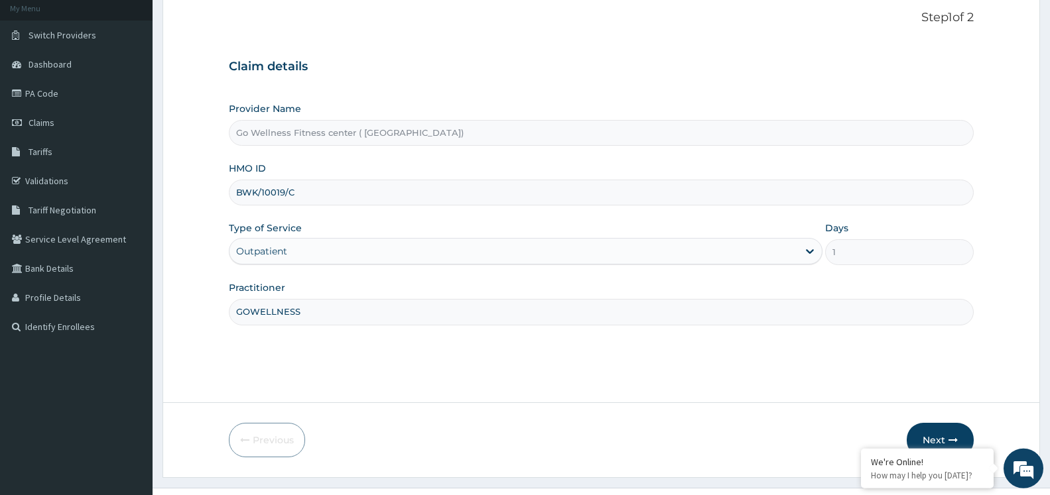
scroll to position [107, 0]
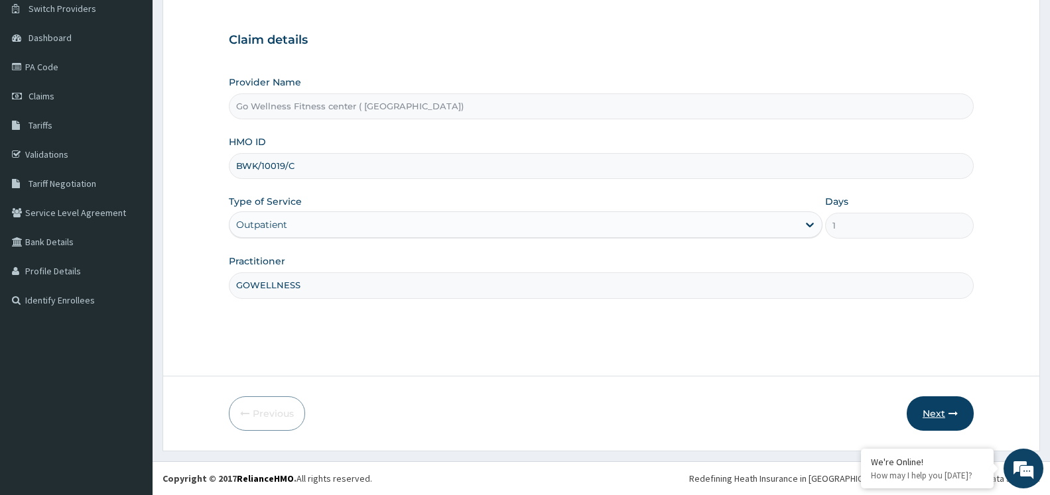
type input "GOWELLNESS"
click at [950, 405] on button "Next" at bounding box center [940, 414] width 67 height 34
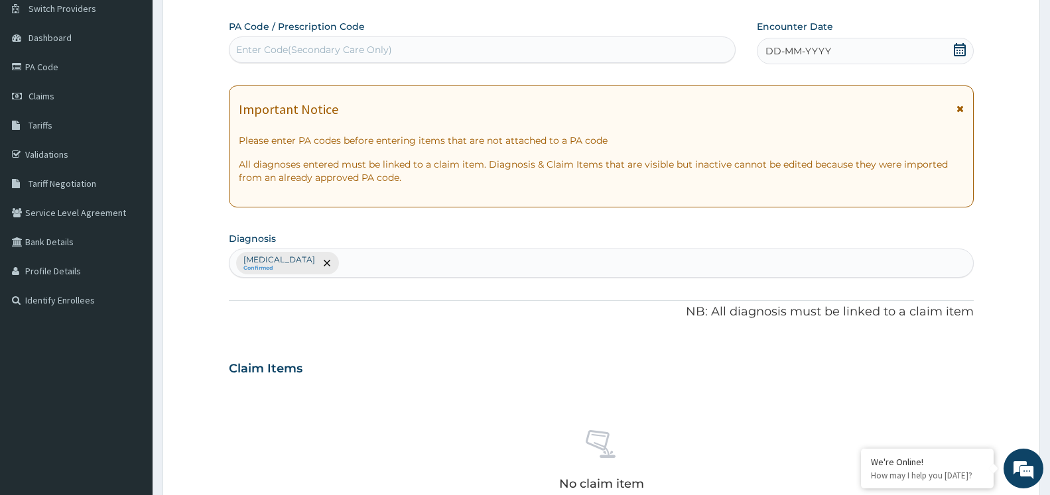
click at [455, 55] on div "Enter Code(Secondary Care Only)" at bounding box center [481, 49] width 505 height 21
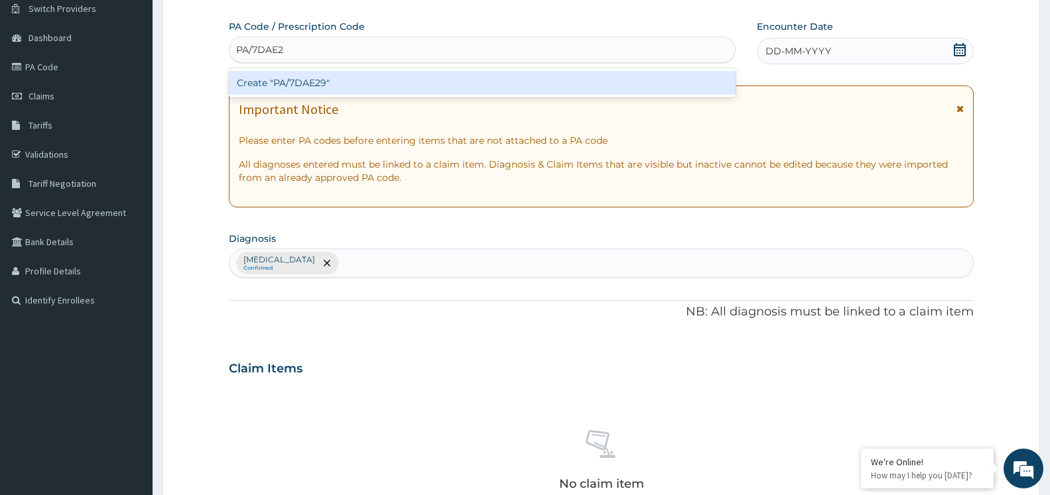
type input "PA/7DAE29"
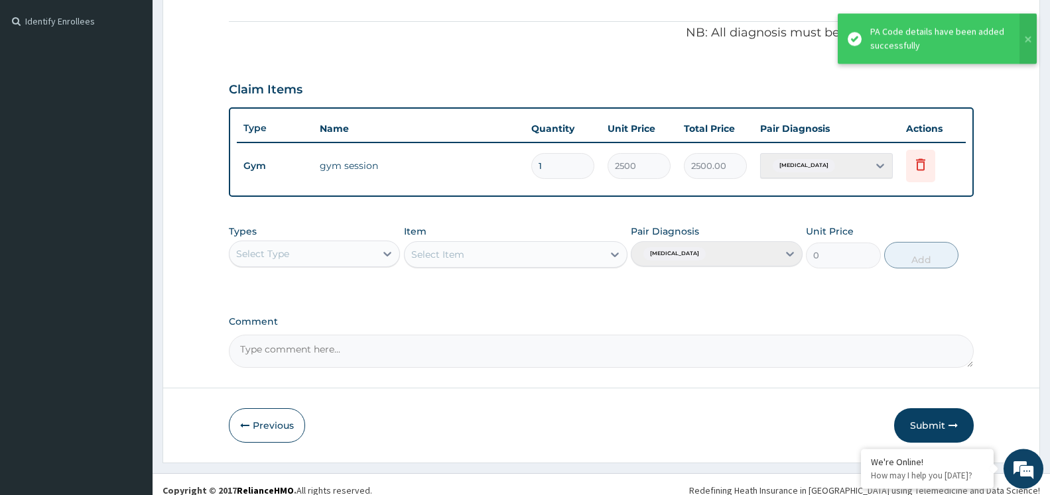
scroll to position [398, 0]
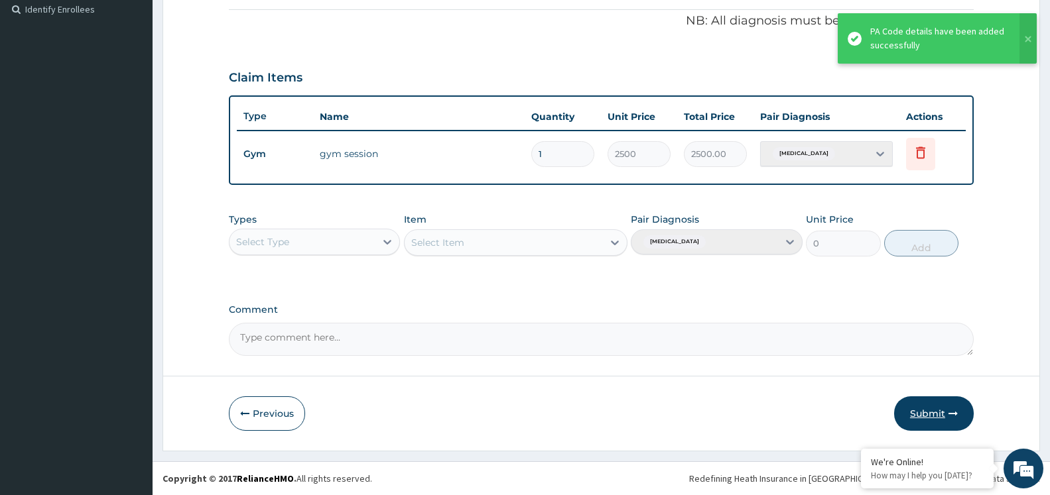
click at [954, 417] on icon "button" at bounding box center [952, 413] width 9 height 9
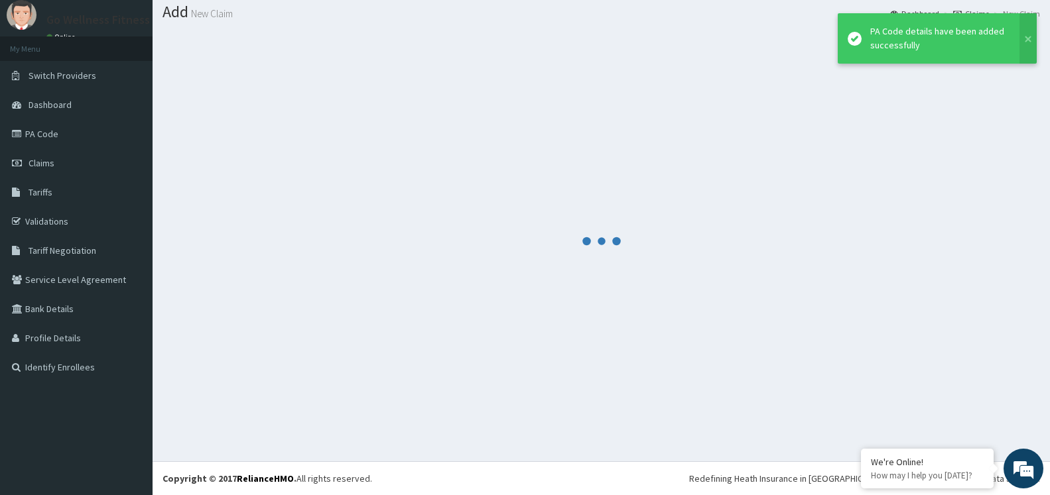
scroll to position [40, 0]
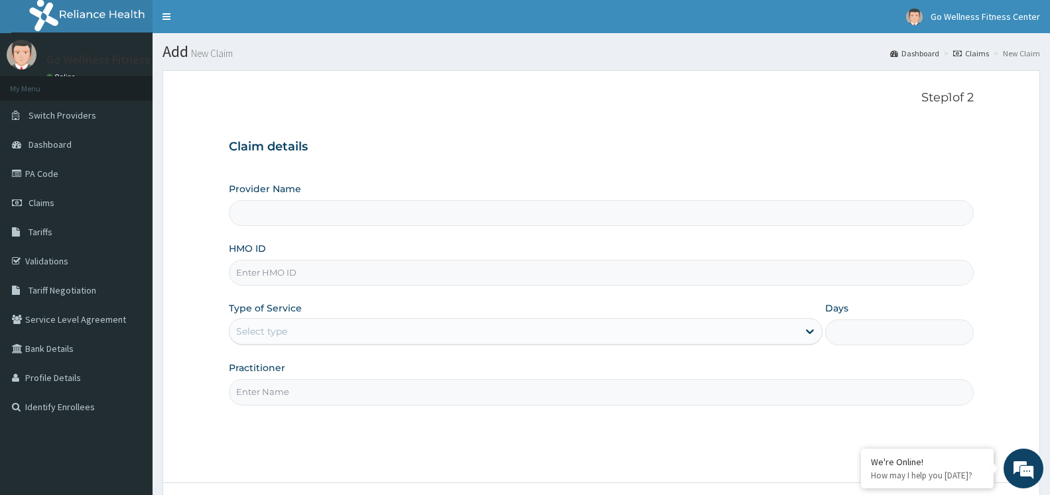
type input "Go Wellness Fitness center ( [GEOGRAPHIC_DATA])"
type input "1"
click at [302, 279] on input "HMO ID" at bounding box center [601, 273] width 745 height 26
type input "NPM/10044/A"
click at [290, 393] on input "Practitioner" at bounding box center [601, 392] width 745 height 26
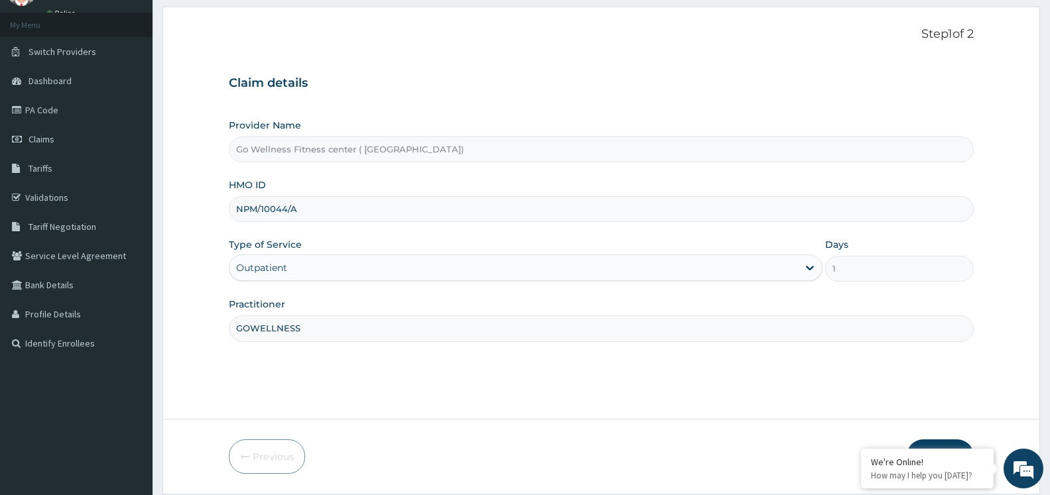
scroll to position [107, 0]
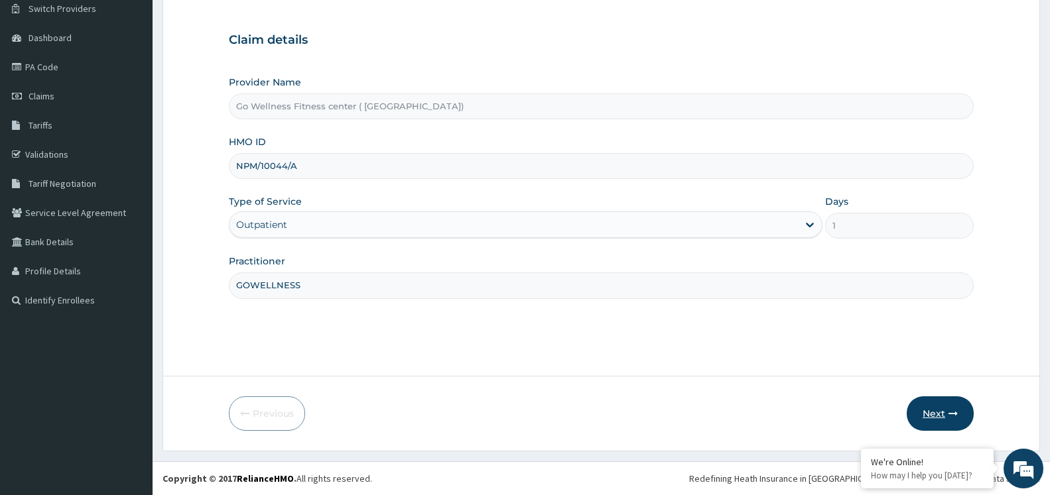
type input "GOWELLNESS"
click at [937, 418] on button "Next" at bounding box center [940, 414] width 67 height 34
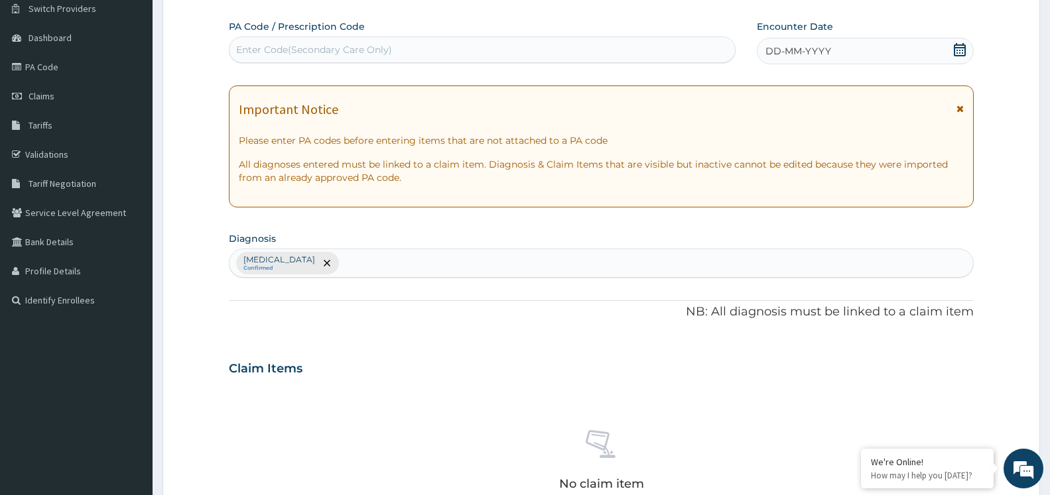
click at [308, 44] on div "Enter Code(Secondary Care Only)" at bounding box center [314, 49] width 156 height 13
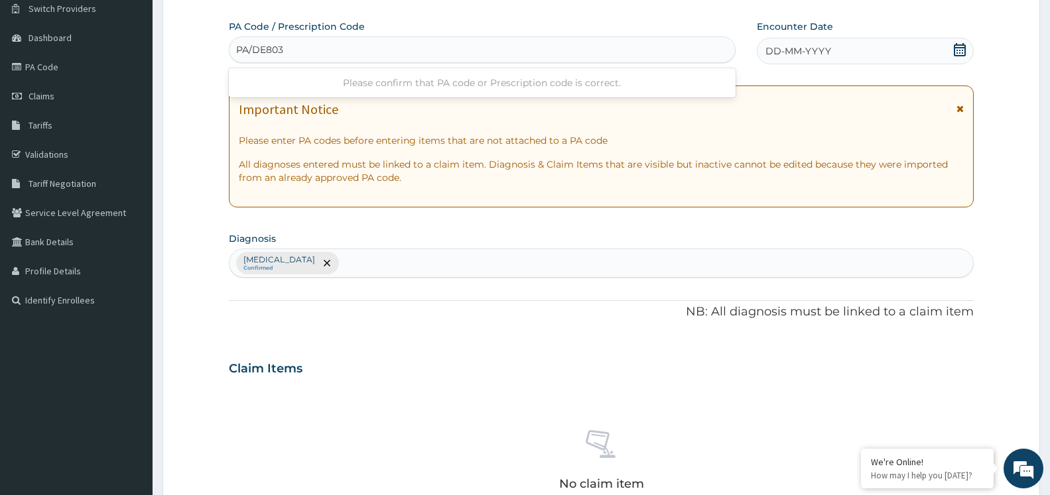
type input "PA/DE803F"
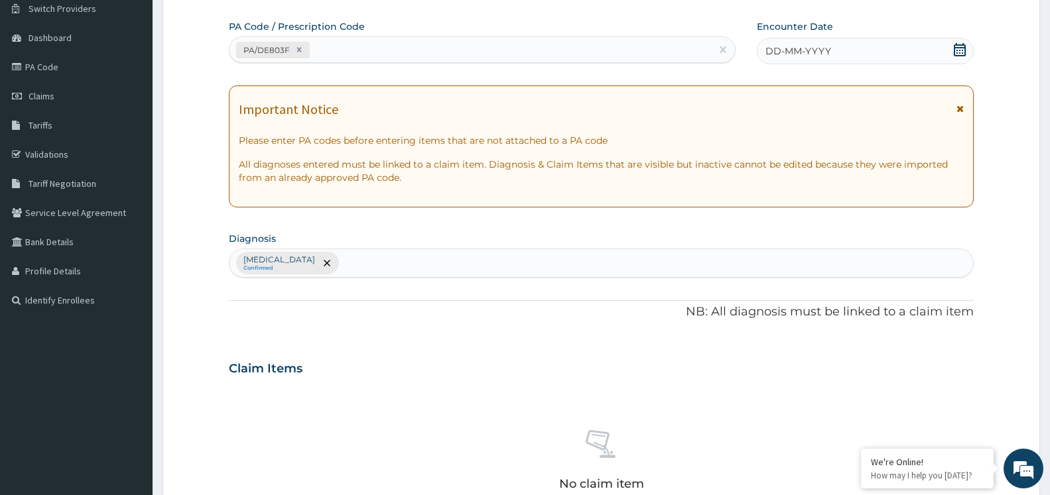
click at [958, 54] on span at bounding box center [959, 51] width 13 height 17
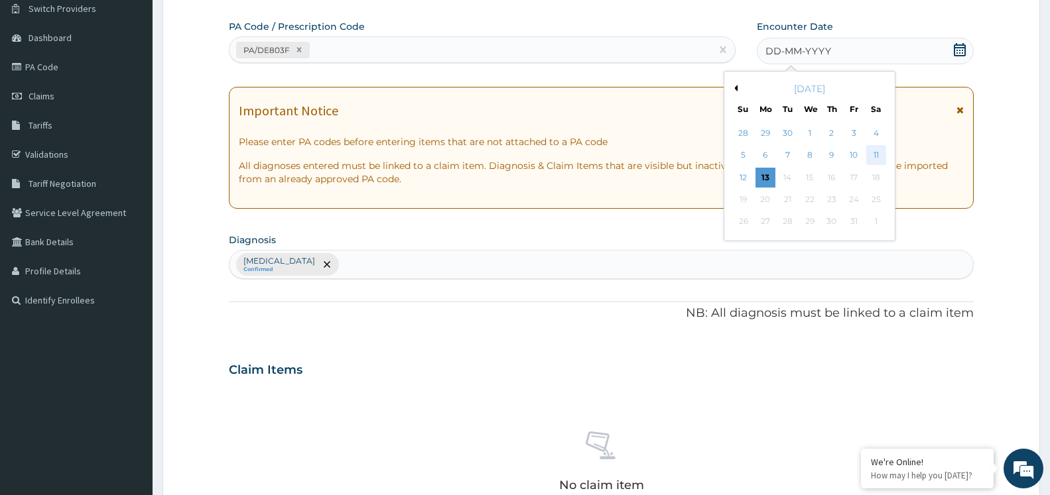
click at [882, 158] on div "11" at bounding box center [876, 156] width 20 height 20
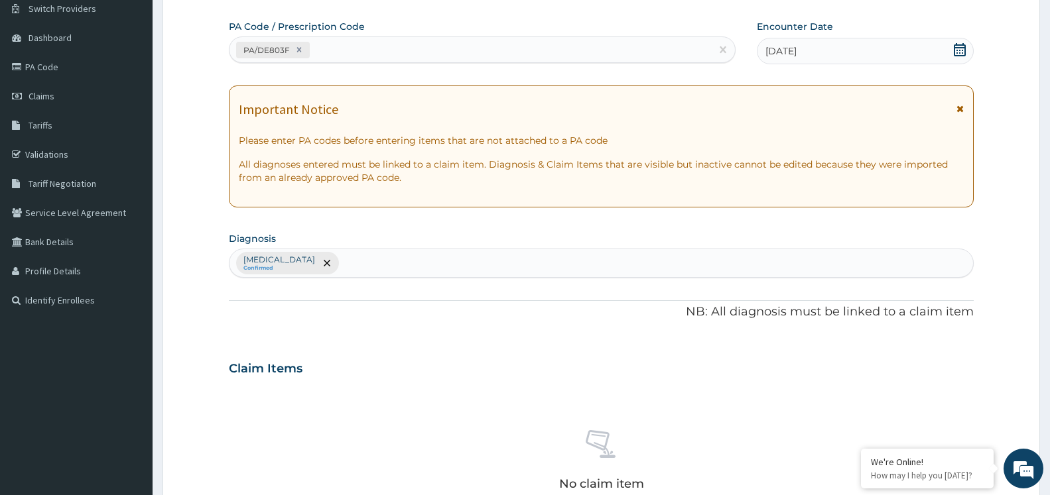
scroll to position [461, 0]
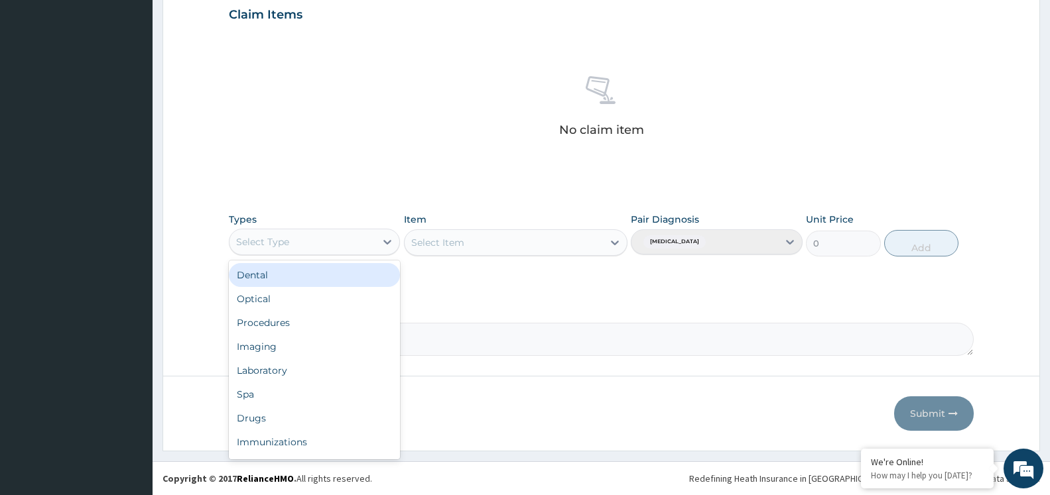
click at [322, 232] on div "Select Type" at bounding box center [302, 241] width 146 height 21
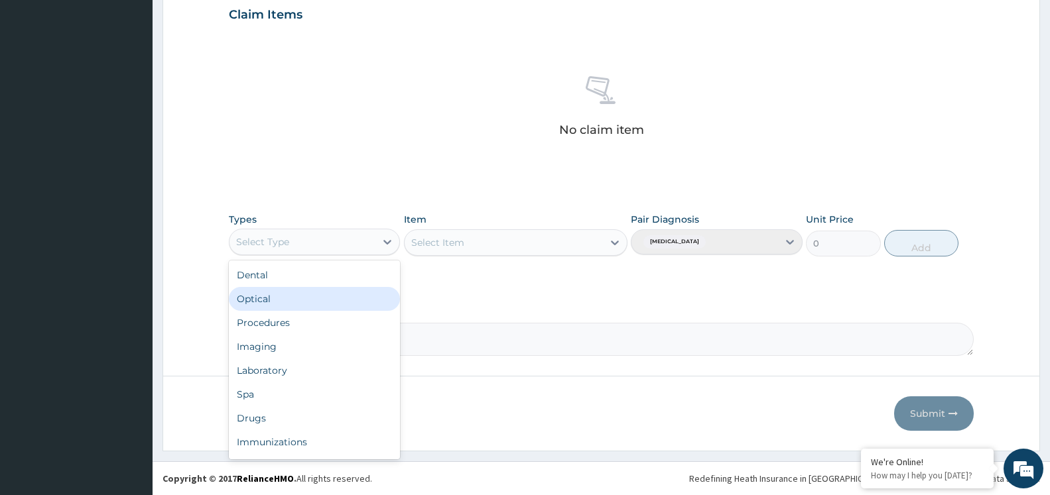
scroll to position [45, 0]
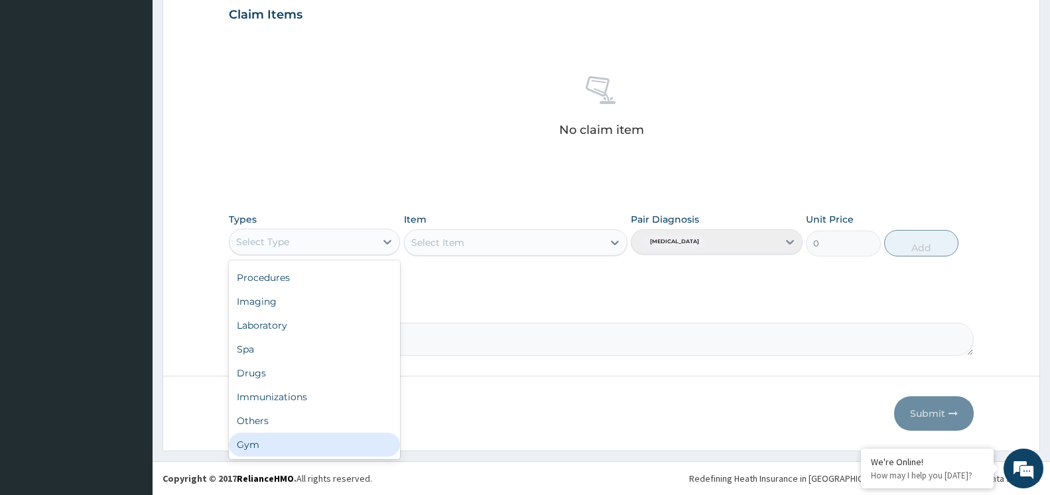
click at [322, 441] on div "Gym" at bounding box center [314, 445] width 171 height 24
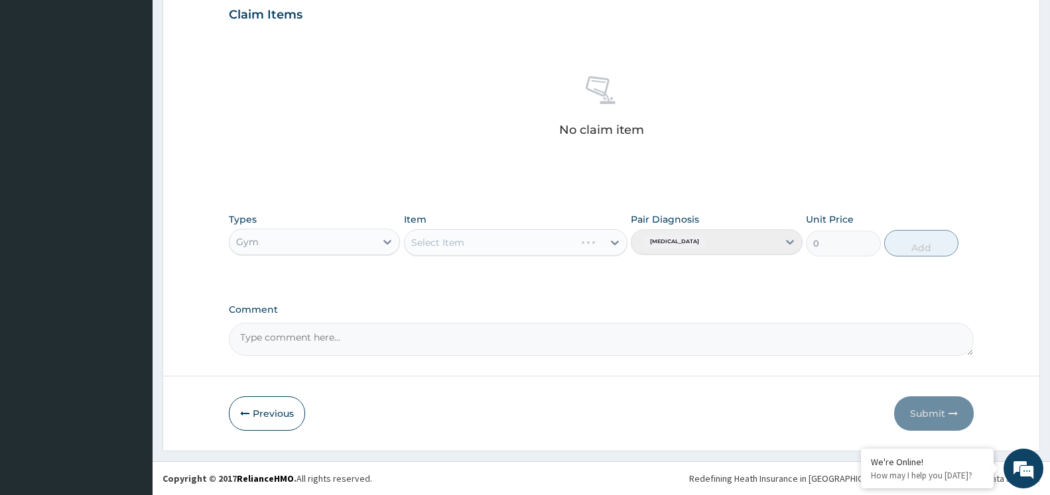
click at [545, 238] on div "Select Item" at bounding box center [516, 242] width 224 height 27
click at [616, 247] on icon at bounding box center [614, 242] width 13 height 13
click at [578, 275] on div "GYM SESSION" at bounding box center [516, 276] width 224 height 24
click at [904, 244] on button "Add" at bounding box center [921, 243] width 74 height 27
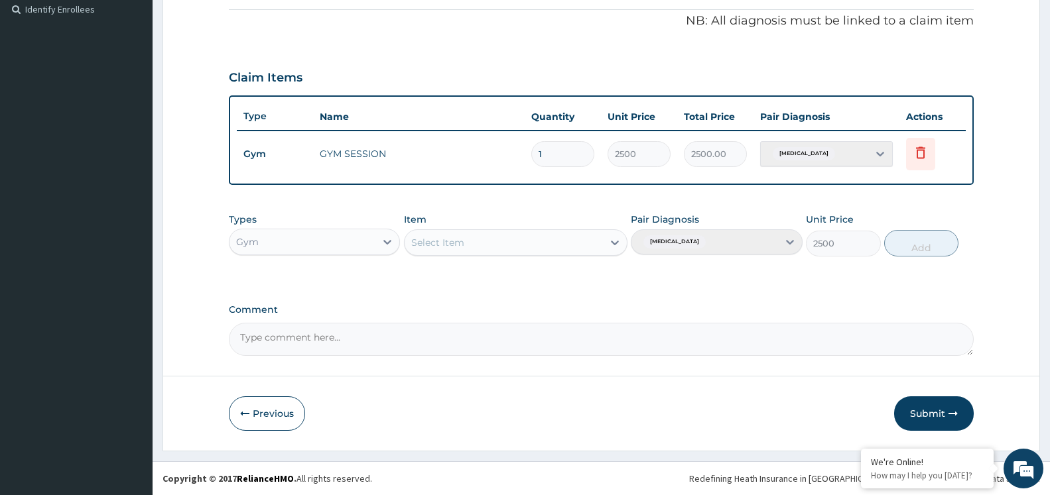
type input "0"
click at [925, 419] on button "Submit" at bounding box center [934, 414] width 80 height 34
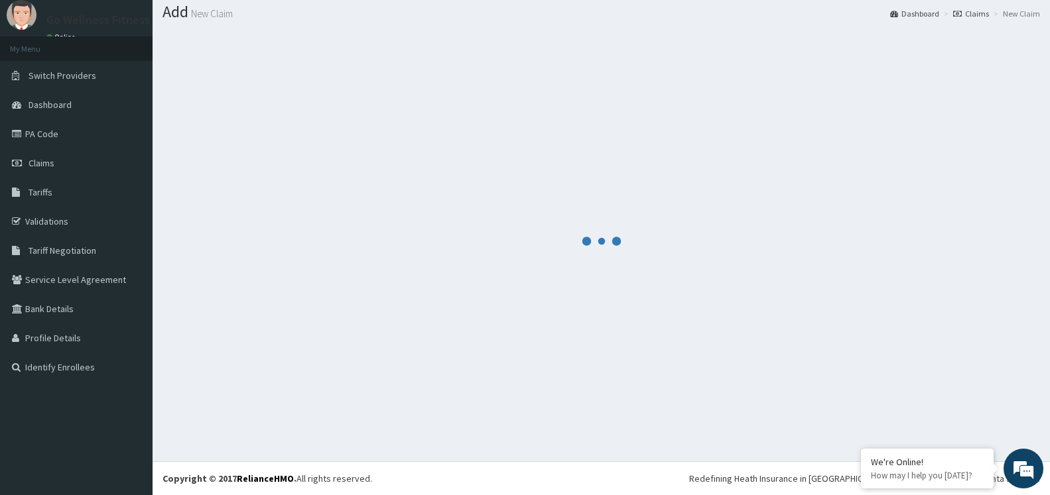
scroll to position [40, 0]
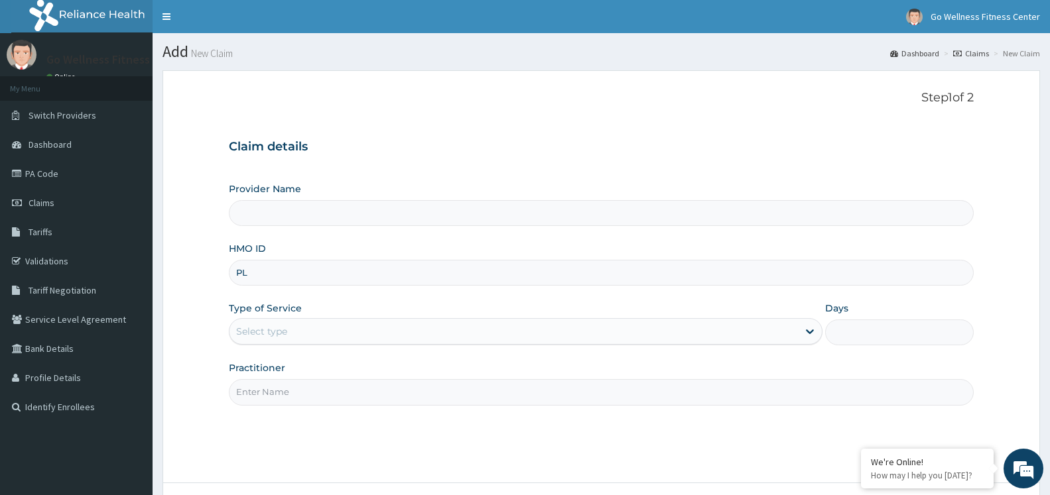
type input "PLI"
type input "Go Wellness Fitness center ( Portharcourt)"
type input "1"
type input "PLI/10006/A"
click at [403, 403] on input "Practitioner" at bounding box center [601, 392] width 745 height 26
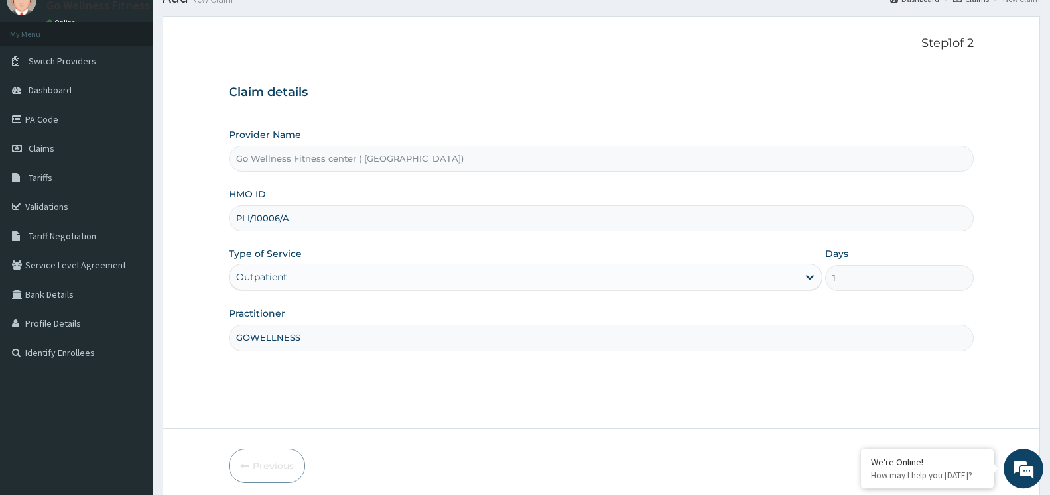
scroll to position [107, 0]
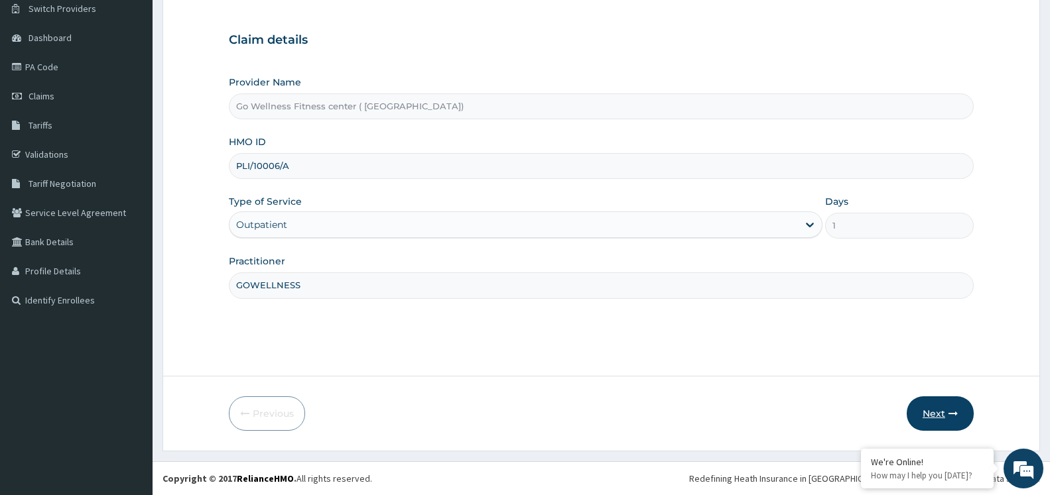
type input "GOWELLNESS"
click at [913, 410] on button "Next" at bounding box center [940, 414] width 67 height 34
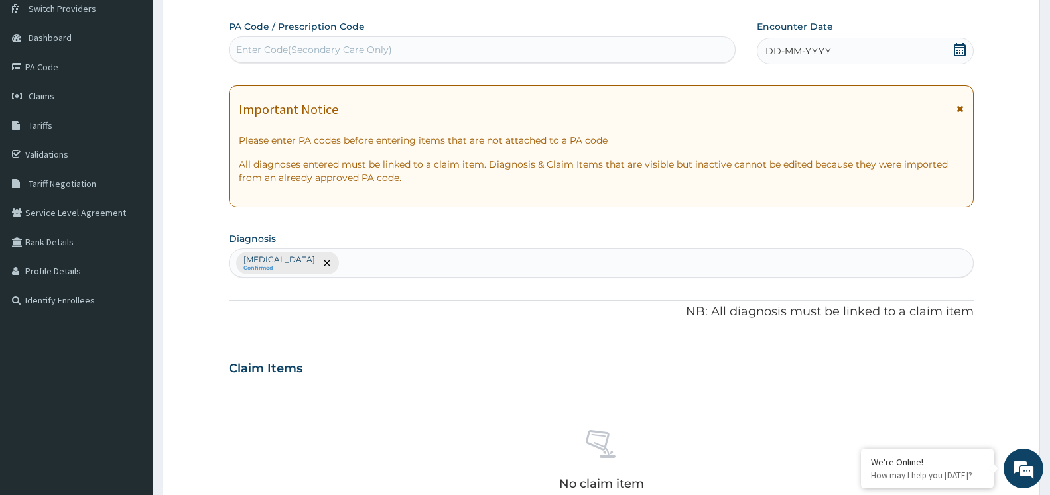
click at [395, 52] on div "Enter Code(Secondary Care Only)" at bounding box center [481, 49] width 505 height 21
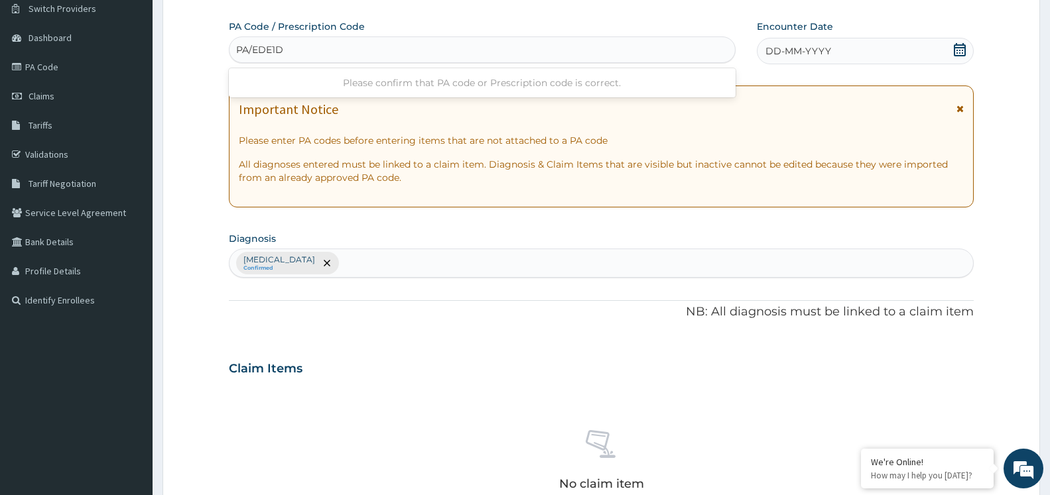
type input "PA/EDE1D3"
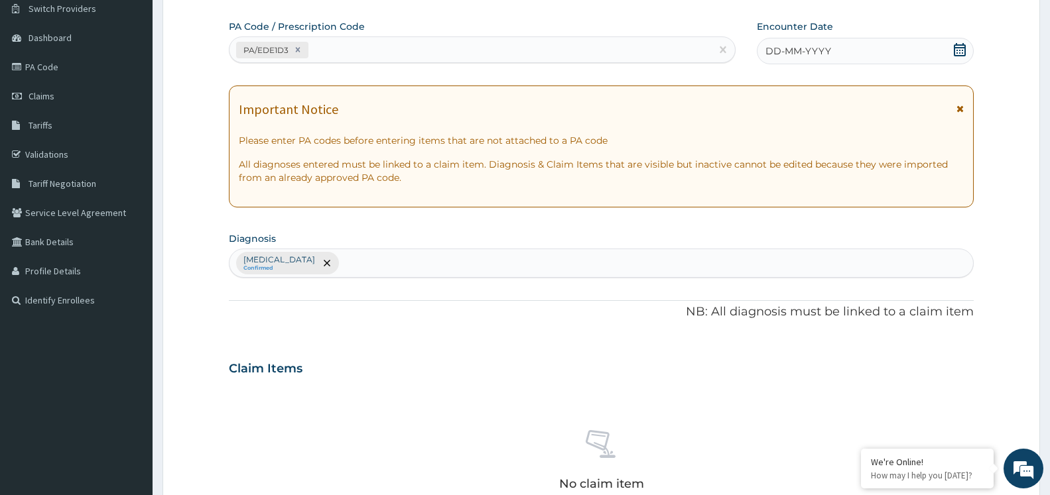
click at [966, 44] on div "DD-MM-YYYY" at bounding box center [865, 51] width 217 height 27
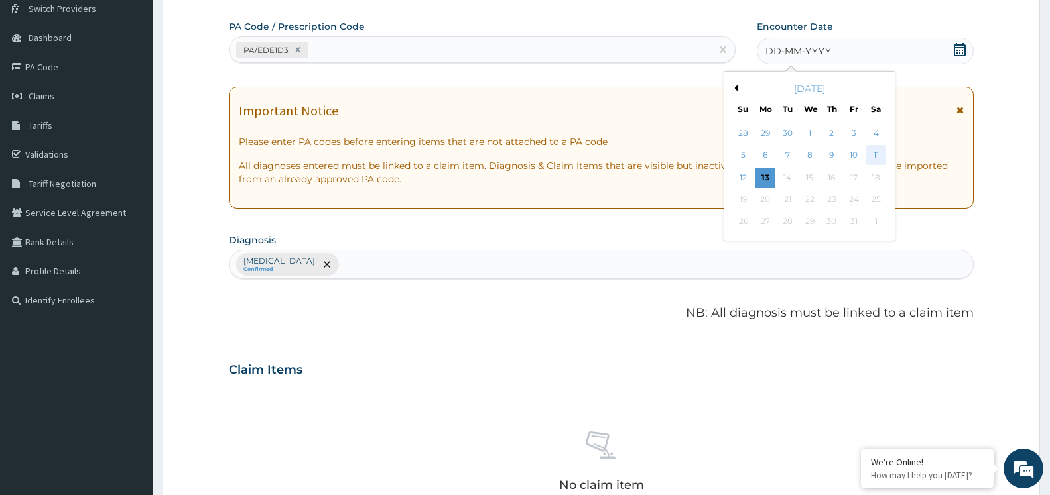
click at [874, 156] on div "11" at bounding box center [876, 156] width 20 height 20
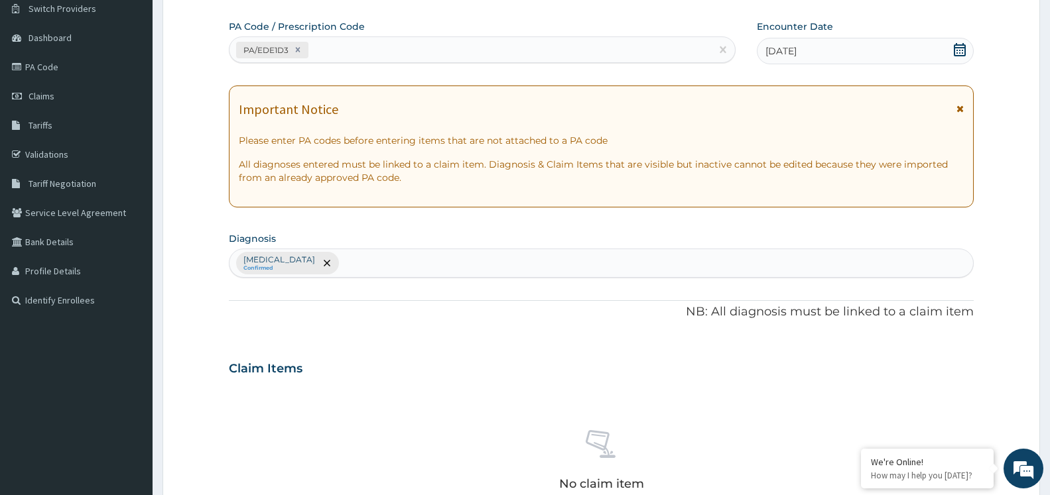
scroll to position [461, 0]
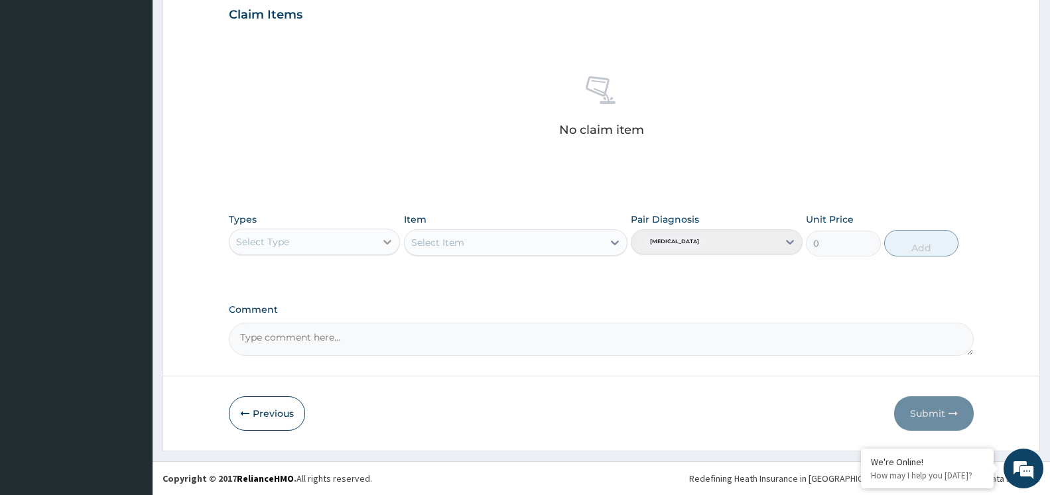
click at [385, 245] on icon at bounding box center [387, 241] width 13 height 13
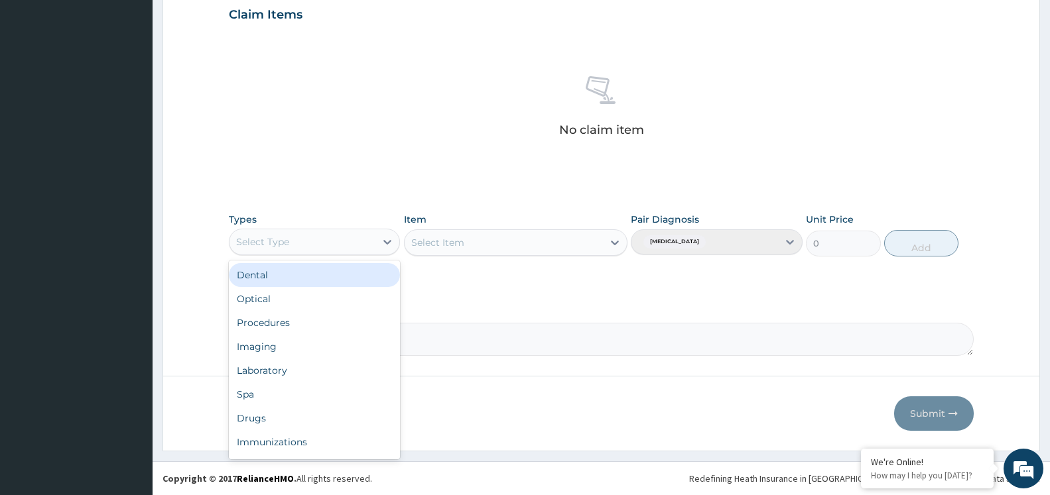
scroll to position [45, 0]
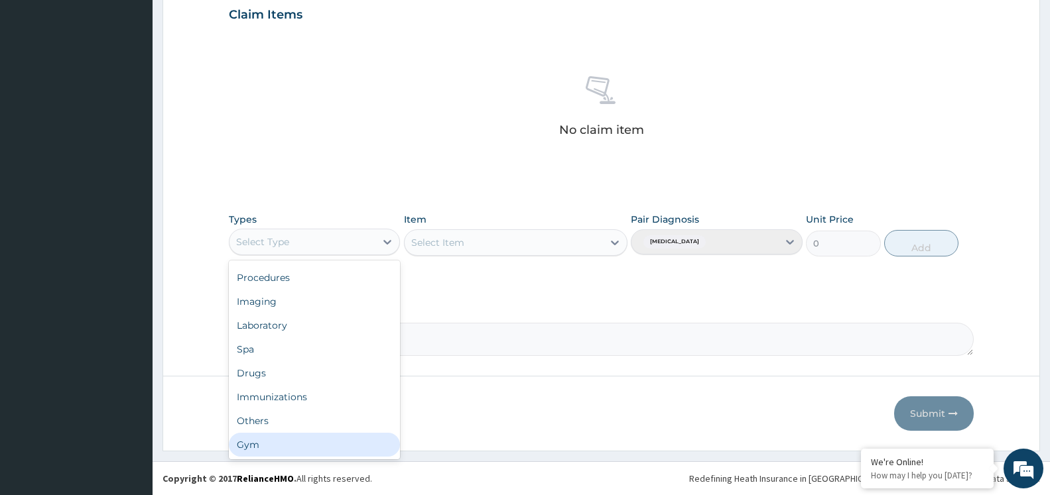
click at [300, 448] on div "Gym" at bounding box center [314, 445] width 171 height 24
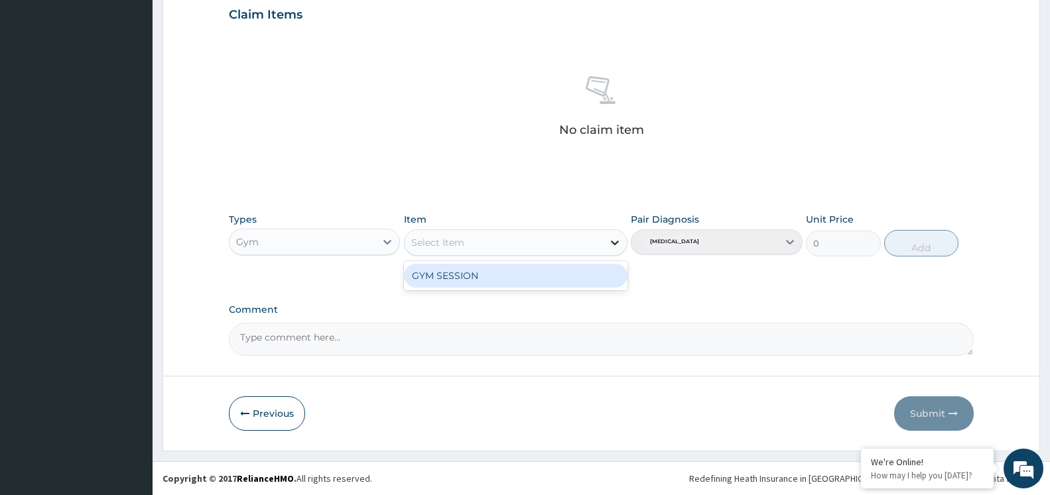
click at [608, 246] on div at bounding box center [615, 243] width 24 height 24
click at [526, 281] on div "GYM SESSION" at bounding box center [516, 276] width 224 height 24
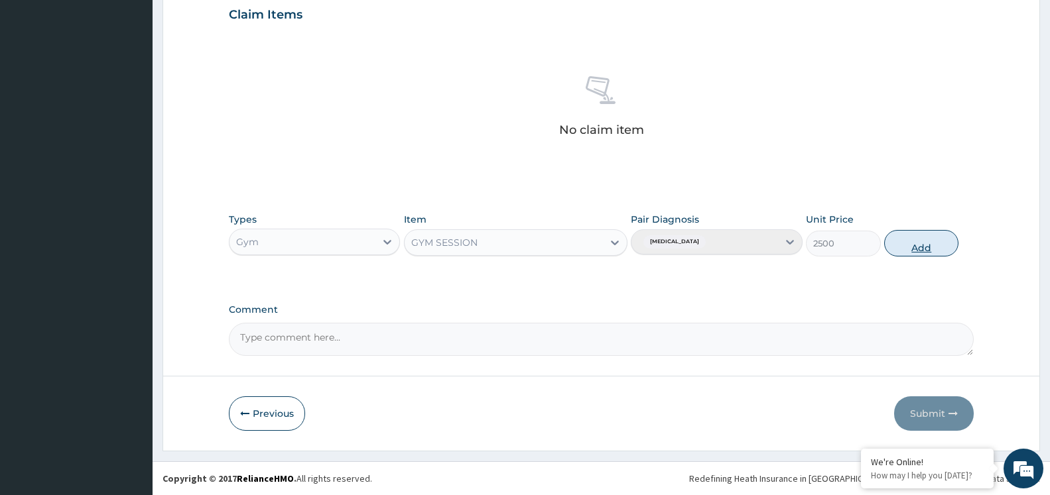
click at [913, 239] on button "Add" at bounding box center [921, 243] width 74 height 27
type input "0"
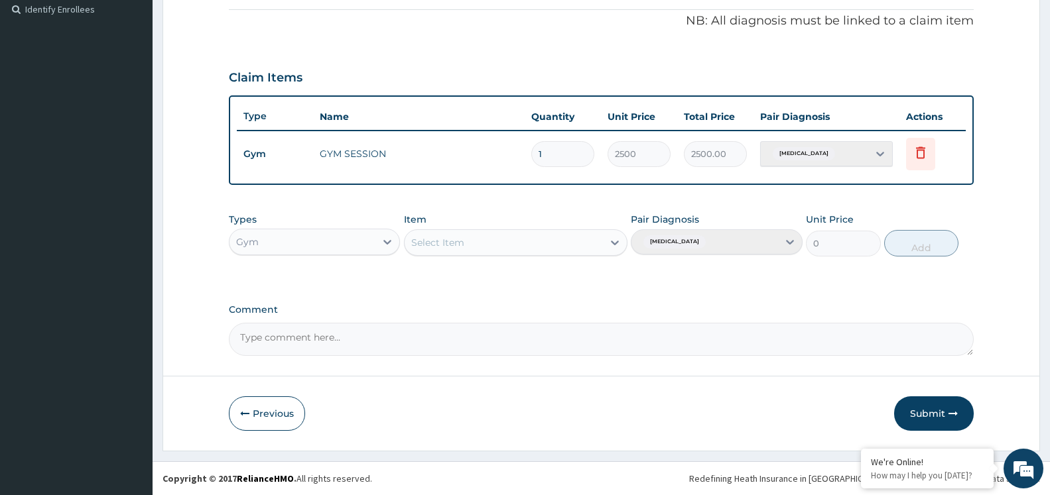
scroll to position [398, 0]
click at [931, 413] on button "Submit" at bounding box center [934, 414] width 80 height 34
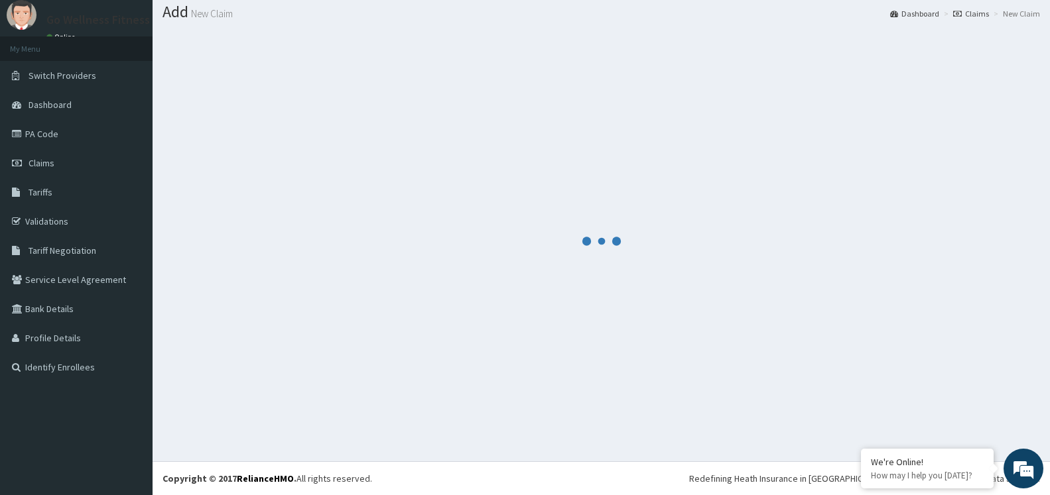
scroll to position [40, 0]
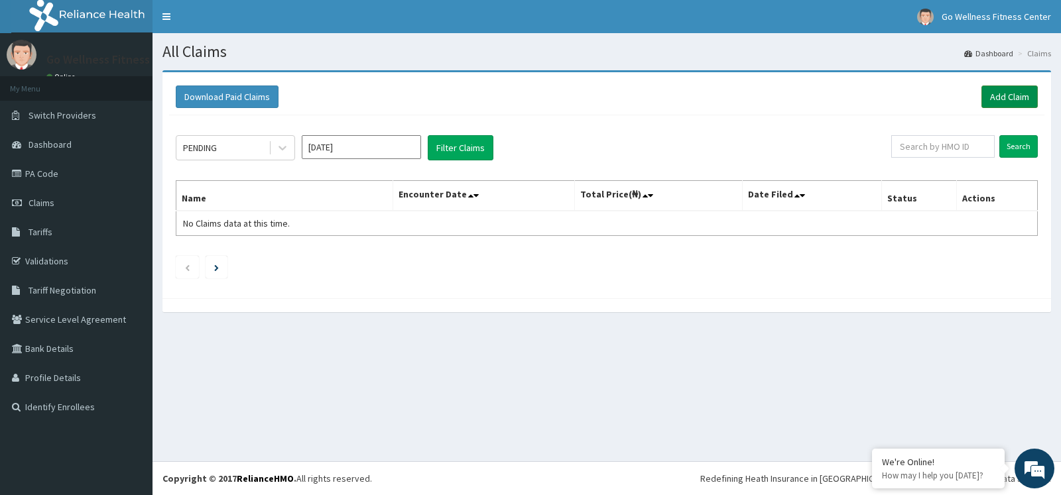
click at [1010, 97] on link "Add Claim" at bounding box center [1010, 97] width 56 height 23
click at [1011, 94] on link "Add Claim" at bounding box center [1010, 97] width 56 height 23
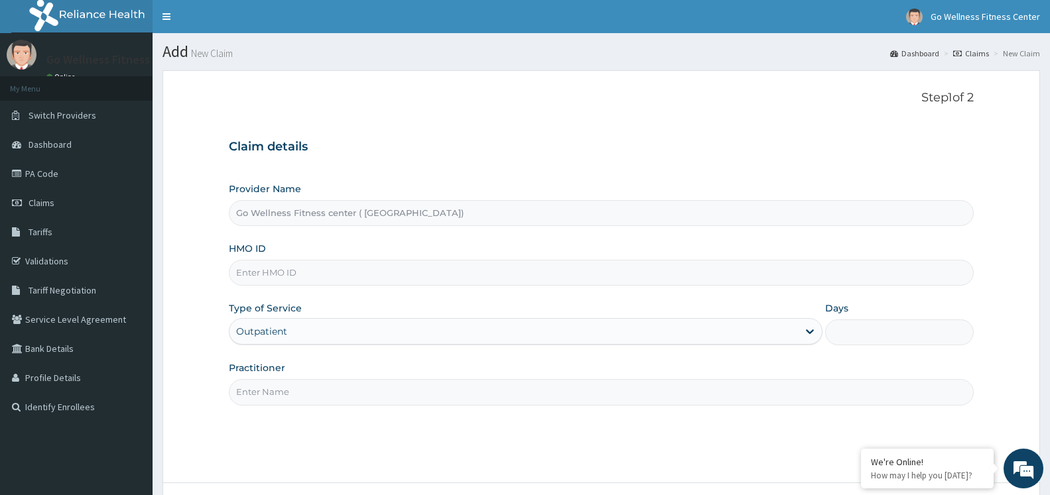
type input "Go Wellness Fitness center ( [GEOGRAPHIC_DATA])"
type input "1"
click at [295, 273] on input "HMO ID" at bounding box center [601, 273] width 745 height 26
type input "COT/10010/B"
click at [305, 391] on input "Practitioner" at bounding box center [601, 392] width 745 height 26
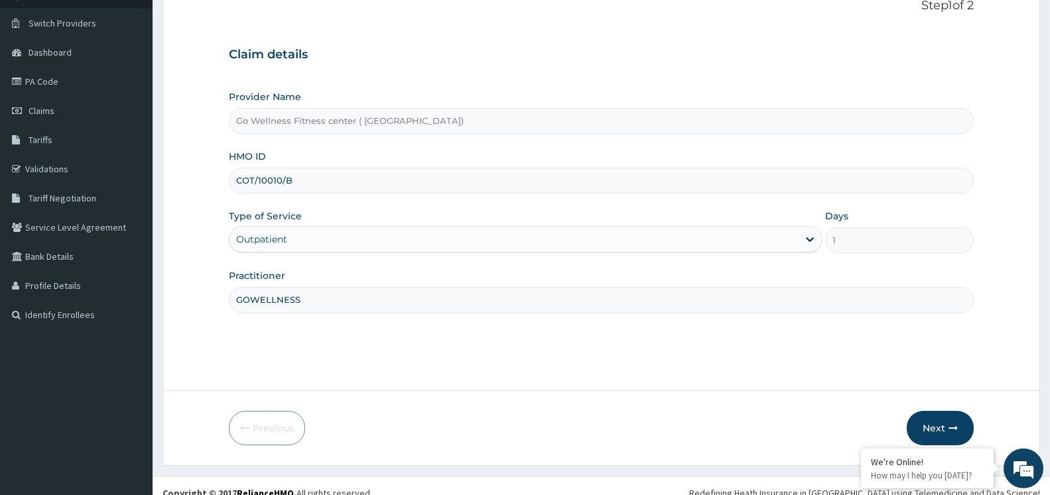
scroll to position [107, 0]
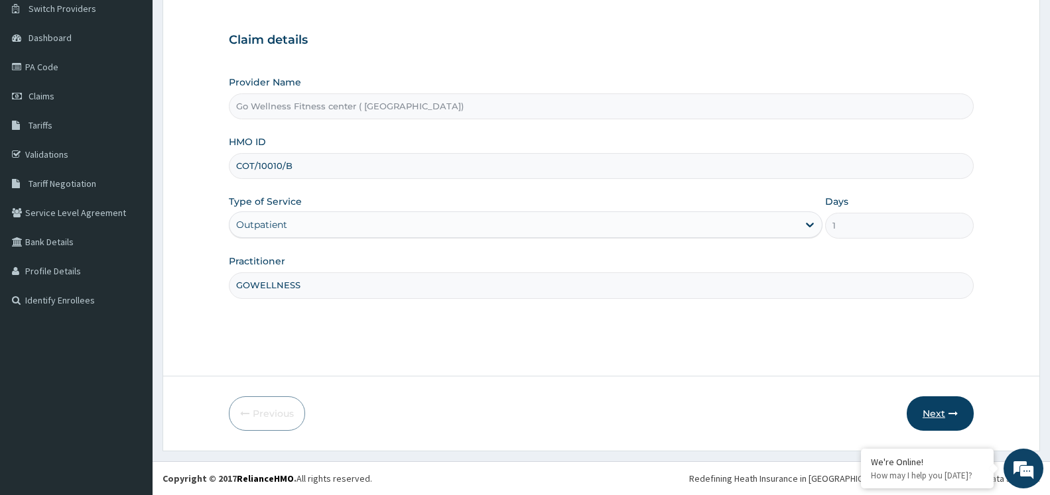
type input "GOWELLNESS"
click at [950, 413] on icon "button" at bounding box center [952, 413] width 9 height 9
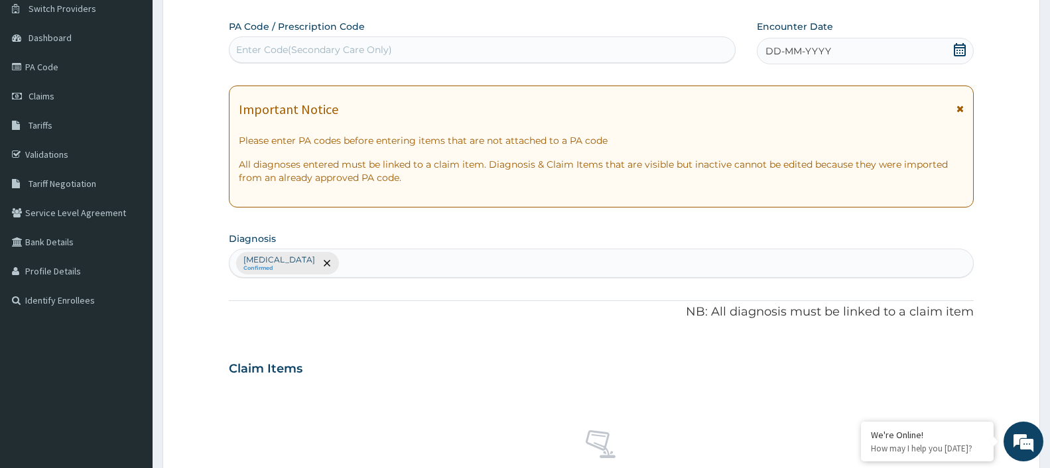
click at [330, 45] on div "Enter Code(Secondary Care Only)" at bounding box center [314, 49] width 156 height 13
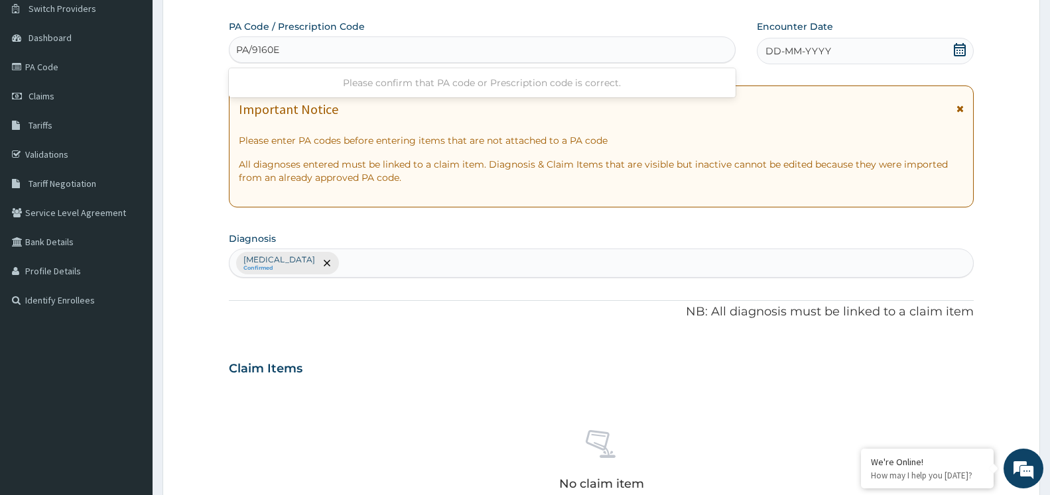
type input "PA/9160EA"
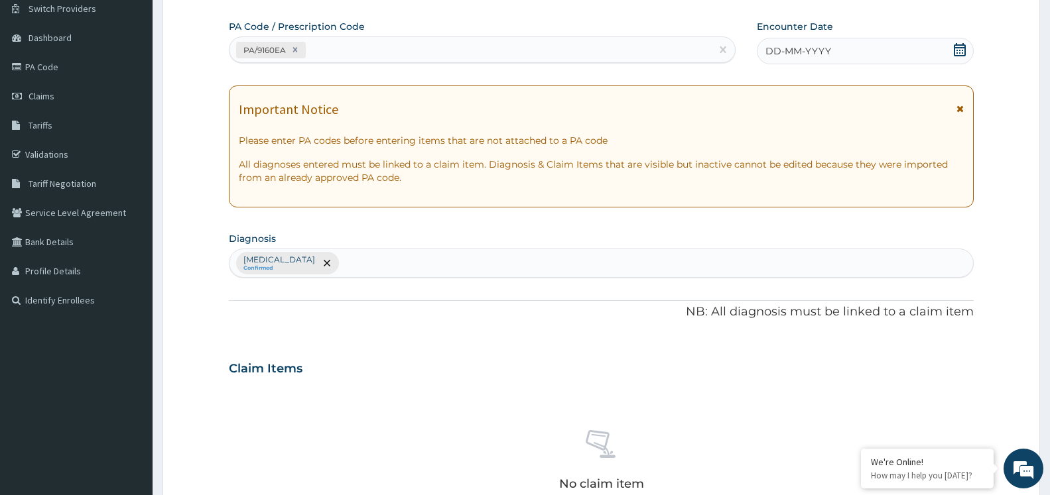
click at [966, 46] on div "DD-MM-YYYY" at bounding box center [865, 51] width 217 height 27
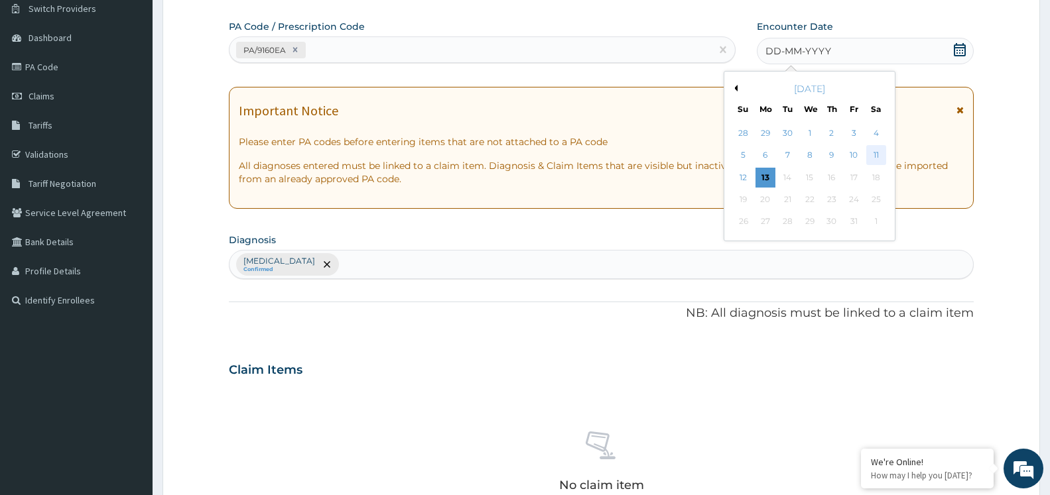
click at [879, 151] on div "11" at bounding box center [876, 156] width 20 height 20
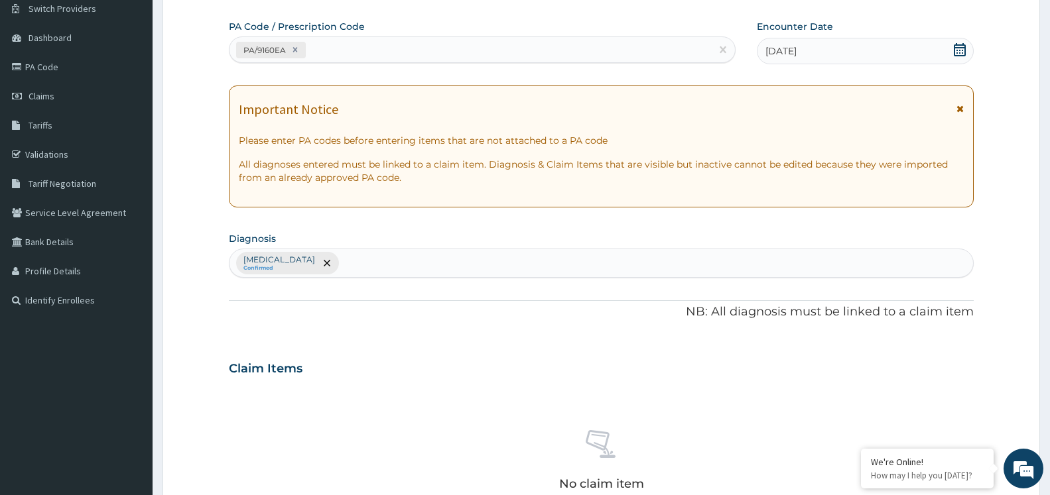
scroll to position [461, 0]
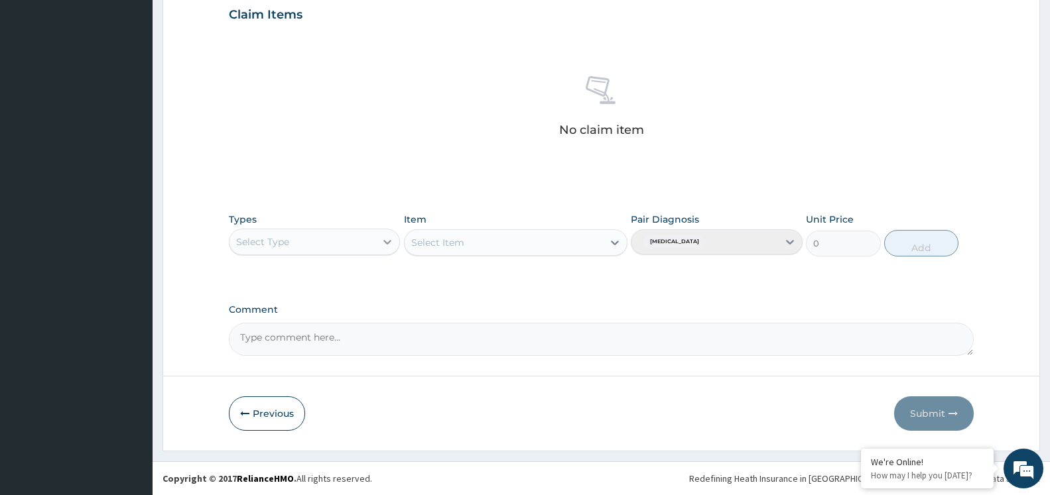
click at [383, 245] on icon at bounding box center [387, 241] width 13 height 13
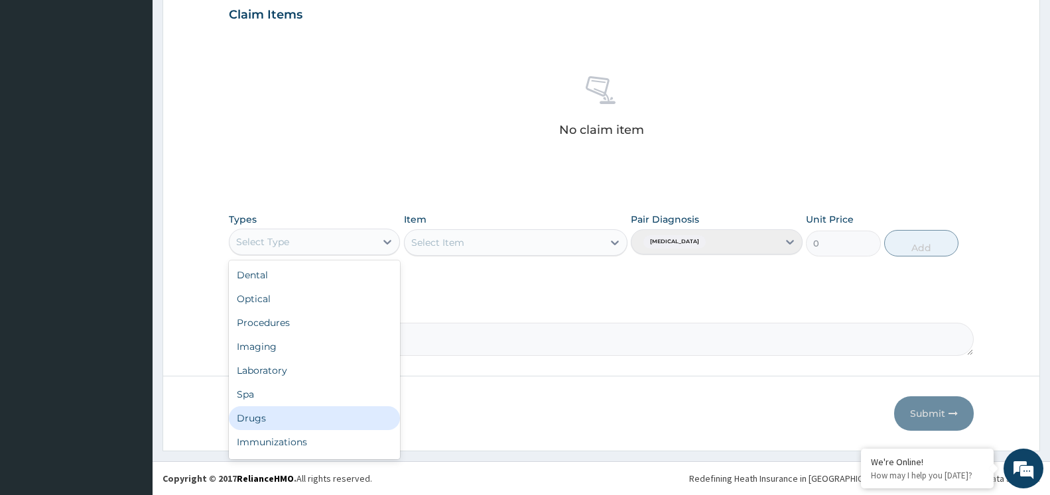
scroll to position [45, 0]
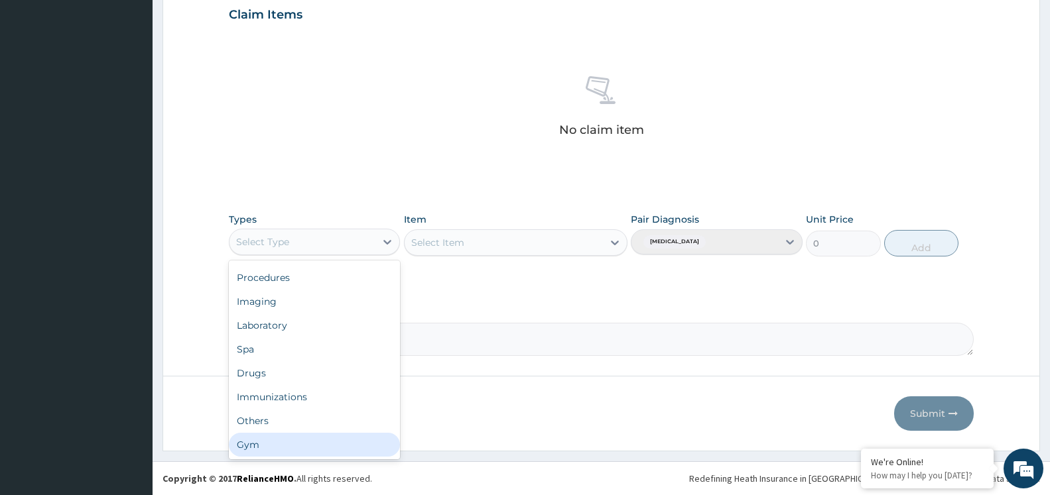
click at [280, 442] on div "Gym" at bounding box center [314, 445] width 171 height 24
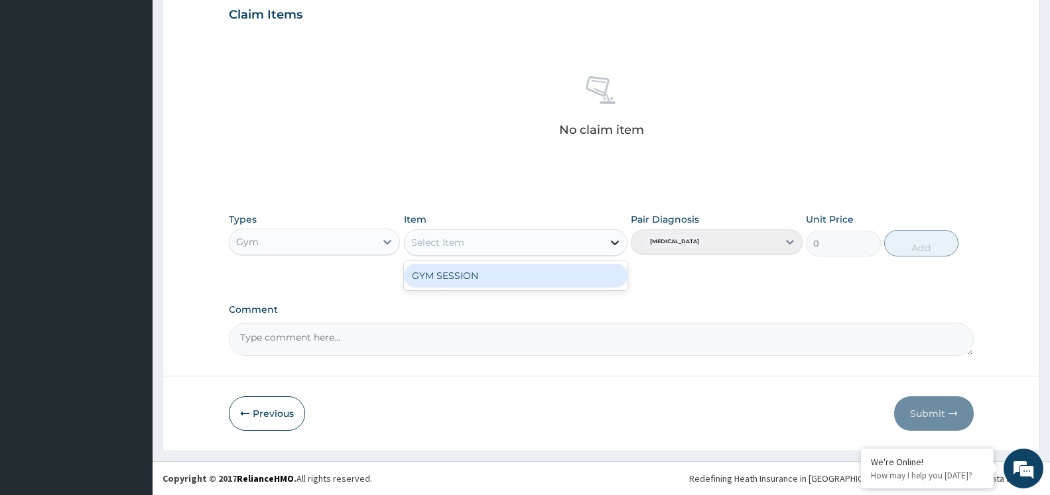
click at [605, 243] on div at bounding box center [615, 243] width 24 height 24
click at [564, 280] on div "GYM SESSION" at bounding box center [516, 276] width 224 height 24
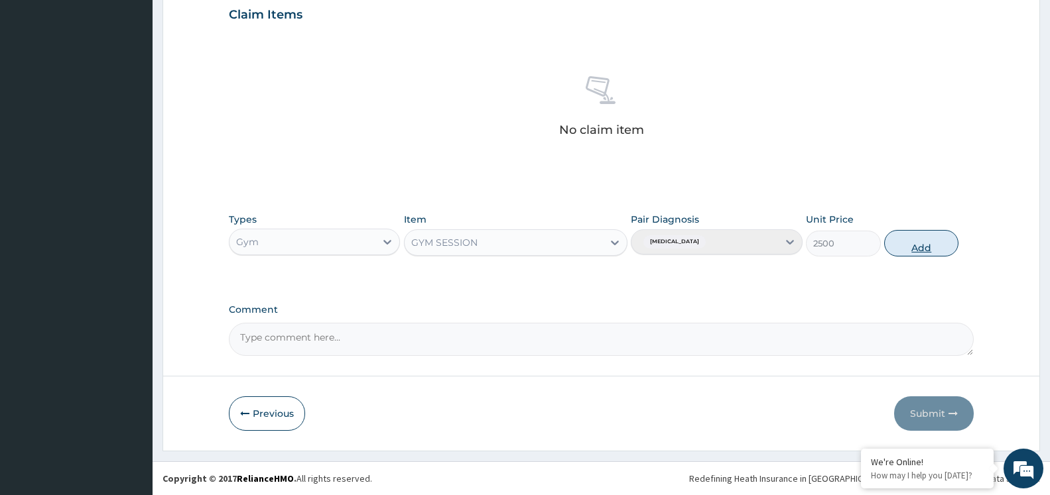
click at [939, 243] on button "Add" at bounding box center [921, 243] width 74 height 27
type input "0"
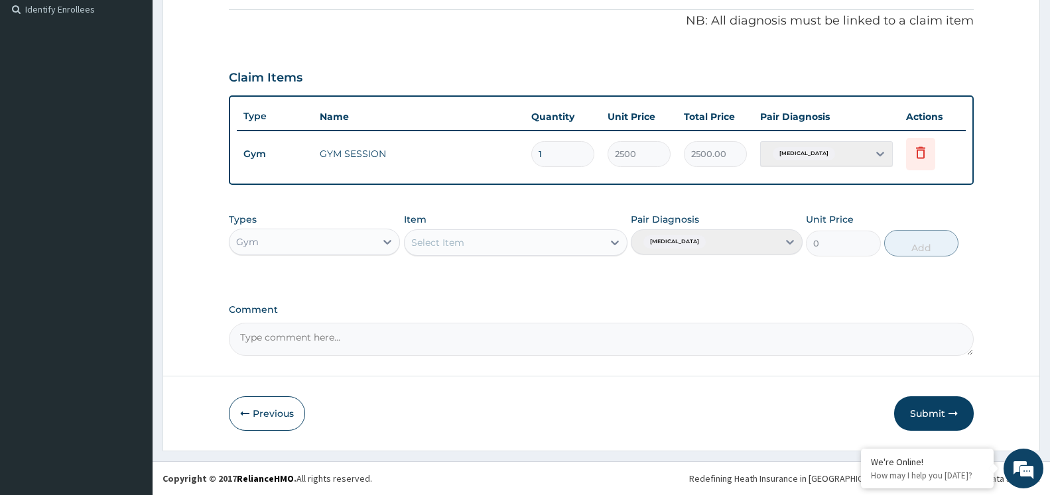
scroll to position [398, 0]
click at [940, 412] on button "Submit" at bounding box center [934, 414] width 80 height 34
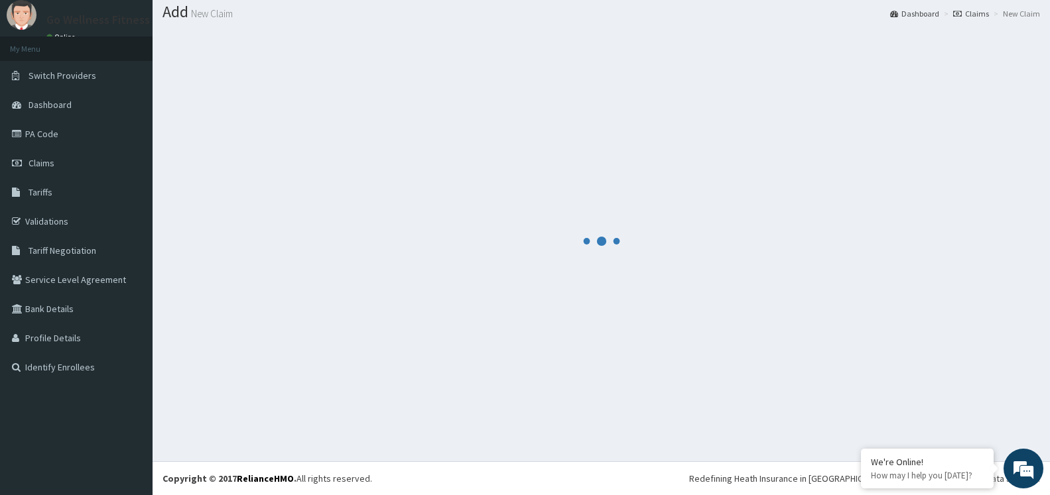
scroll to position [40, 0]
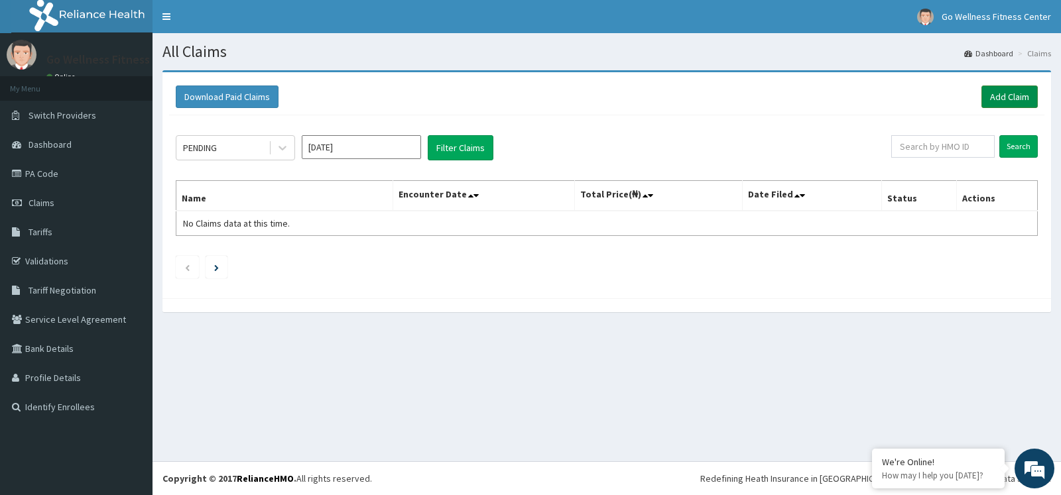
click at [1015, 99] on link "Add Claim" at bounding box center [1010, 97] width 56 height 23
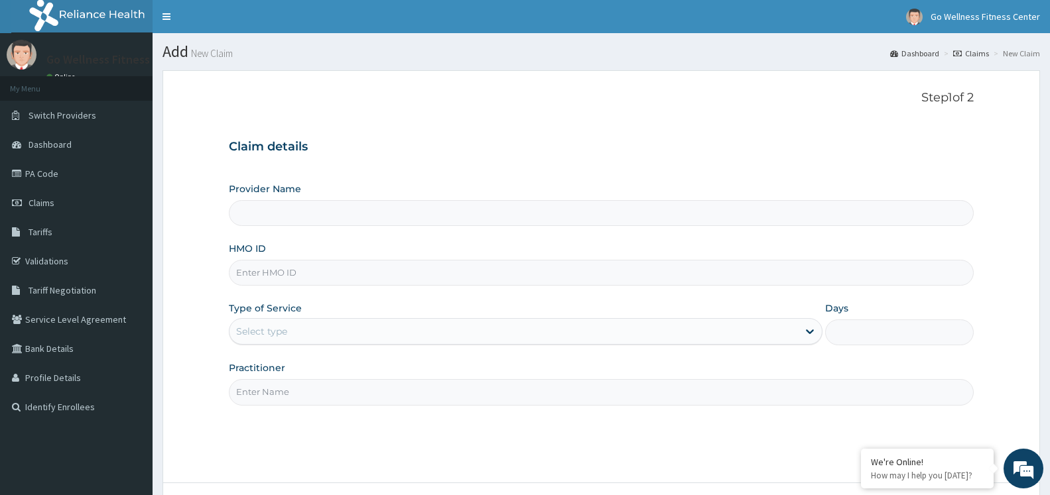
click at [338, 281] on input "HMO ID" at bounding box center [601, 273] width 745 height 26
type input "Go Wellness Fitness center ( [GEOGRAPHIC_DATA])"
type input "1"
type input "B"
type input "COT/10010/A"
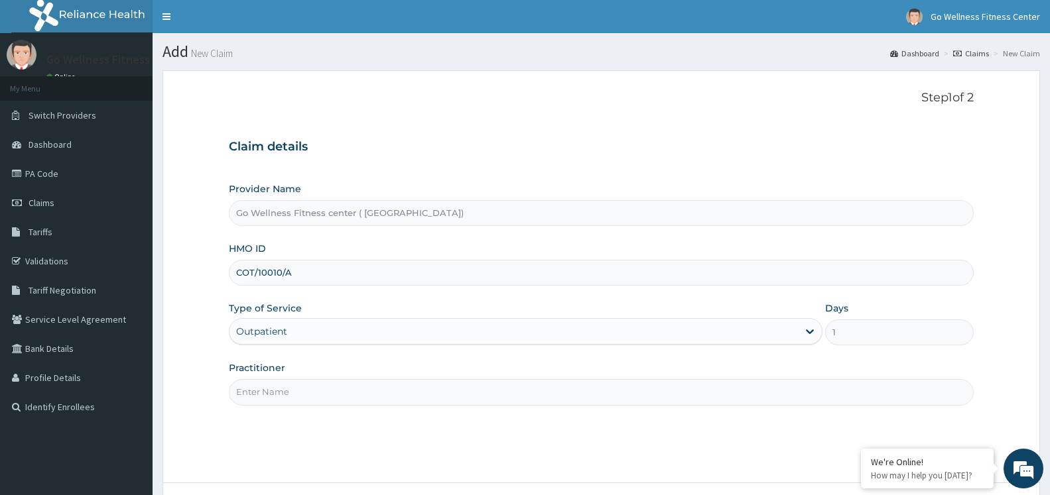
drag, startPoint x: 382, startPoint y: 397, endPoint x: 428, endPoint y: 393, distance: 46.6
click at [397, 393] on input "Practitioner" at bounding box center [601, 392] width 745 height 26
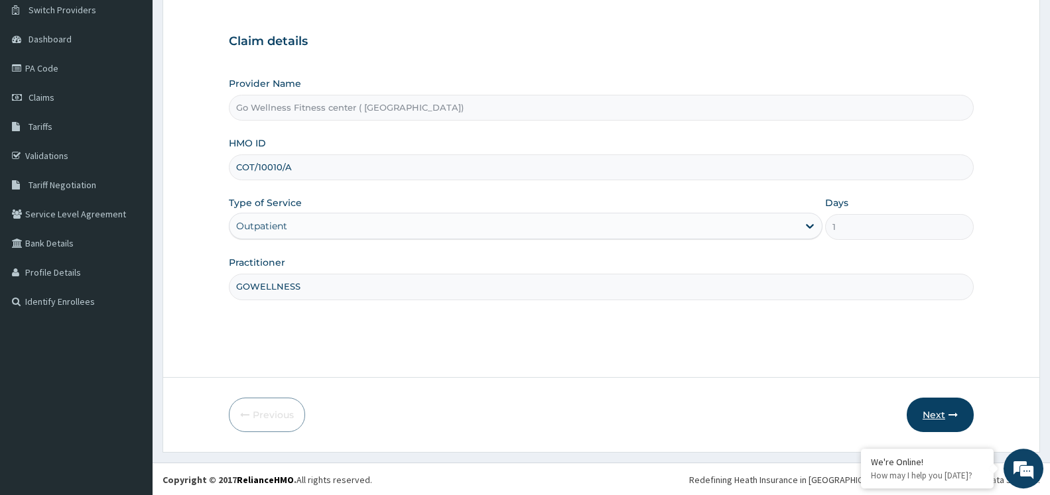
scroll to position [107, 0]
type input "GOWELLNESS"
click at [938, 415] on button "Next" at bounding box center [940, 414] width 67 height 34
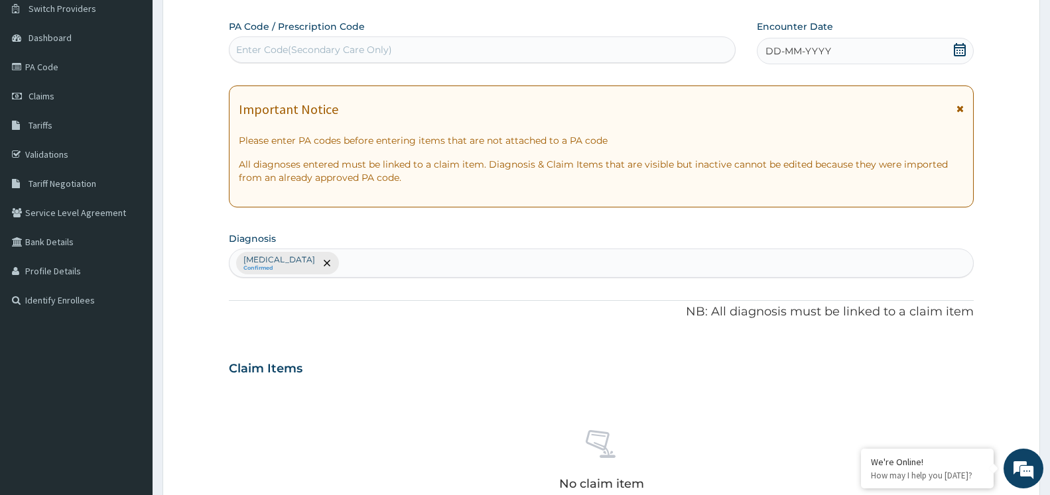
click at [434, 61] on div "Enter Code(Secondary Care Only)" at bounding box center [482, 49] width 507 height 27
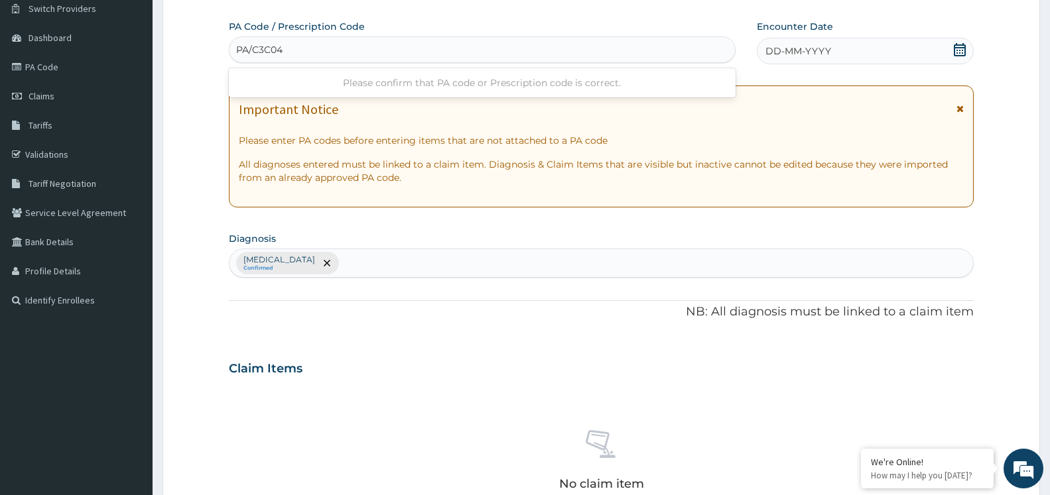
type input "PA/C3C04C"
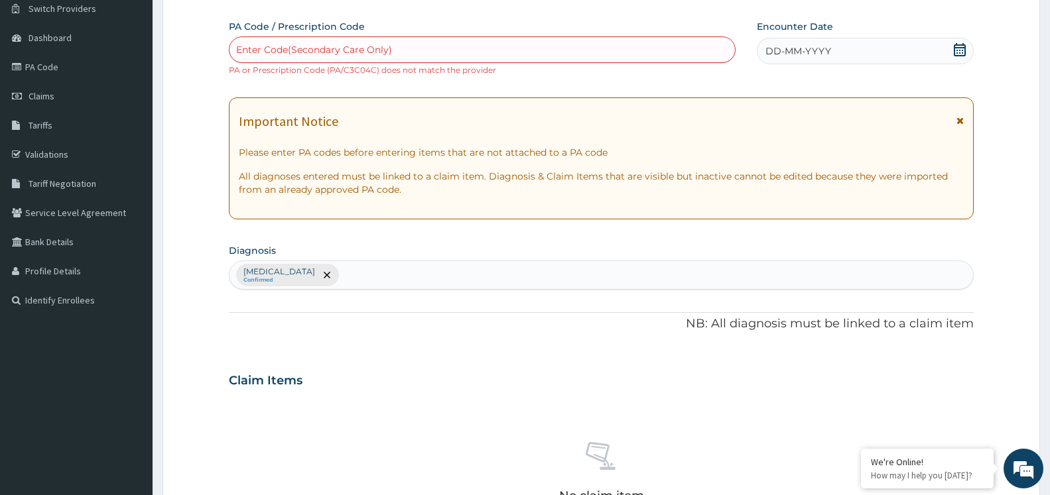
click at [360, 46] on div "Enter Code(Secondary Care Only)" at bounding box center [314, 49] width 156 height 13
type input "PA/C3C04C"
type input "PA/CBC04C"
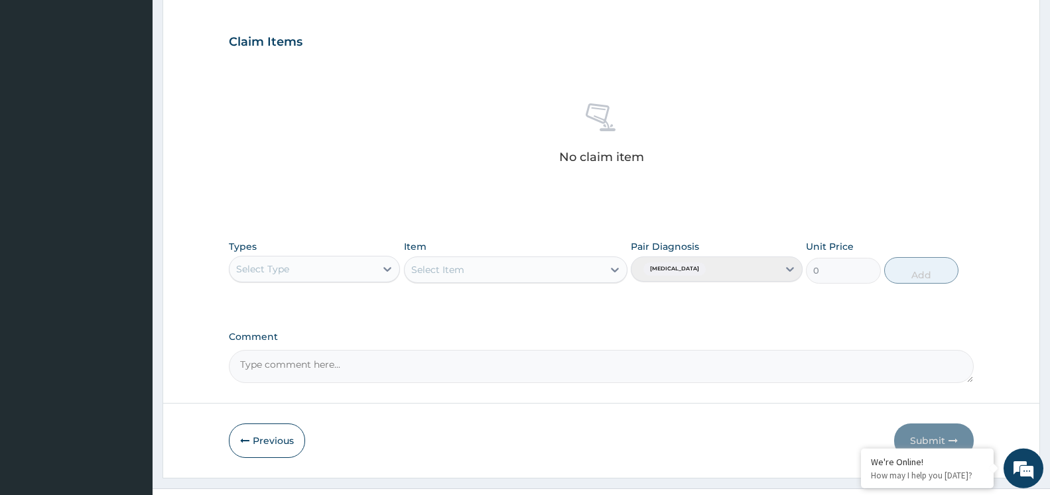
scroll to position [473, 0]
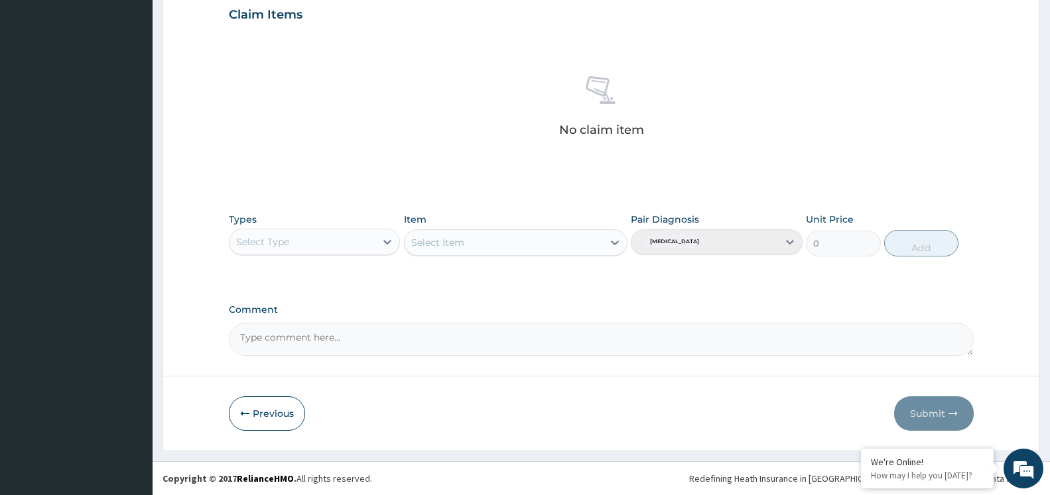
drag, startPoint x: 261, startPoint y: 422, endPoint x: 362, endPoint y: 337, distance: 131.8
click at [263, 422] on button "Previous" at bounding box center [267, 414] width 76 height 34
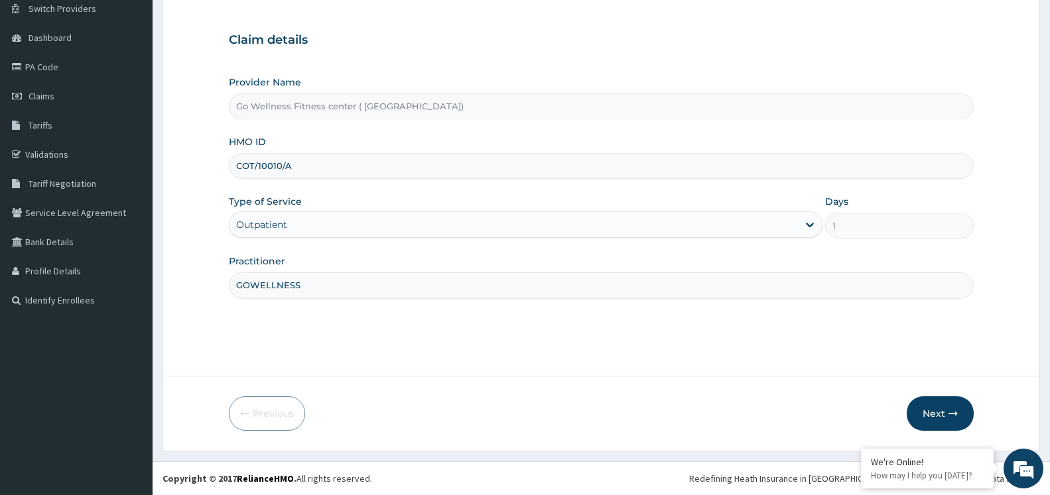
scroll to position [107, 0]
click at [294, 170] on input "COT/10010/A" at bounding box center [601, 166] width 745 height 26
type input "C"
type input "AOM/10025/A"
click at [933, 417] on button "Next" at bounding box center [940, 414] width 67 height 34
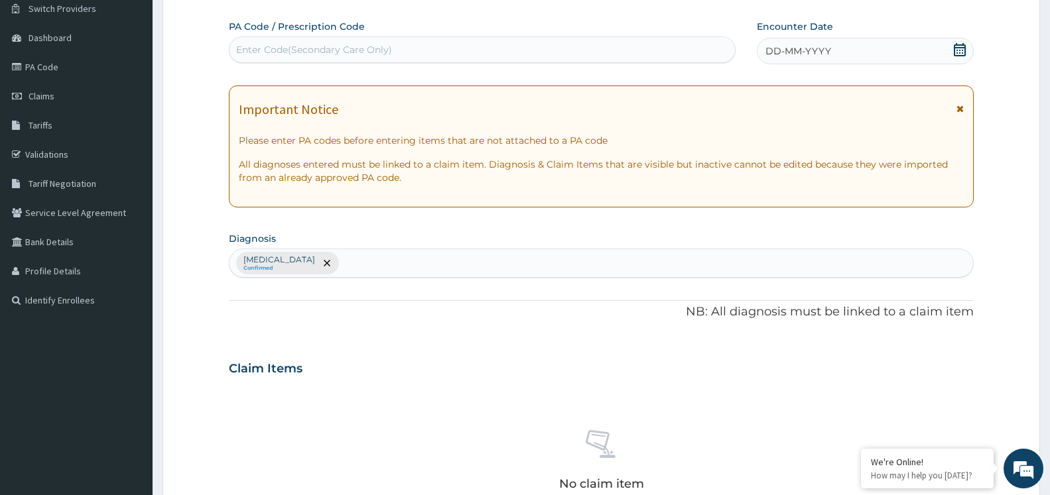
click at [413, 50] on div "Enter Code(Secondary Care Only)" at bounding box center [481, 49] width 505 height 21
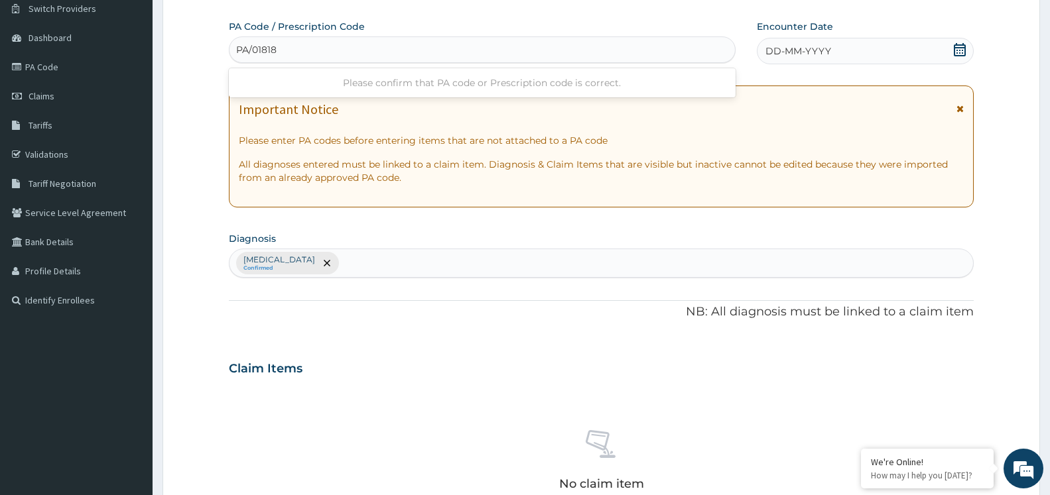
type input "PA/01818E"
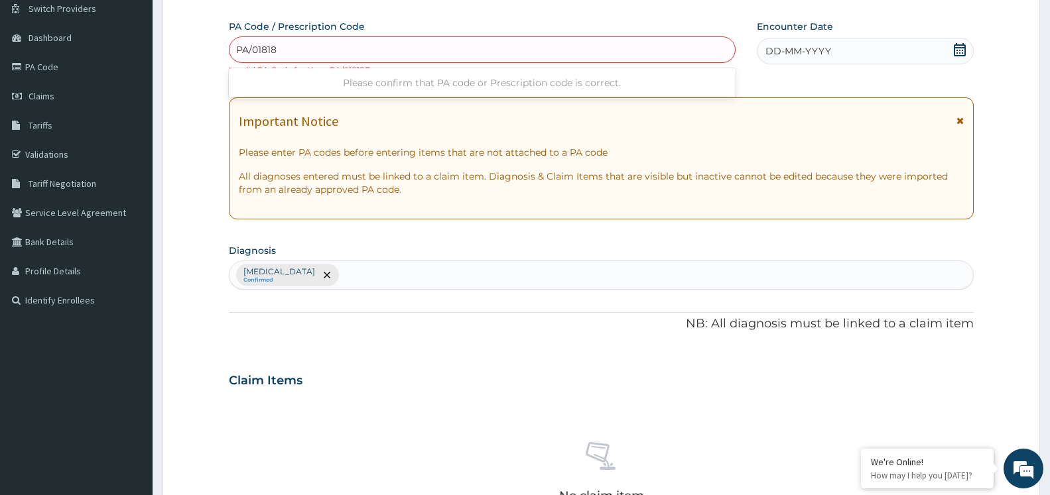
type input "PA/01818E"
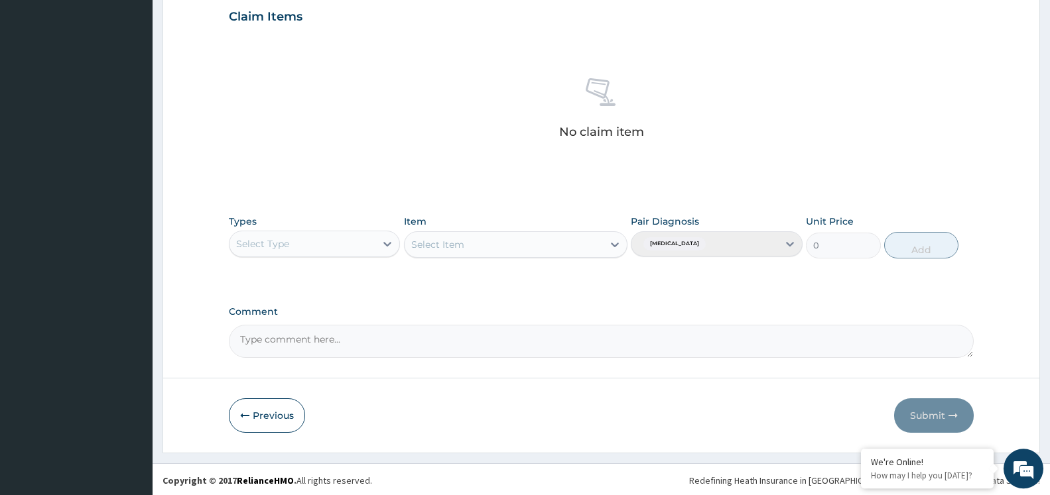
scroll to position [473, 0]
click at [248, 405] on button "Previous" at bounding box center [267, 414] width 76 height 34
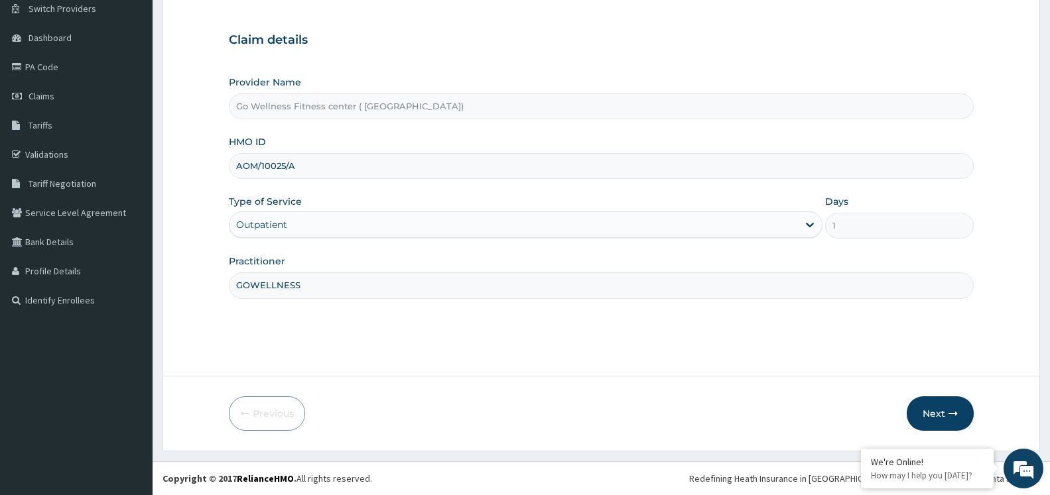
scroll to position [107, 0]
click at [300, 166] on input "AOM/10025/A" at bounding box center [601, 166] width 745 height 26
type input "AOM/10025/B"
click at [918, 409] on button "Next" at bounding box center [940, 414] width 67 height 34
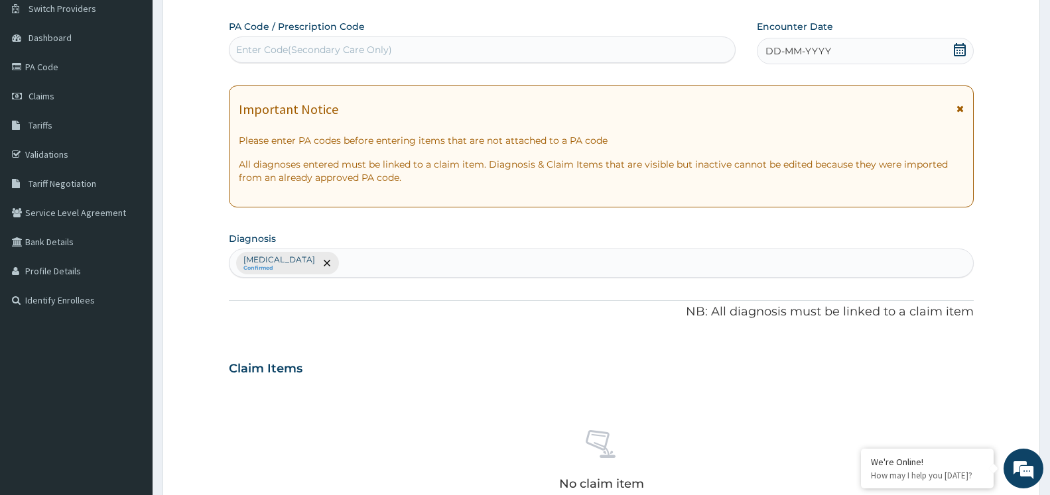
click at [413, 44] on div "Enter Code(Secondary Care Only)" at bounding box center [481, 49] width 505 height 21
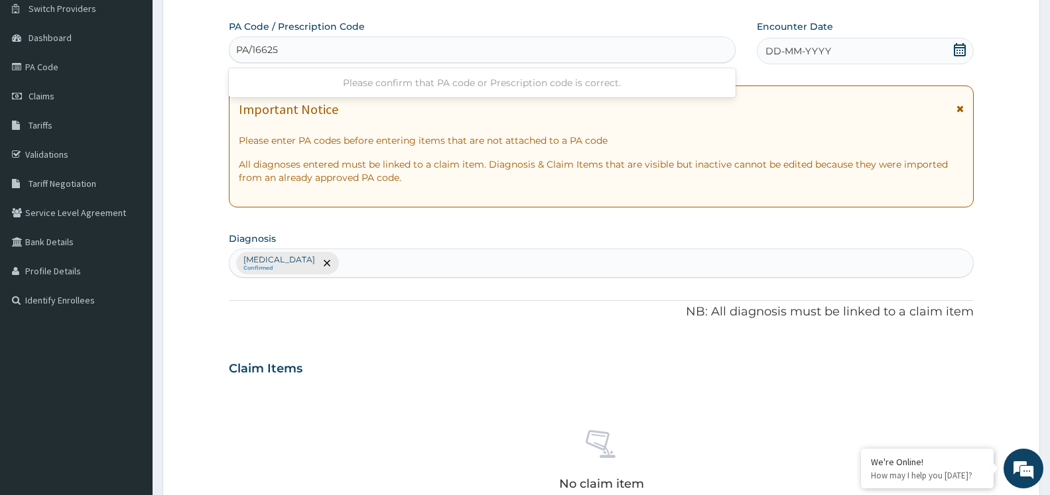
type input "PA/166257"
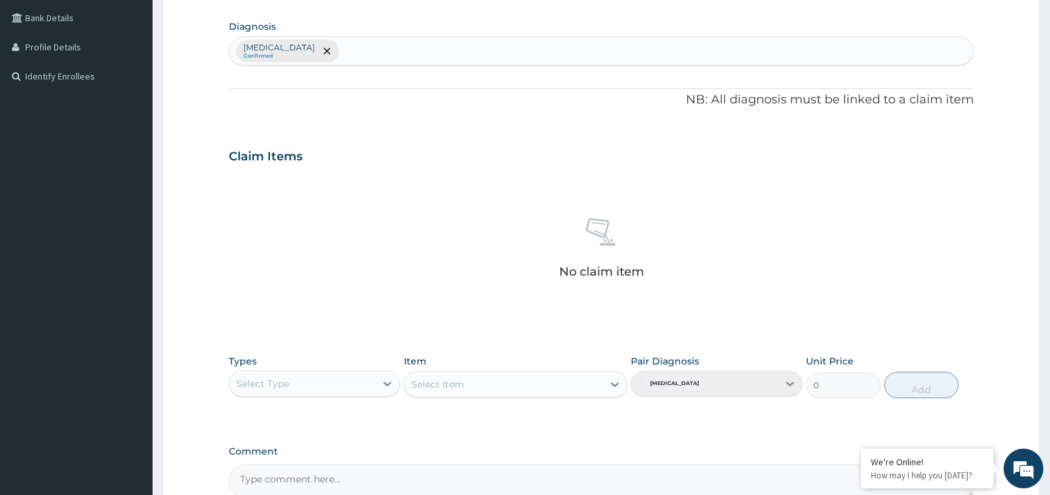
scroll to position [445, 0]
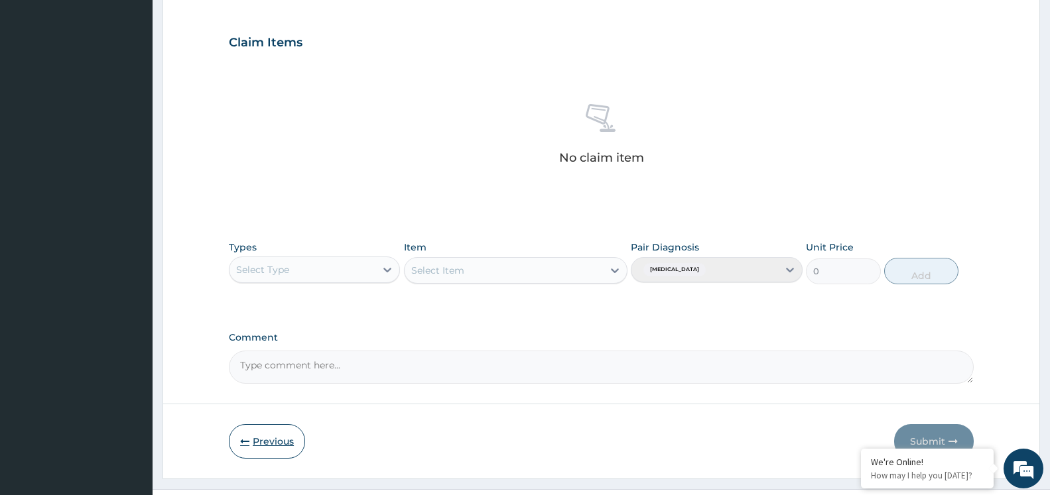
click at [248, 444] on icon "button" at bounding box center [244, 441] width 9 height 9
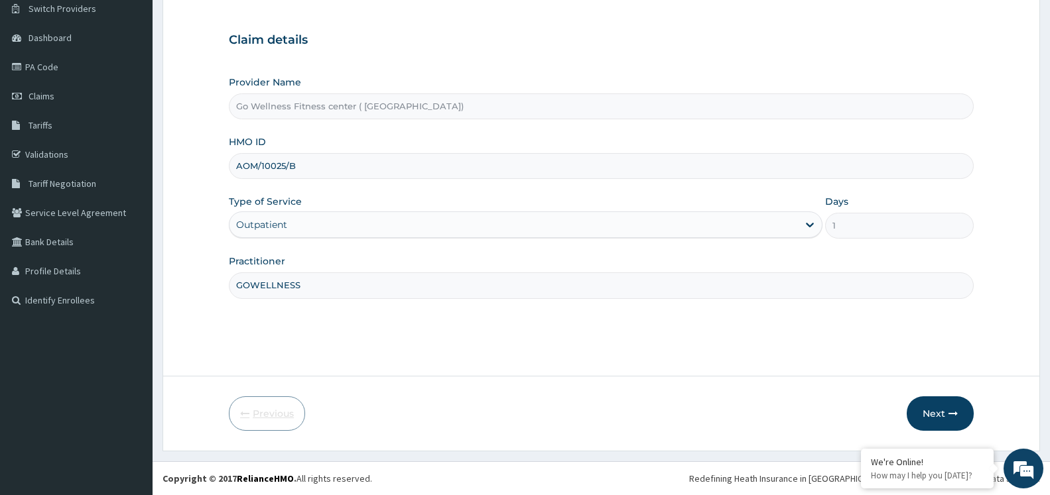
scroll to position [107, 0]
click at [321, 166] on input "AOM/10025/B" at bounding box center [601, 166] width 745 height 26
type input "AOM/10025/C"
click at [924, 405] on button "Next" at bounding box center [940, 414] width 67 height 34
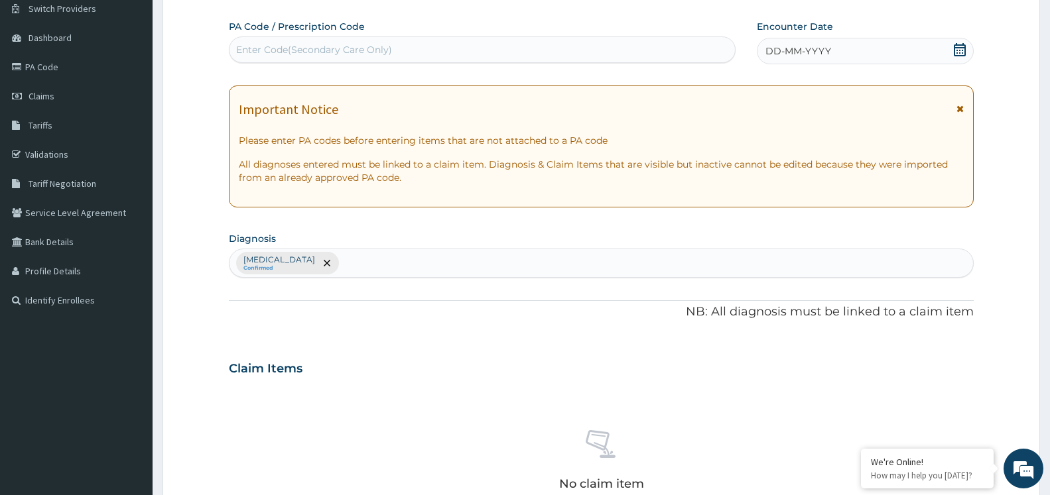
click at [544, 42] on div "Enter Code(Secondary Care Only)" at bounding box center [481, 49] width 505 height 21
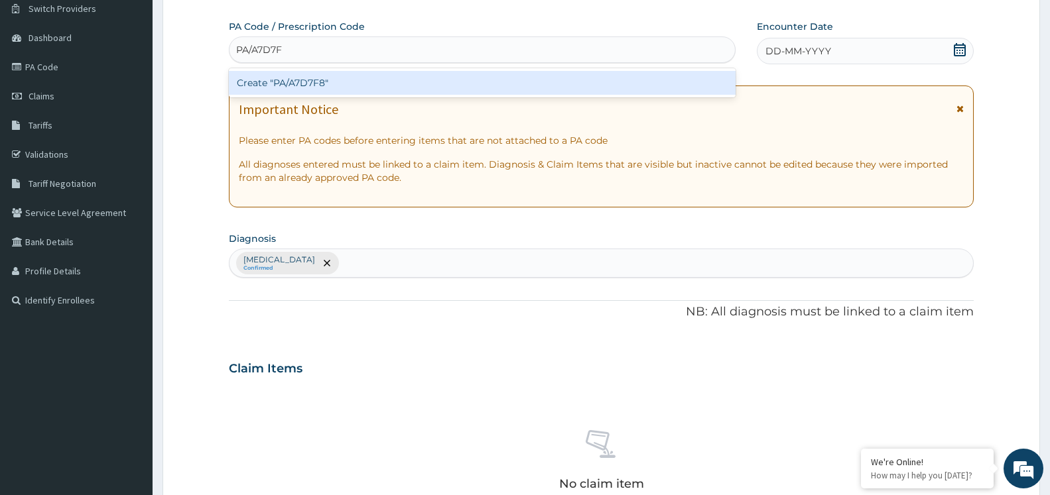
type input "PA/A7D7F8"
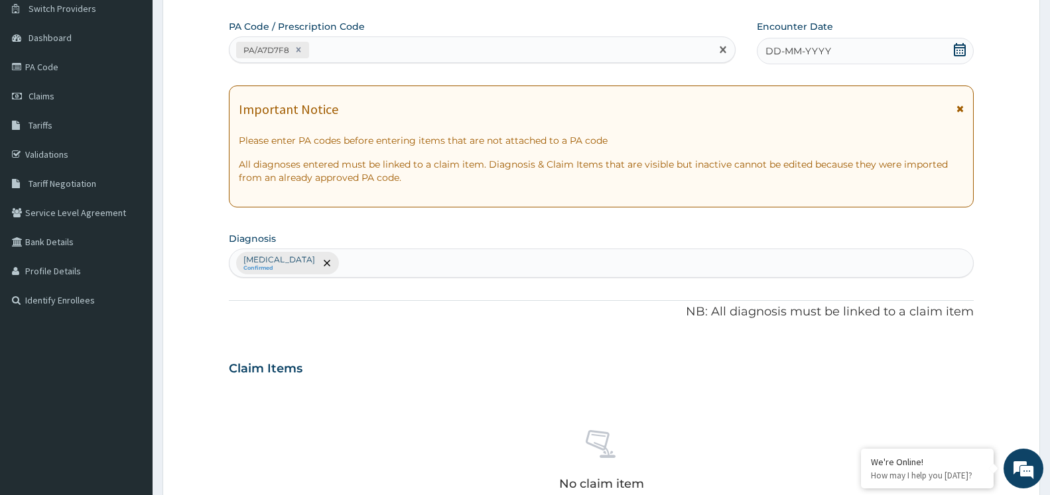
click at [966, 52] on div "DD-MM-YYYY" at bounding box center [865, 51] width 217 height 27
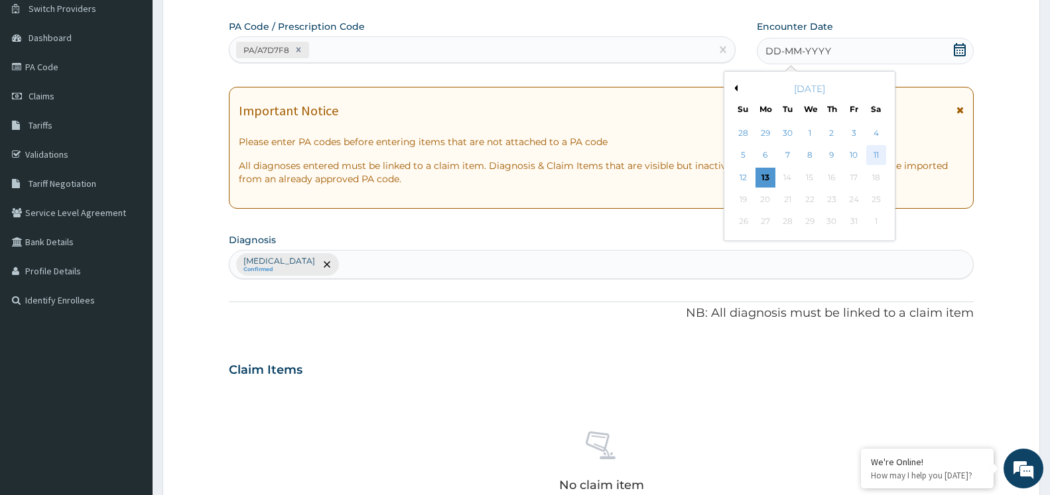
click at [879, 159] on div "11" at bounding box center [876, 156] width 20 height 20
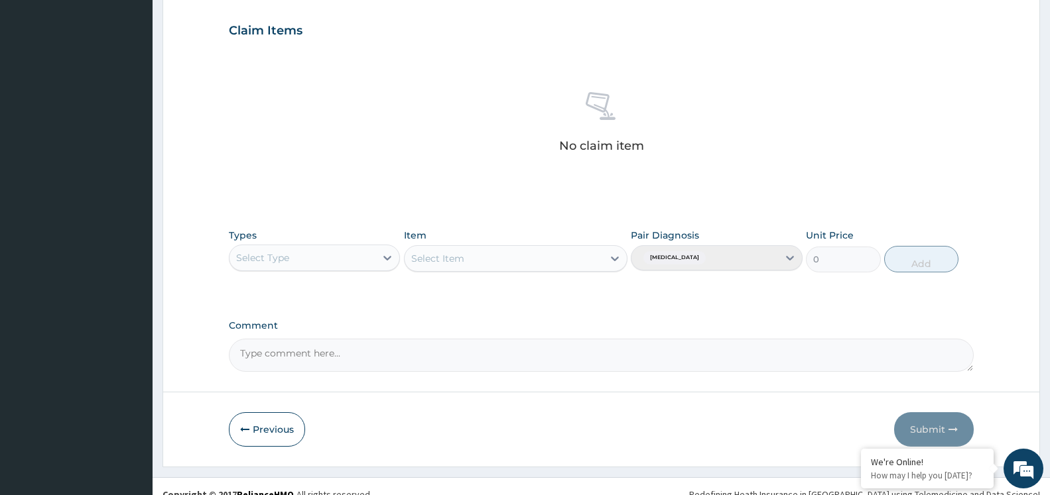
scroll to position [461, 0]
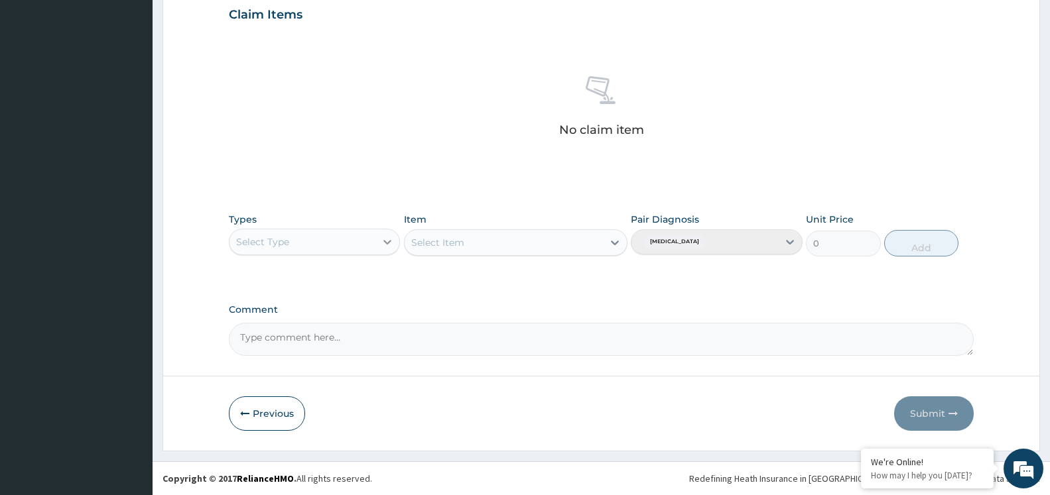
click at [379, 247] on div at bounding box center [387, 242] width 24 height 24
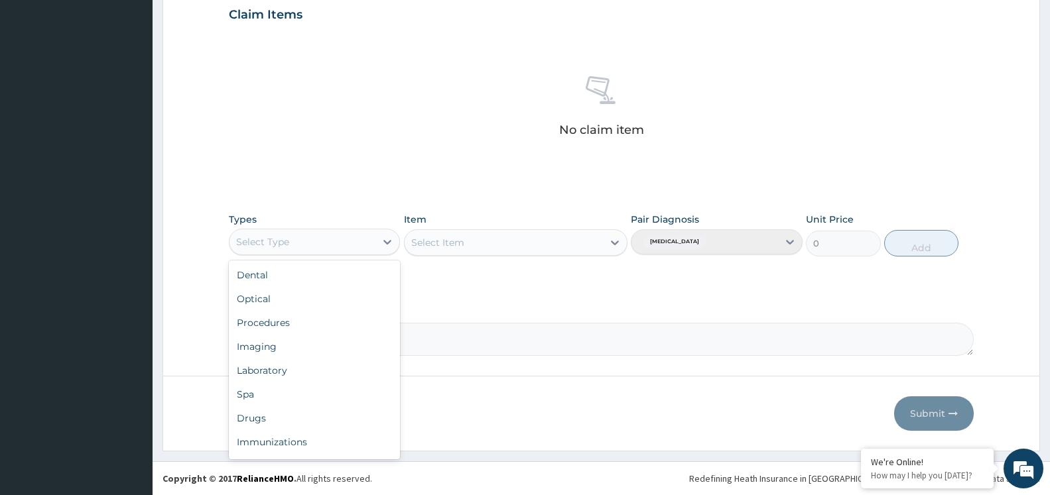
scroll to position [45, 0]
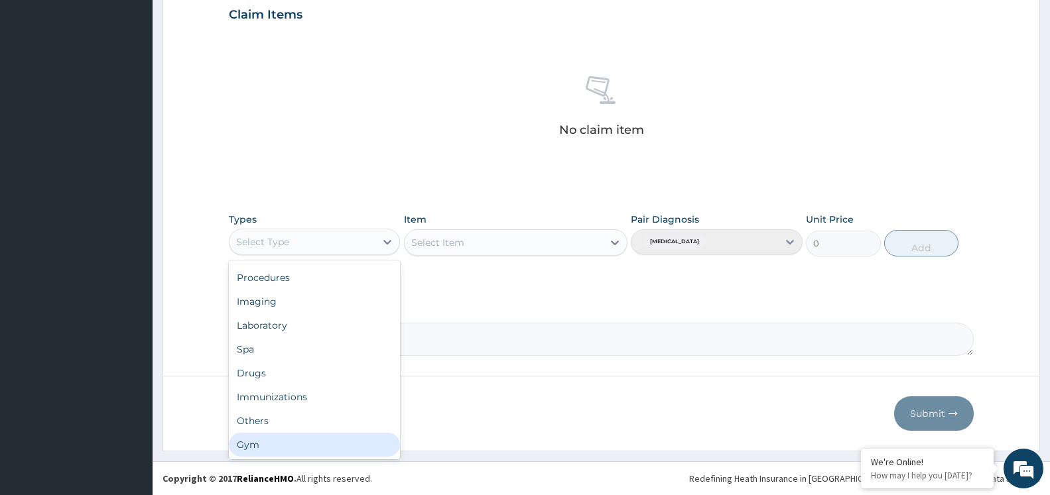
click at [312, 440] on div "Gym" at bounding box center [314, 445] width 171 height 24
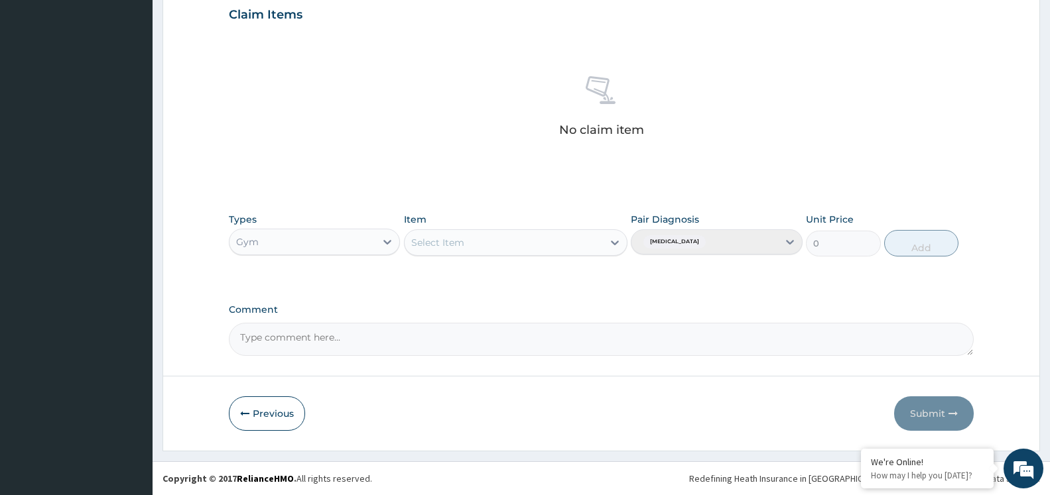
click at [564, 245] on div "Select Item" at bounding box center [504, 242] width 198 height 21
click at [543, 277] on div "GYM SESSION" at bounding box center [516, 276] width 224 height 24
click at [901, 237] on button "Add" at bounding box center [921, 243] width 74 height 27
type input "0"
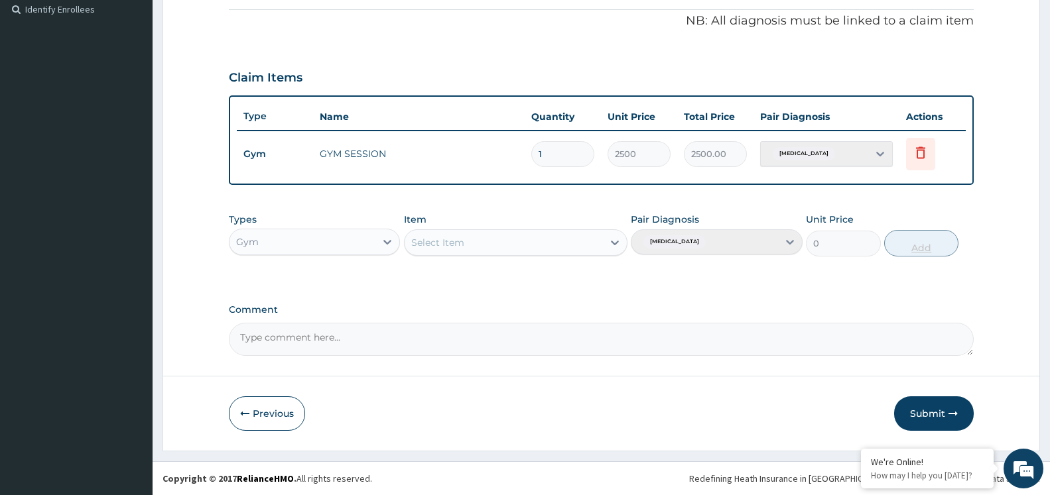
scroll to position [398, 0]
click at [919, 420] on button "Submit" at bounding box center [934, 414] width 80 height 34
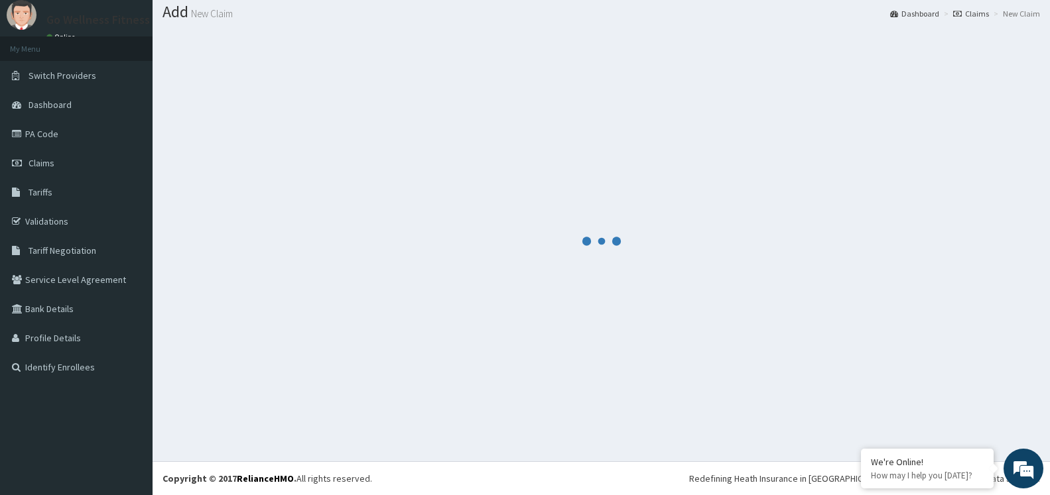
scroll to position [40, 0]
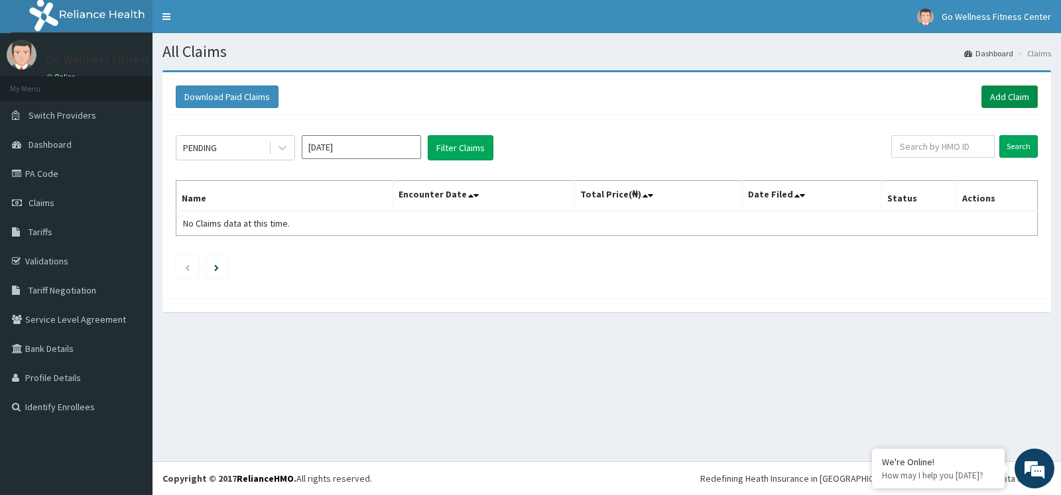
click at [1015, 93] on link "Add Claim" at bounding box center [1010, 97] width 56 height 23
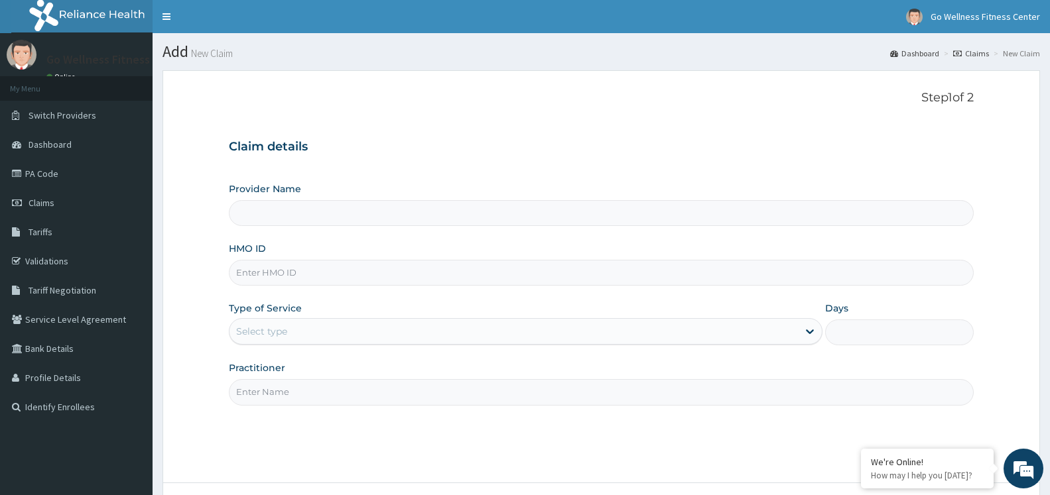
type input "Go Wellness Fitness center ( Portharcourt)"
type input "1"
click at [289, 283] on input "HMO ID" at bounding box center [601, 273] width 745 height 26
type input "AOM/10025/A"
click at [291, 396] on input "Practitioner" at bounding box center [601, 392] width 745 height 26
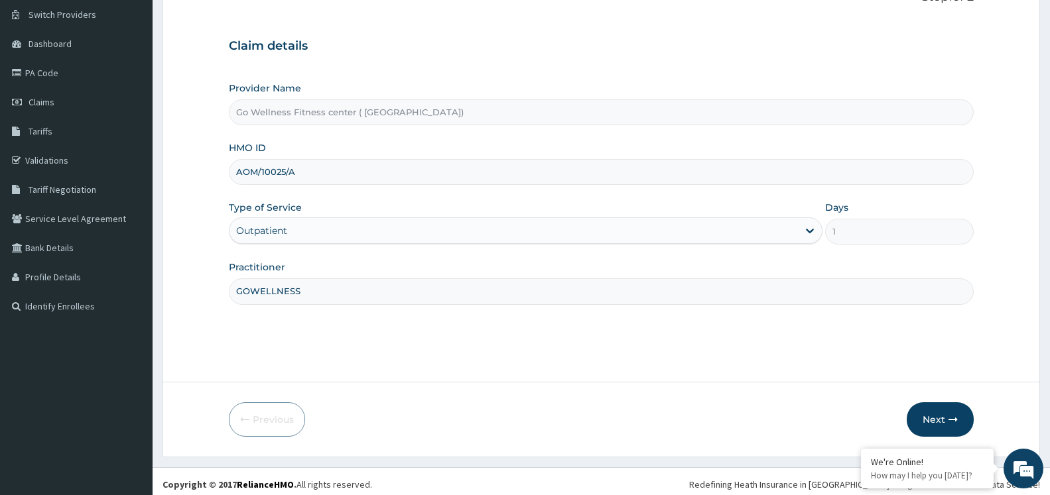
scroll to position [107, 0]
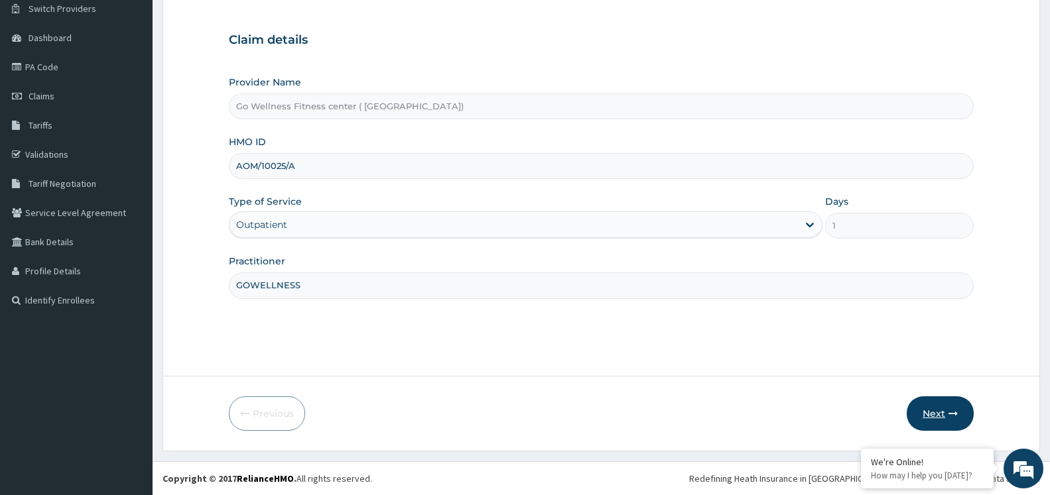
type input "GOWELLNESS"
click at [926, 426] on button "Next" at bounding box center [940, 414] width 67 height 34
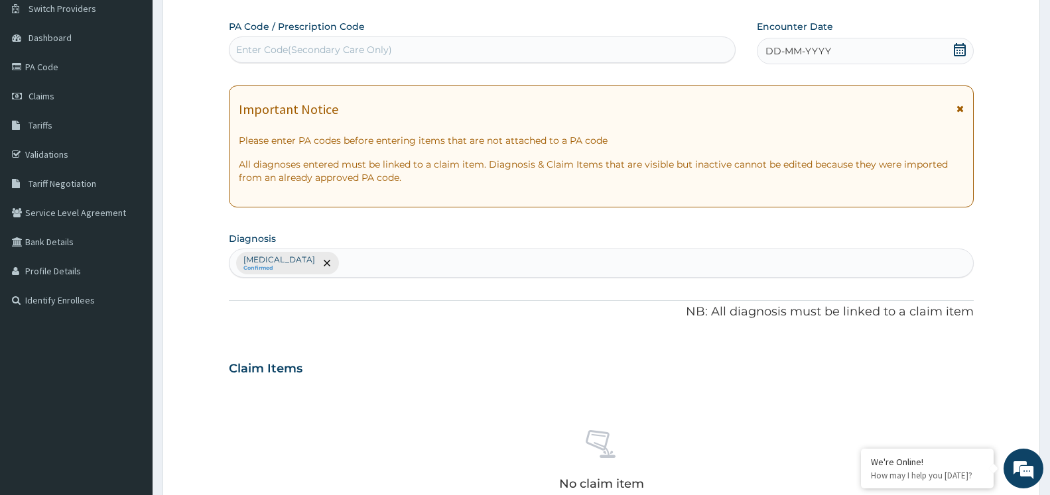
click at [312, 52] on div "Enter Code(Secondary Care Only)" at bounding box center [314, 49] width 156 height 13
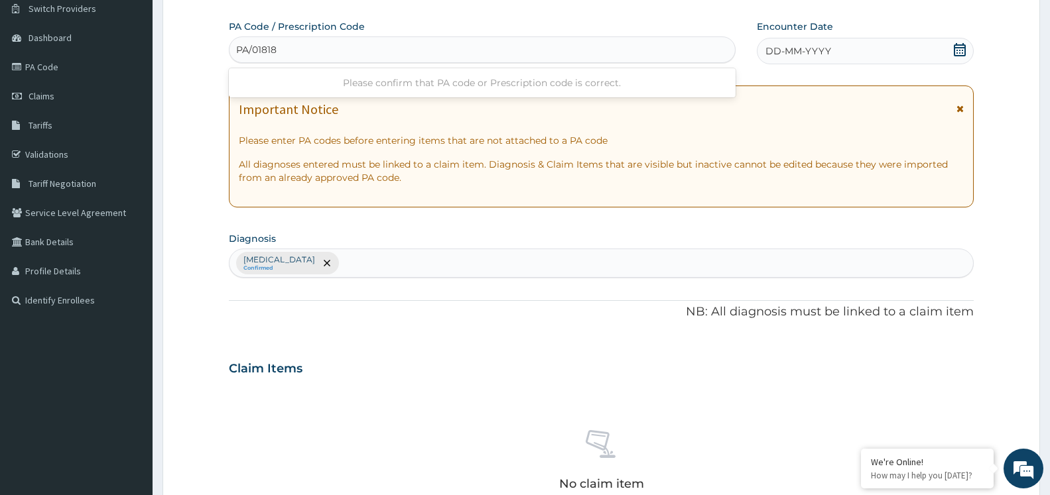
type input "PA/01818E"
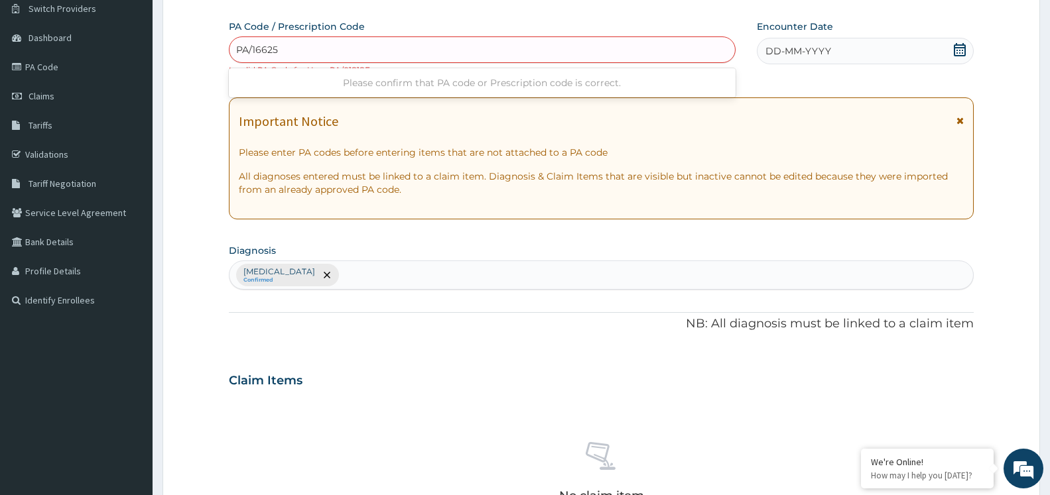
type input "PA/166257"
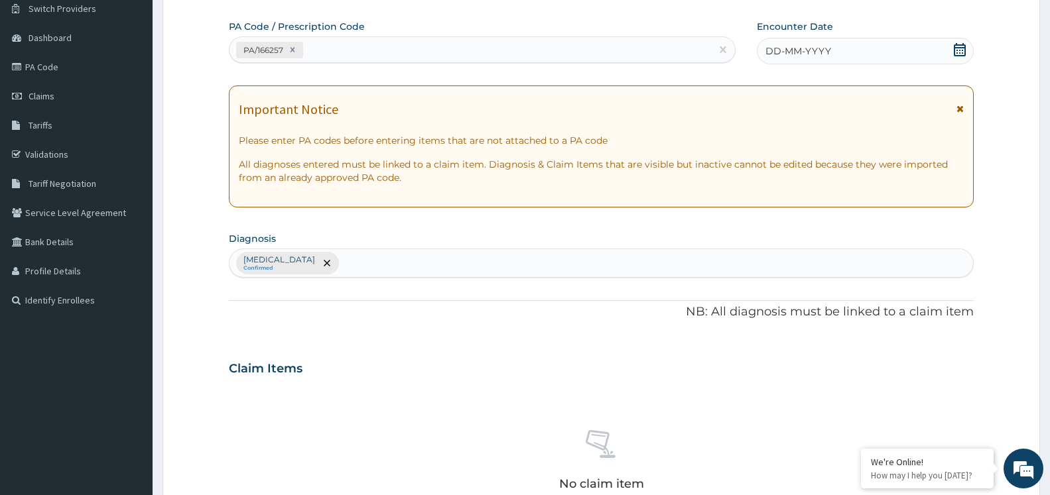
click at [962, 52] on icon at bounding box center [959, 49] width 13 height 13
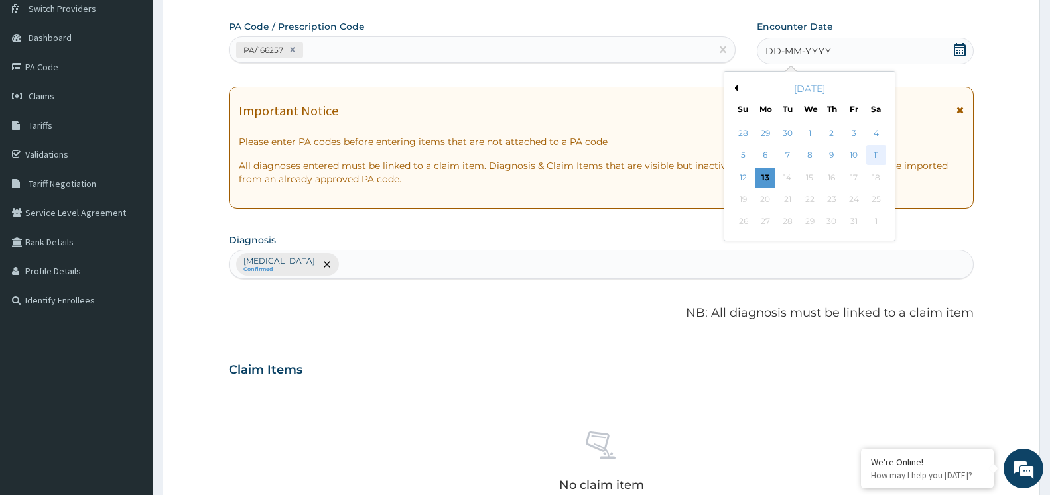
click at [873, 157] on div "11" at bounding box center [876, 156] width 20 height 20
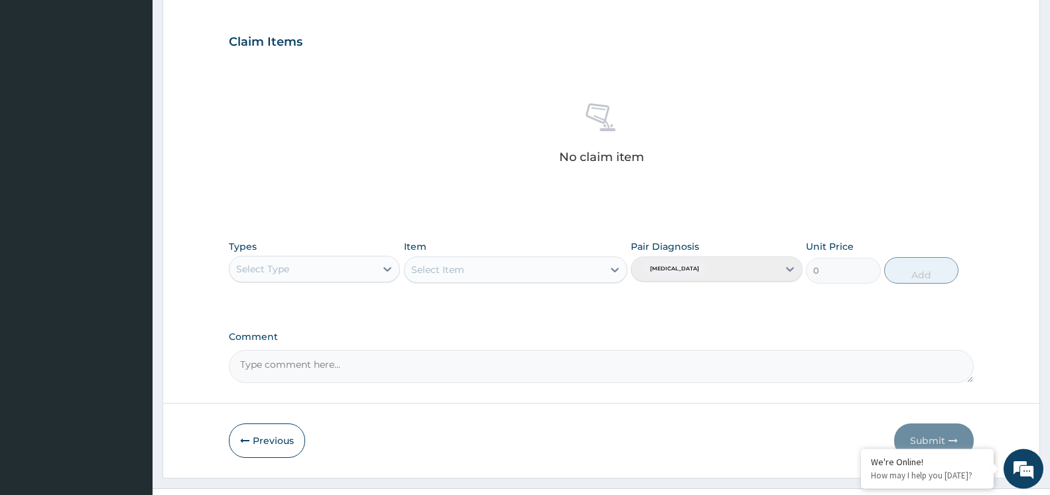
scroll to position [461, 0]
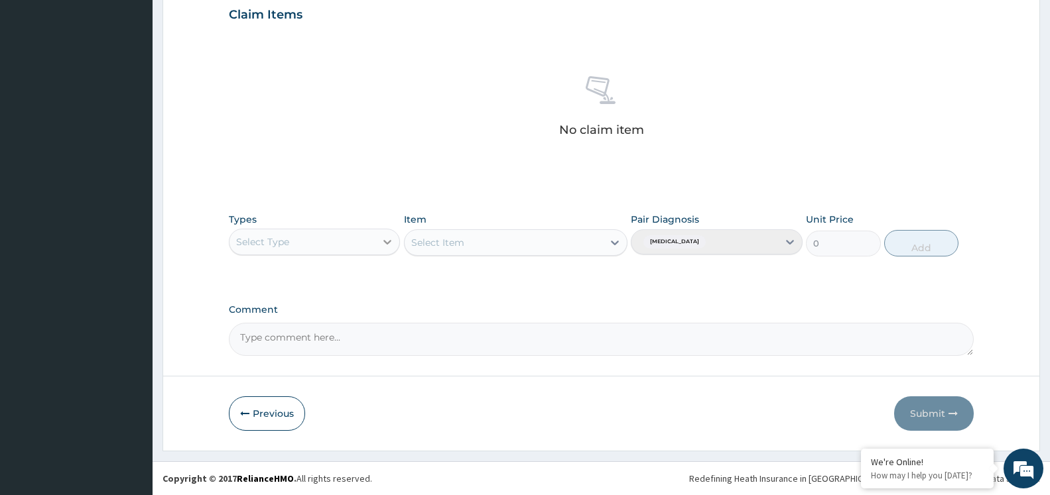
click at [381, 246] on div at bounding box center [387, 242] width 24 height 24
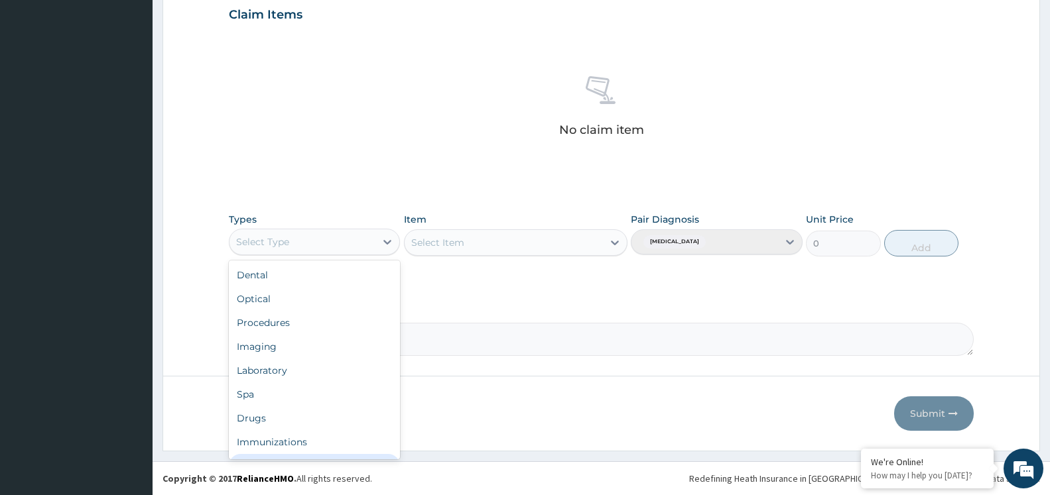
scroll to position [45, 0]
click at [294, 438] on div "Gym" at bounding box center [314, 445] width 171 height 24
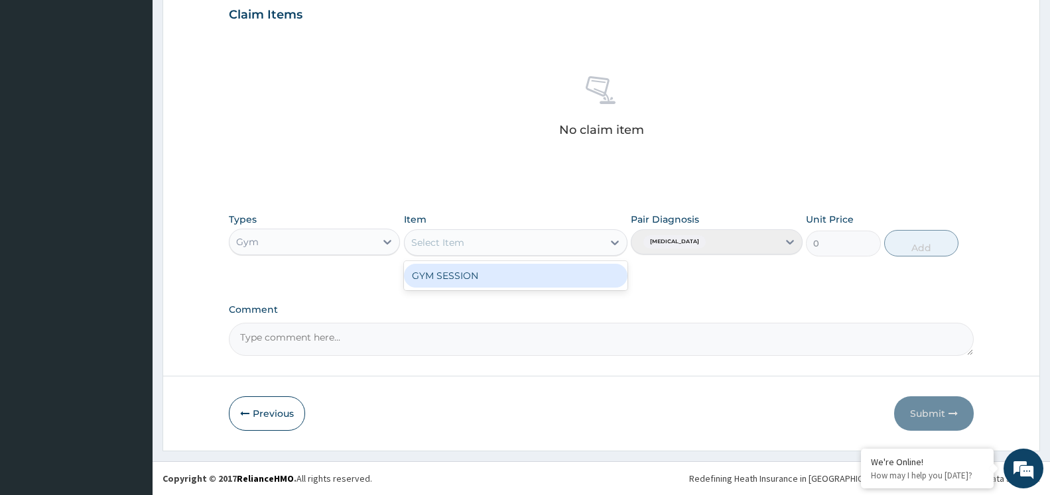
click at [606, 240] on div at bounding box center [615, 243] width 24 height 24
click at [584, 282] on div "GYM SESSION" at bounding box center [516, 276] width 224 height 24
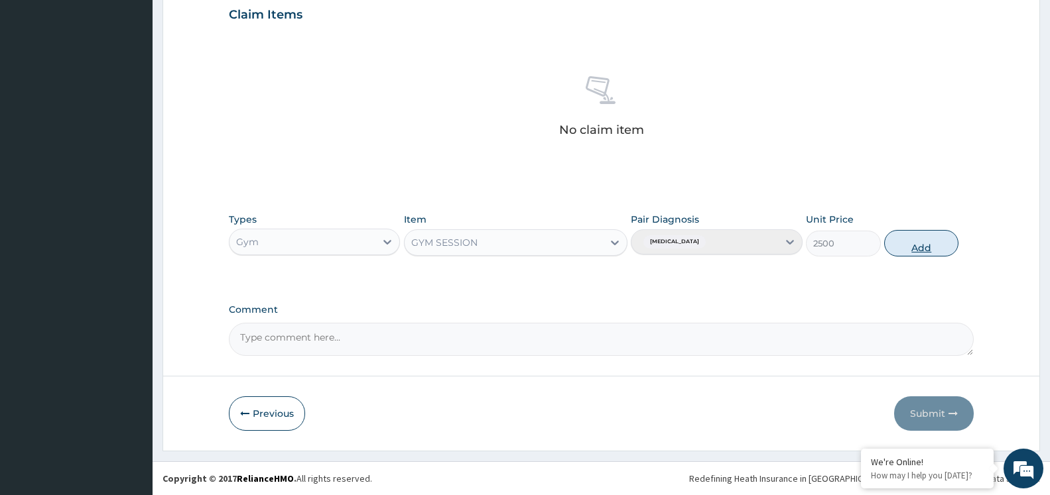
click at [915, 235] on button "Add" at bounding box center [921, 243] width 74 height 27
type input "0"
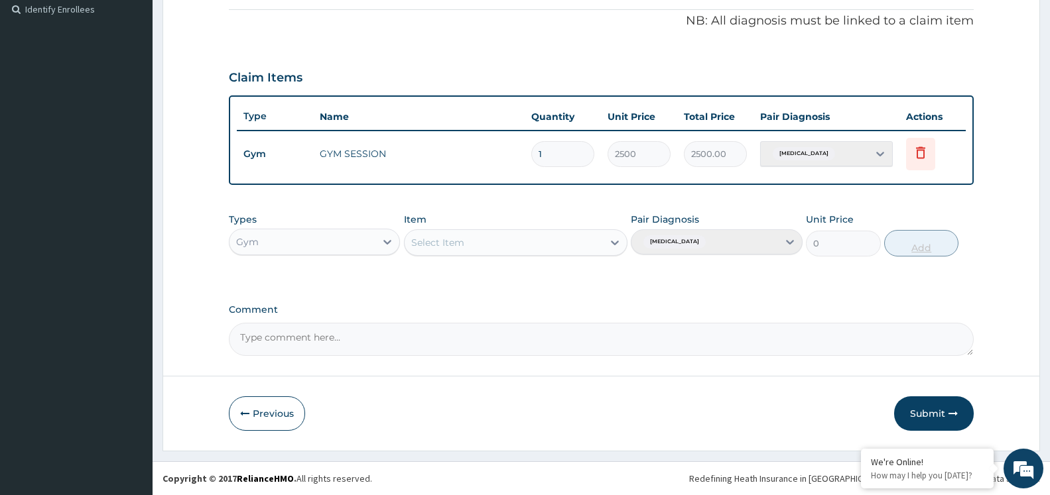
scroll to position [398, 0]
click at [923, 418] on button "Submit" at bounding box center [934, 414] width 80 height 34
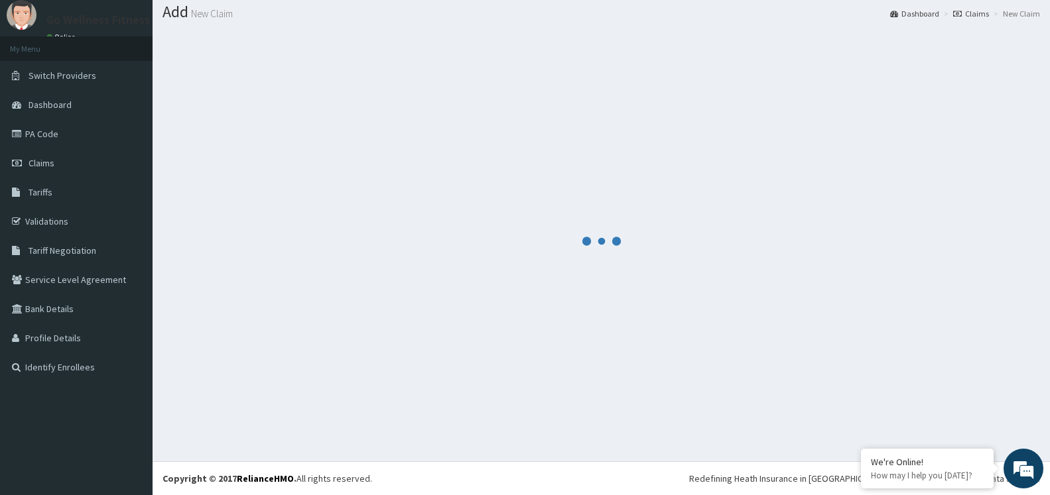
scroll to position [40, 0]
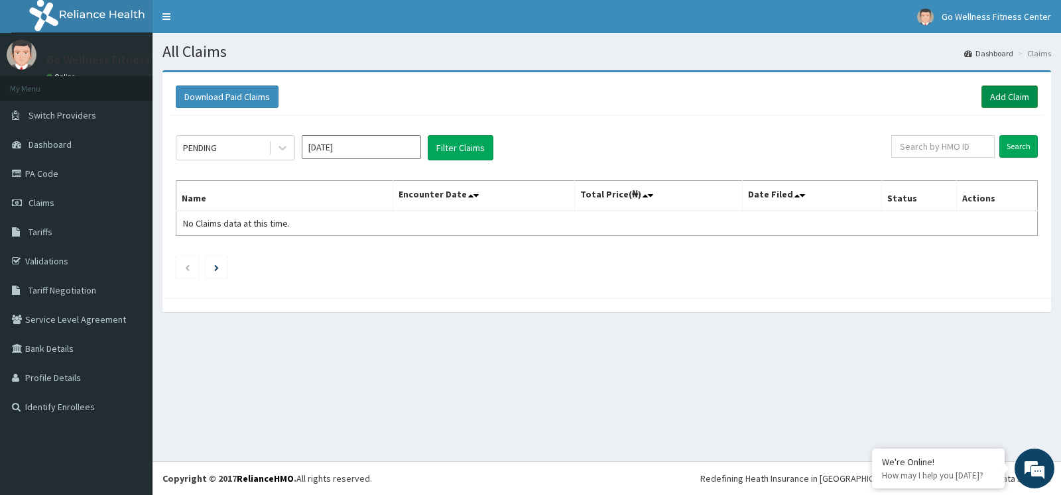
click at [1006, 95] on link "Add Claim" at bounding box center [1010, 97] width 56 height 23
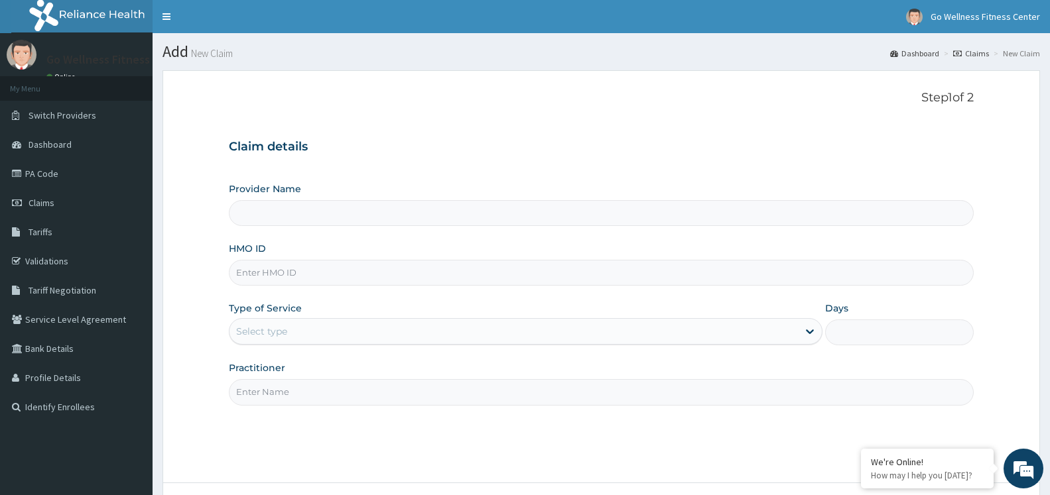
type input "Go Wellness Fitness center ( [GEOGRAPHIC_DATA])"
type input "1"
click at [330, 280] on input "HMO ID" at bounding box center [601, 273] width 745 height 26
type input "AOM/10025/B"
click at [325, 398] on input "Practitioner" at bounding box center [601, 392] width 745 height 26
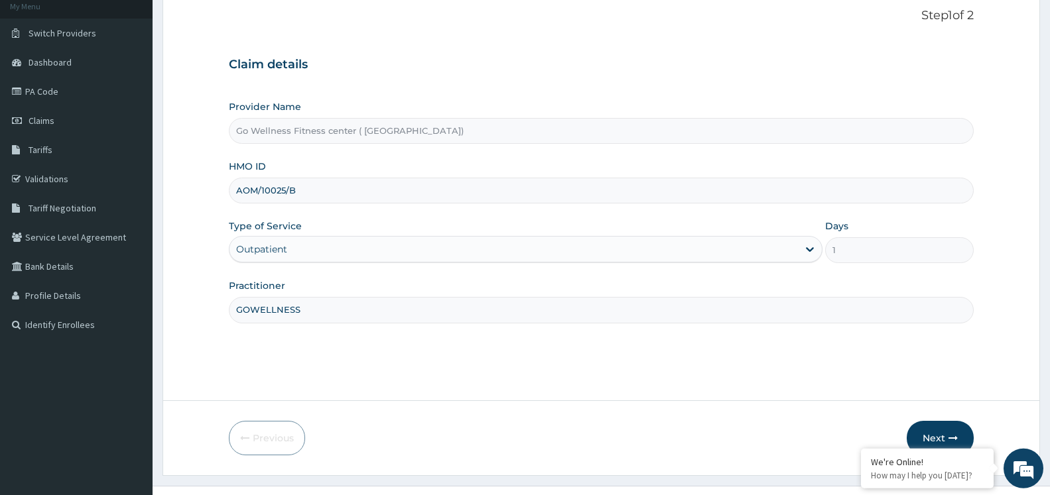
scroll to position [107, 0]
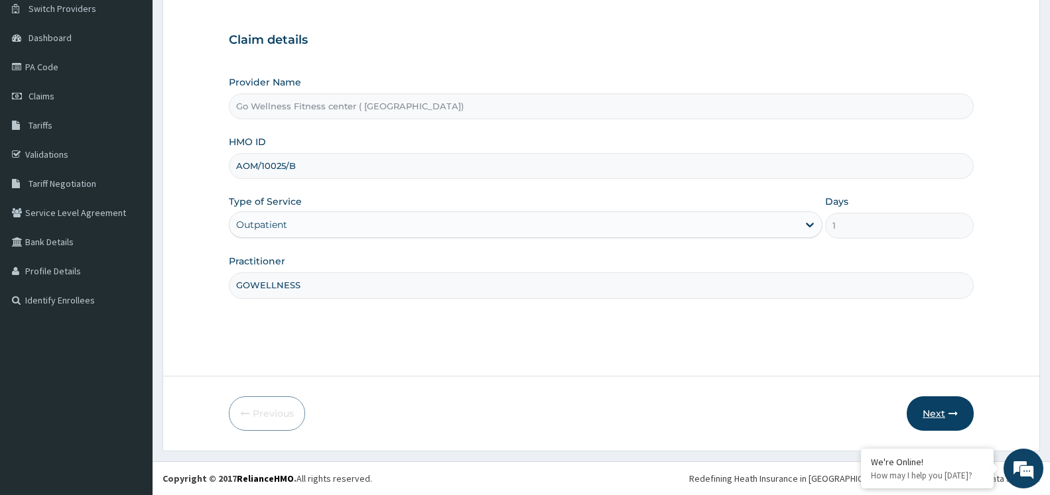
type input "GOWELLNESS"
click at [943, 428] on button "Next" at bounding box center [940, 414] width 67 height 34
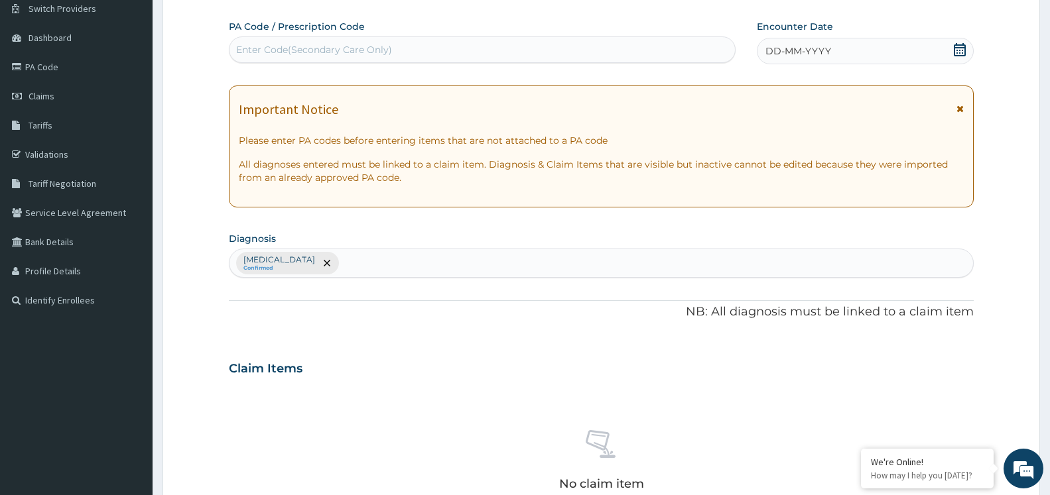
drag, startPoint x: 463, startPoint y: 52, endPoint x: 456, endPoint y: 57, distance: 9.0
click at [458, 55] on div "Enter Code(Secondary Care Only)" at bounding box center [481, 49] width 505 height 21
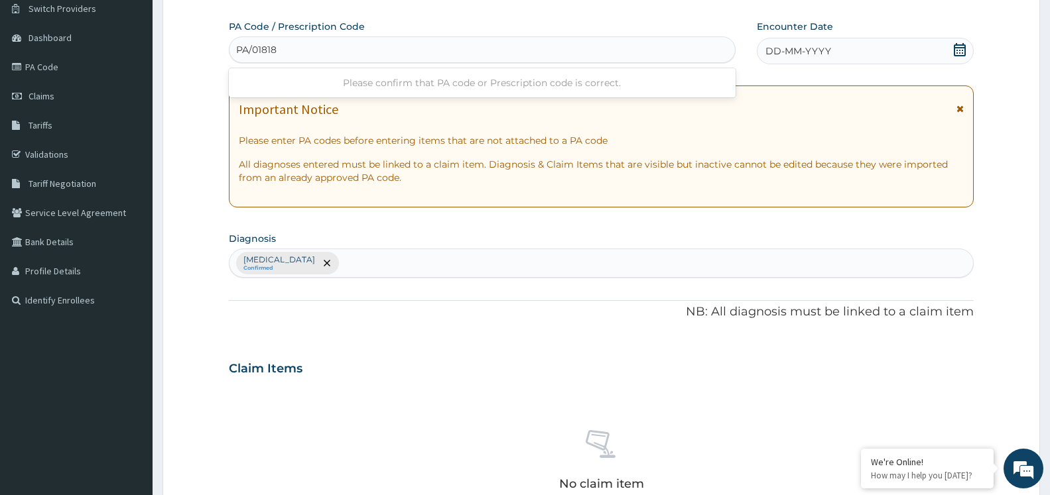
type input "PA/01818E"
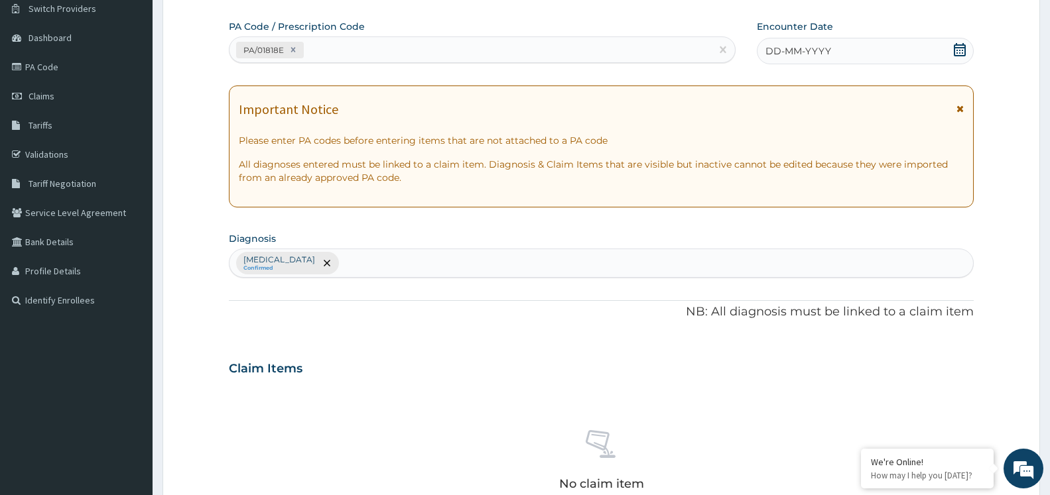
click at [956, 50] on icon at bounding box center [960, 49] width 12 height 13
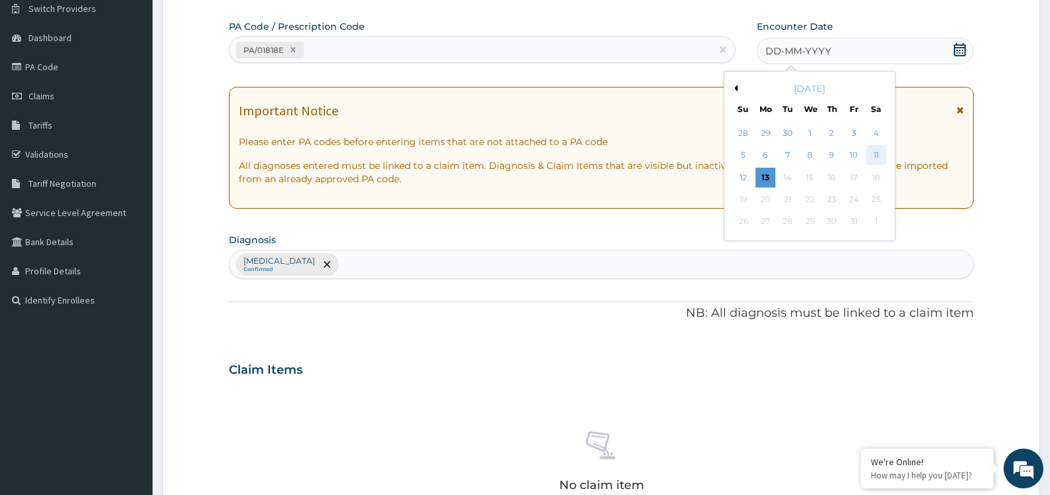
click at [873, 157] on div "11" at bounding box center [876, 156] width 20 height 20
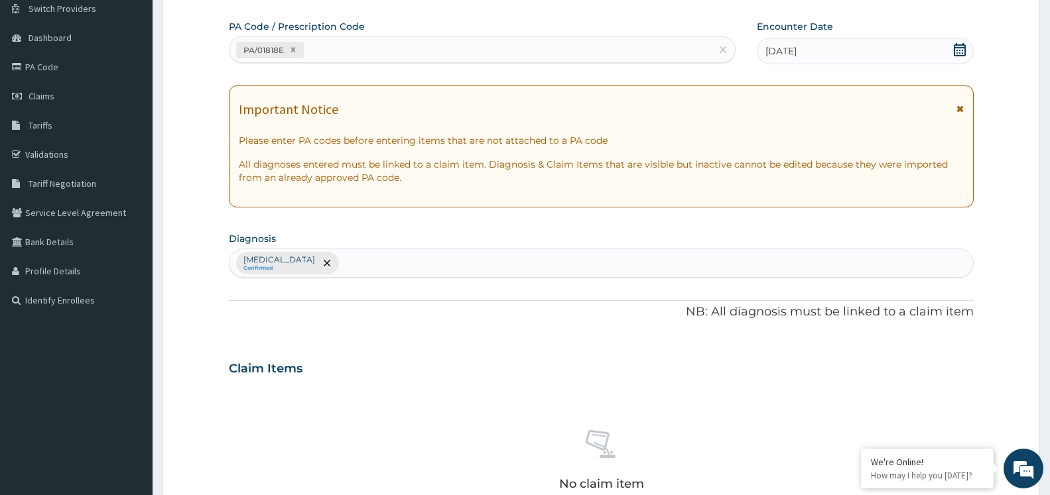
scroll to position [461, 0]
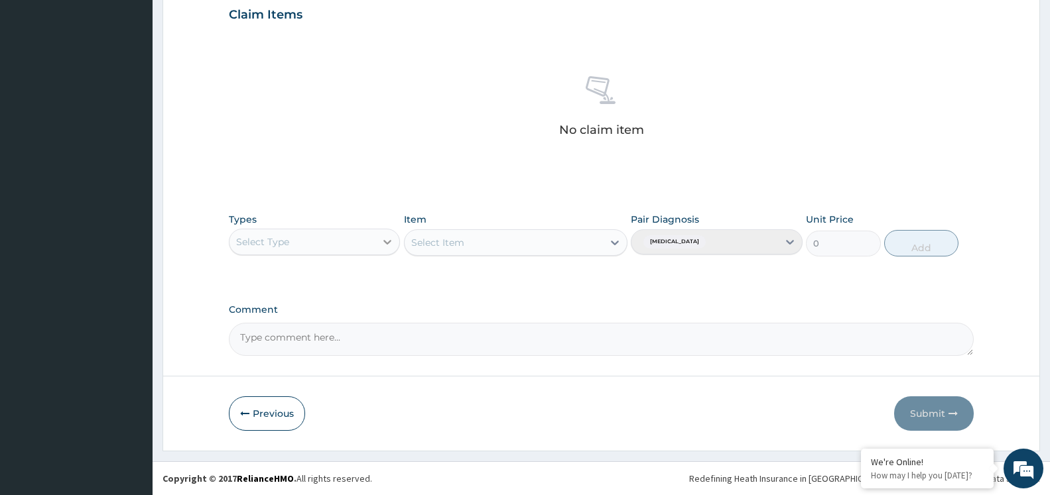
click at [387, 243] on icon at bounding box center [388, 242] width 8 height 5
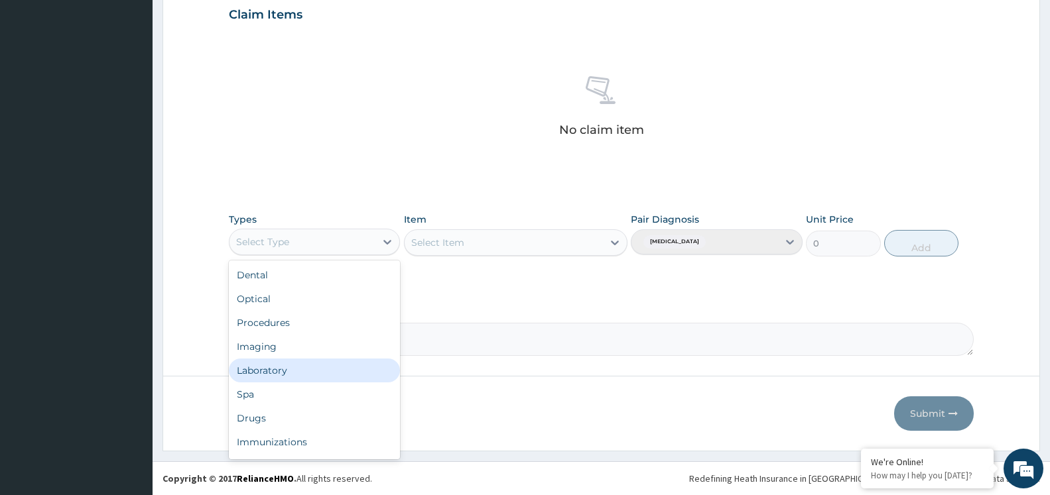
scroll to position [45, 0]
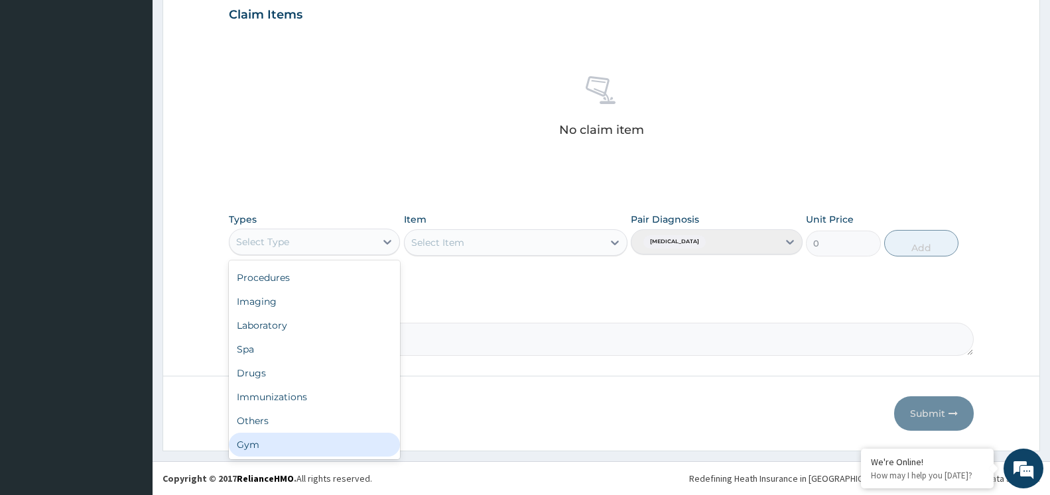
click at [269, 448] on div "Gym" at bounding box center [314, 445] width 171 height 24
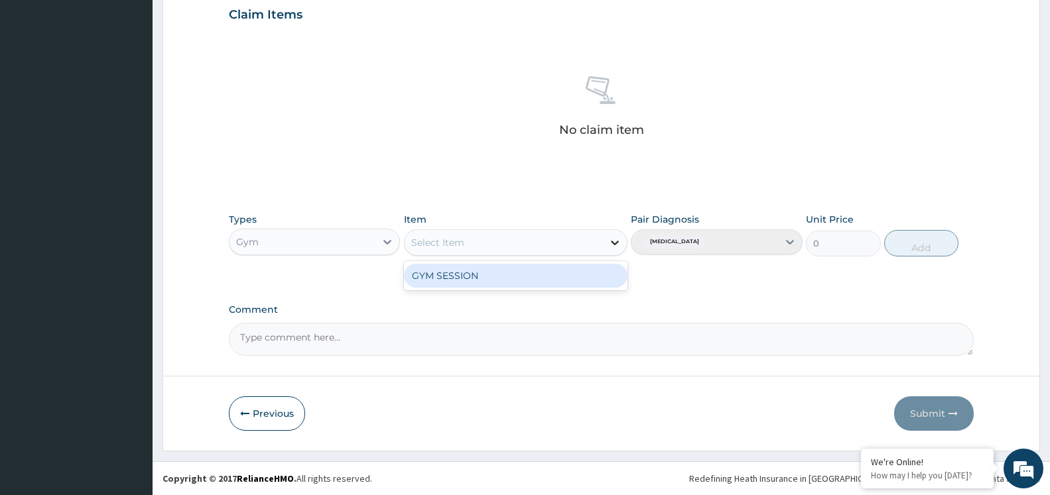
click at [604, 244] on div "Select Item" at bounding box center [516, 242] width 224 height 27
click at [573, 287] on div "GYM SESSION" at bounding box center [516, 276] width 224 height 24
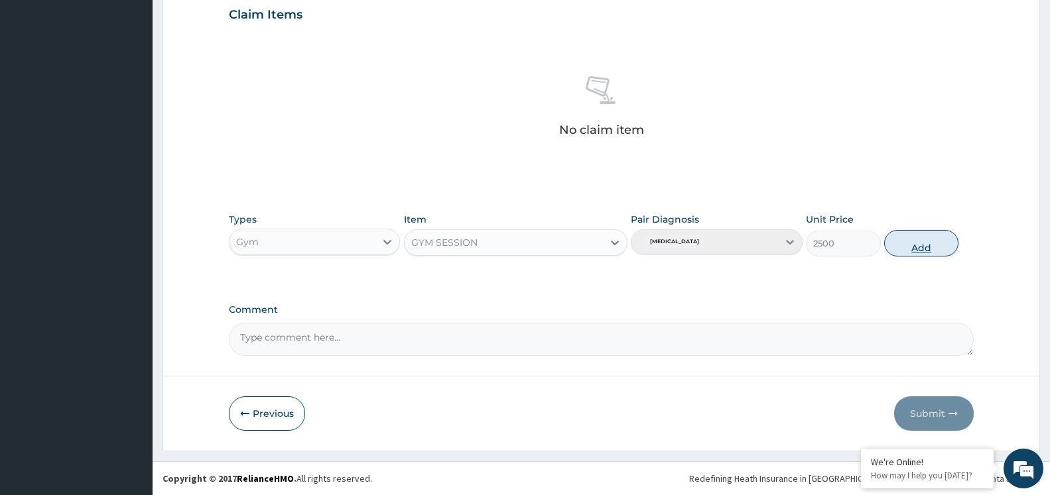
click at [938, 246] on button "Add" at bounding box center [921, 243] width 74 height 27
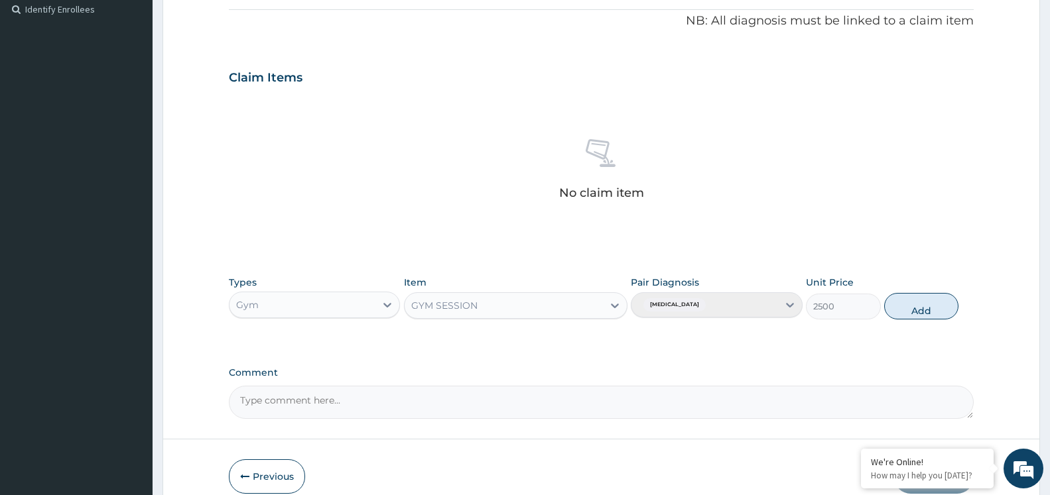
type input "0"
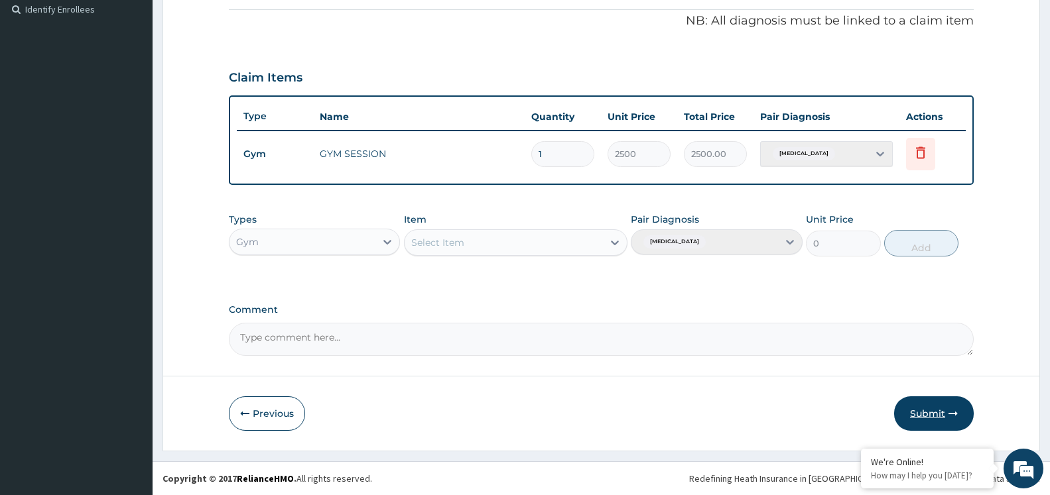
click at [932, 411] on button "Submit" at bounding box center [934, 414] width 80 height 34
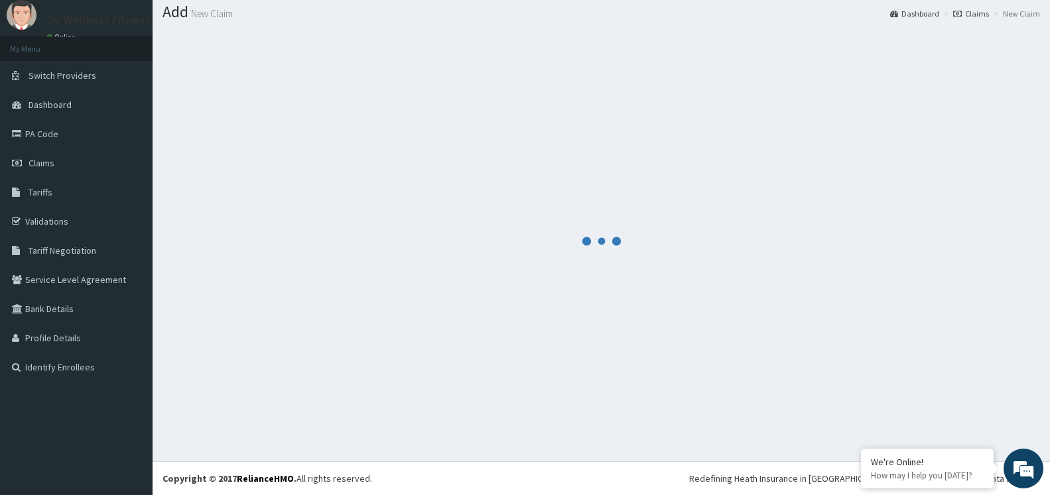
scroll to position [40, 0]
